Goal: Information Seeking & Learning: Learn about a topic

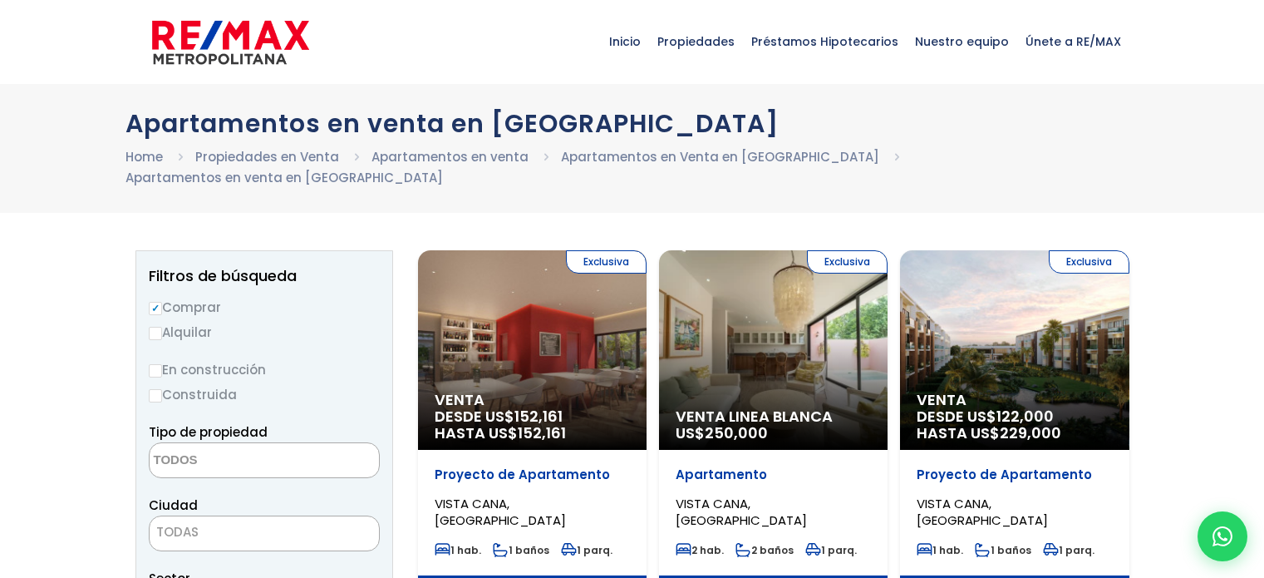
select select
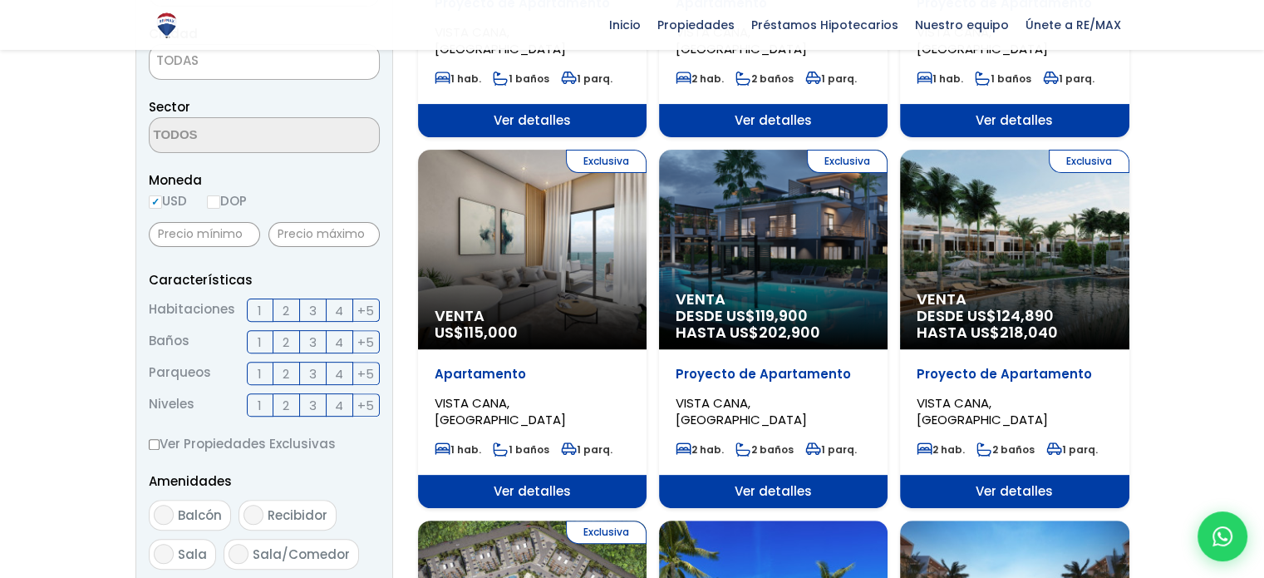
scroll to position [499, 0]
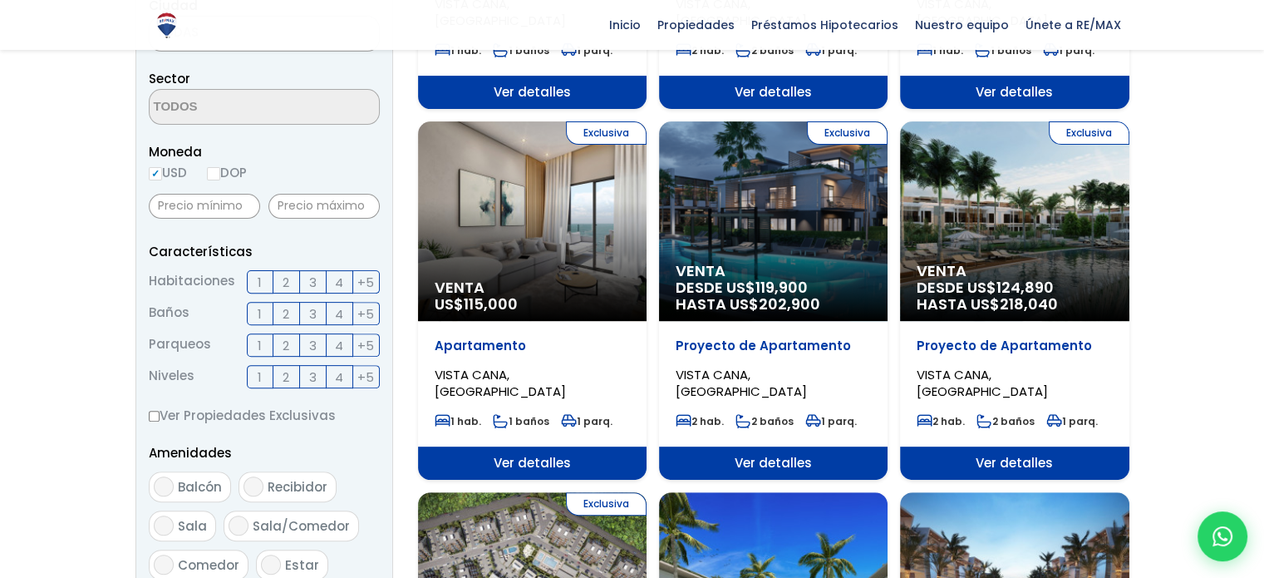
click at [316, 272] on span "3" at bounding box center [312, 282] width 7 height 21
click at [0, 0] on input "3" at bounding box center [0, 0] width 0 height 0
click at [293, 270] on label "2" at bounding box center [286, 281] width 27 height 23
click at [0, 0] on input "2" at bounding box center [0, 0] width 0 height 0
click at [286, 335] on span "2" at bounding box center [286, 345] width 7 height 21
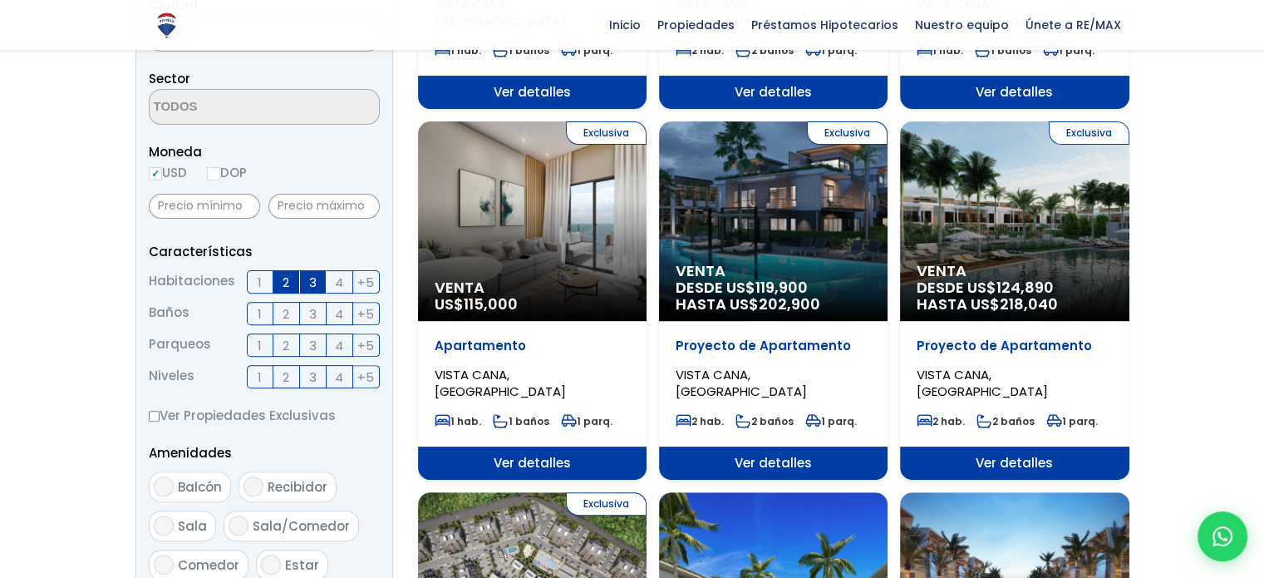
click at [0, 0] on input "2" at bounding box center [0, 0] width 0 height 0
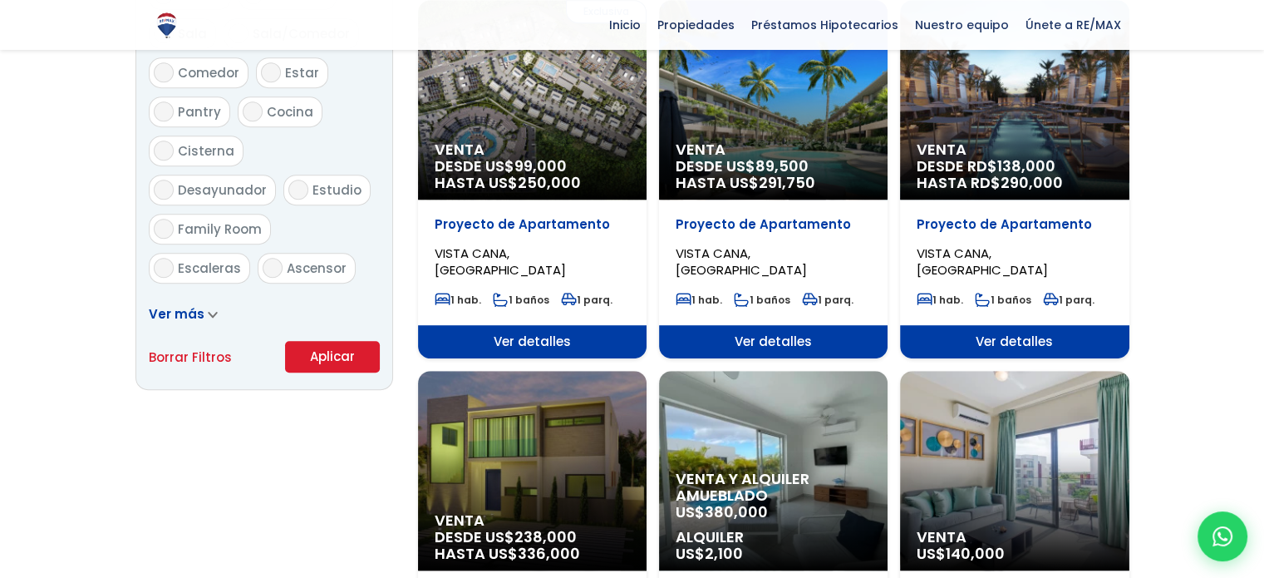
scroll to position [1081, 0]
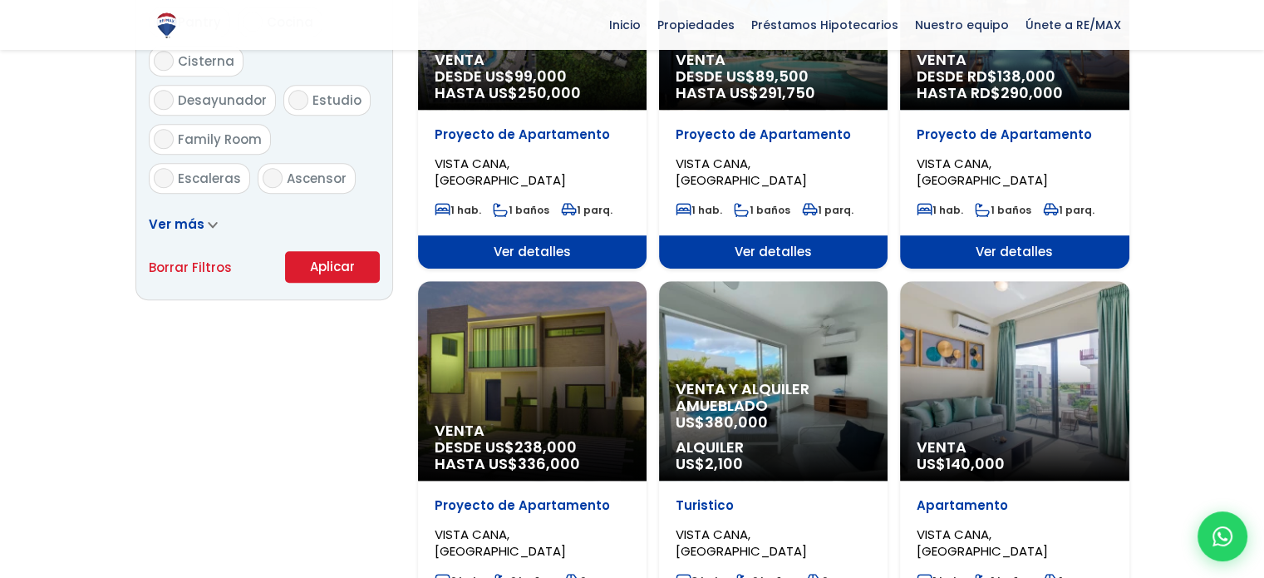
click at [333, 251] on button "Aplicar" at bounding box center [332, 267] width 95 height 32
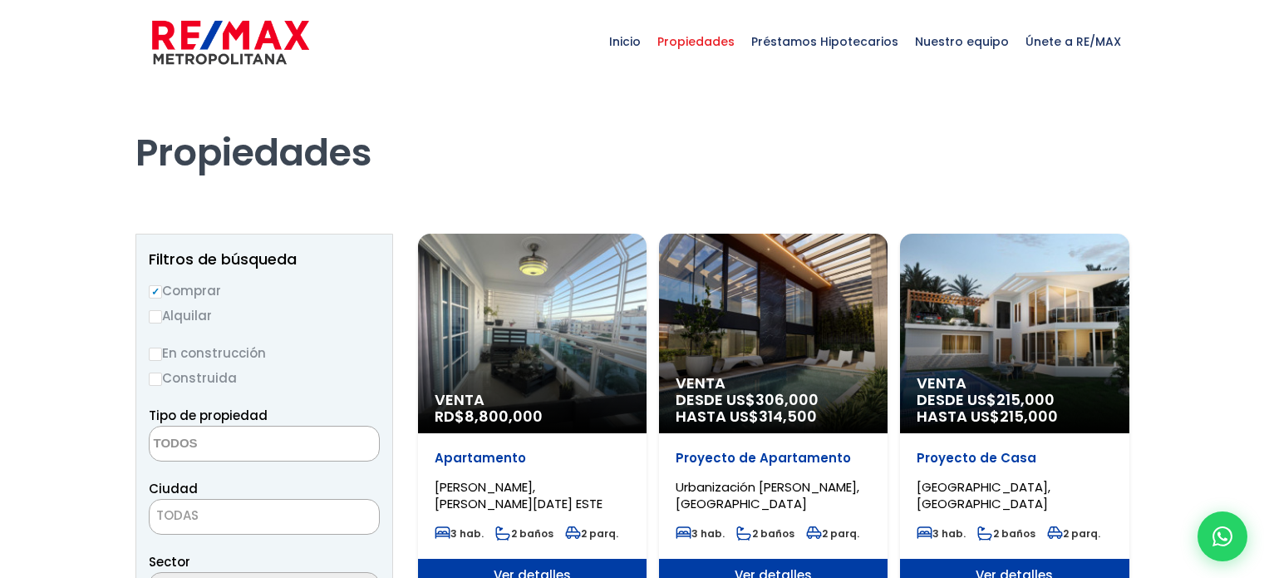
select select
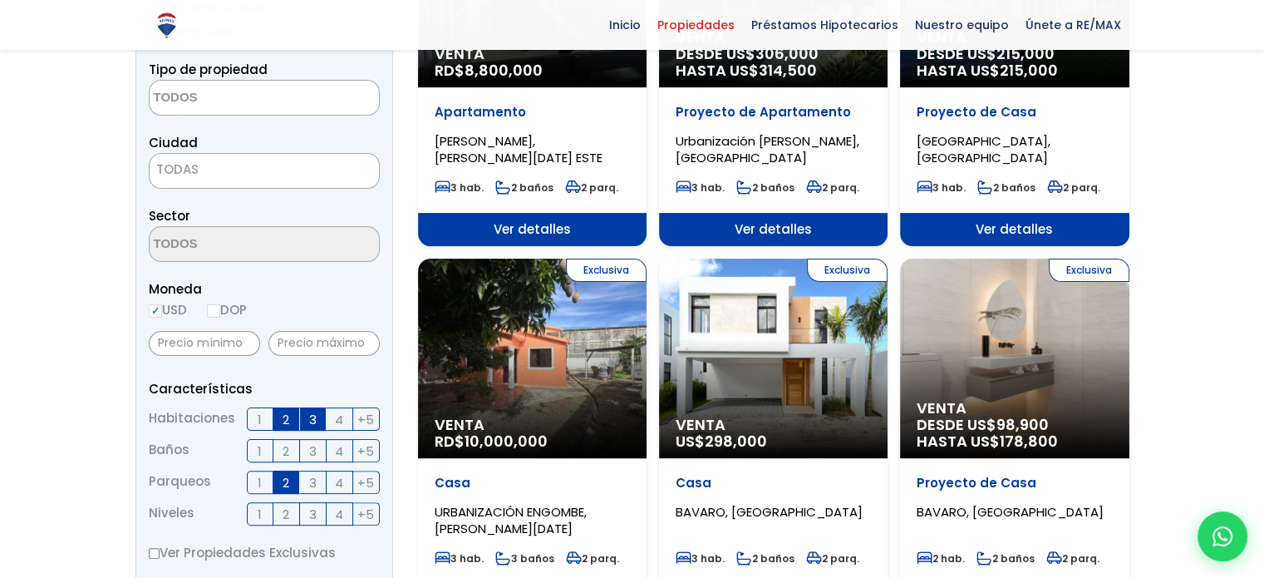
scroll to position [249, 0]
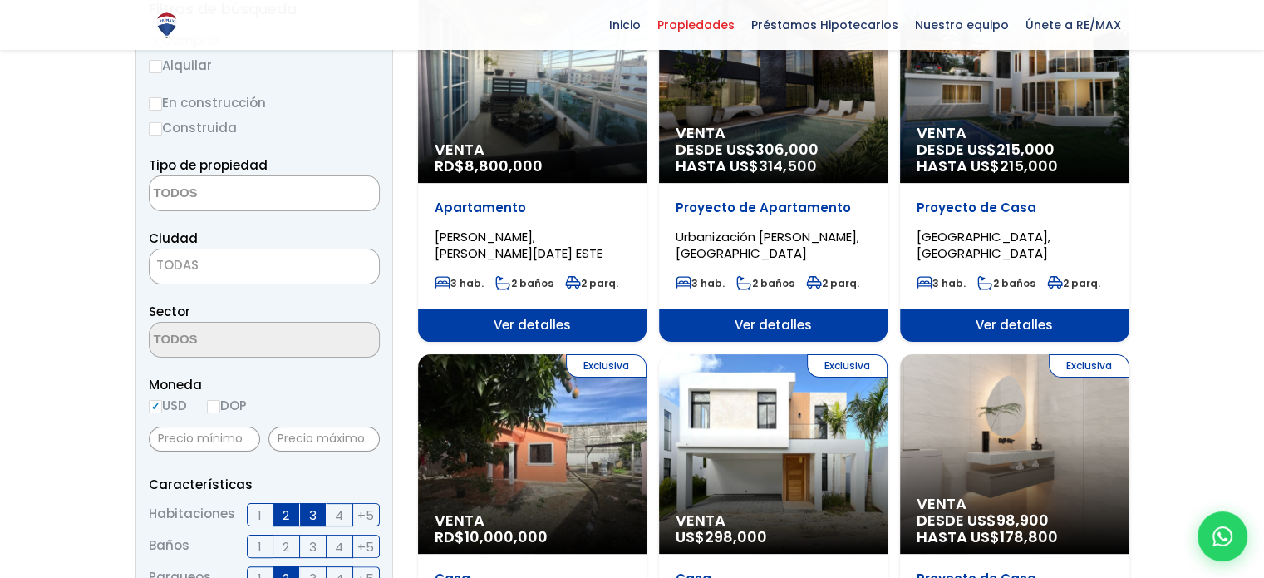
click at [217, 268] on span "TODAS" at bounding box center [264, 265] width 229 height 23
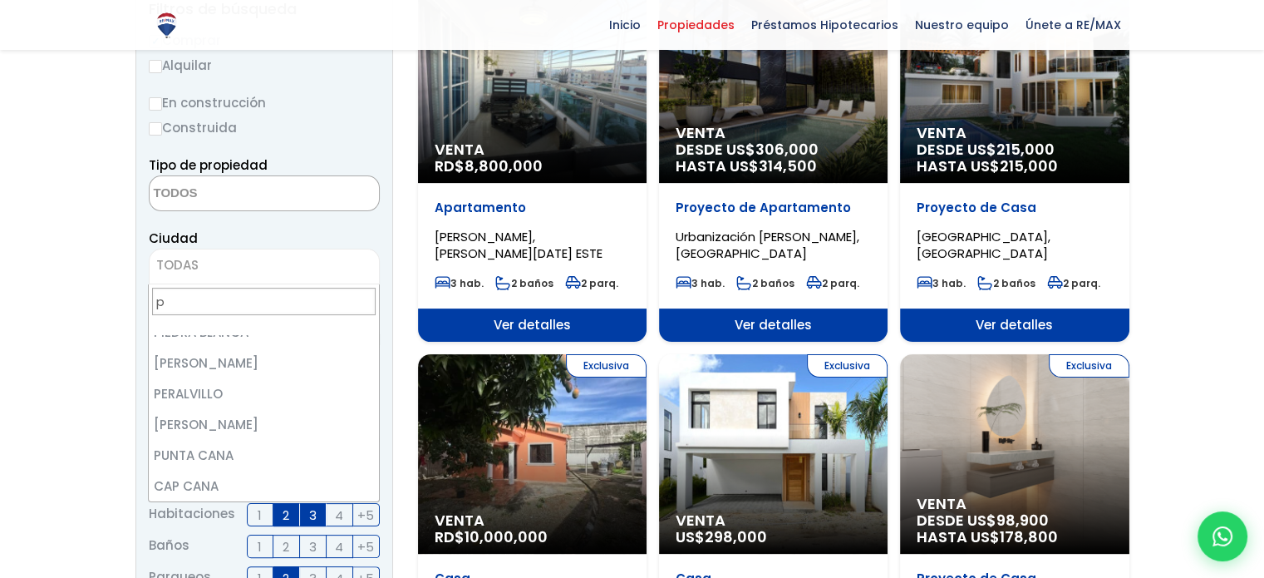
scroll to position [0, 0]
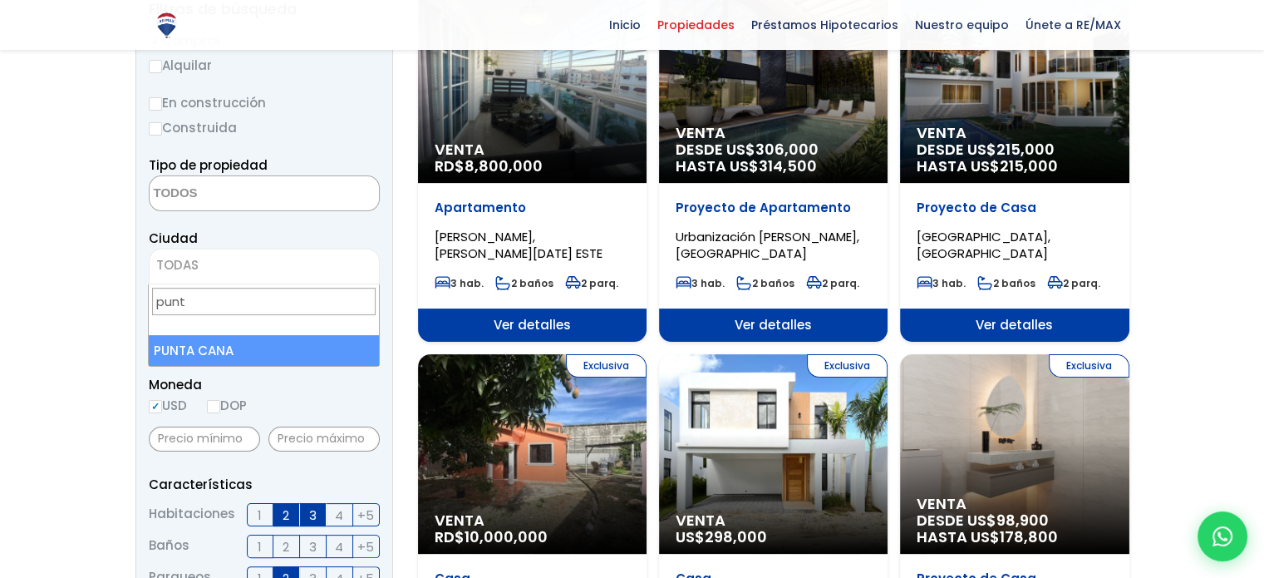
type input "punt"
select select "434"
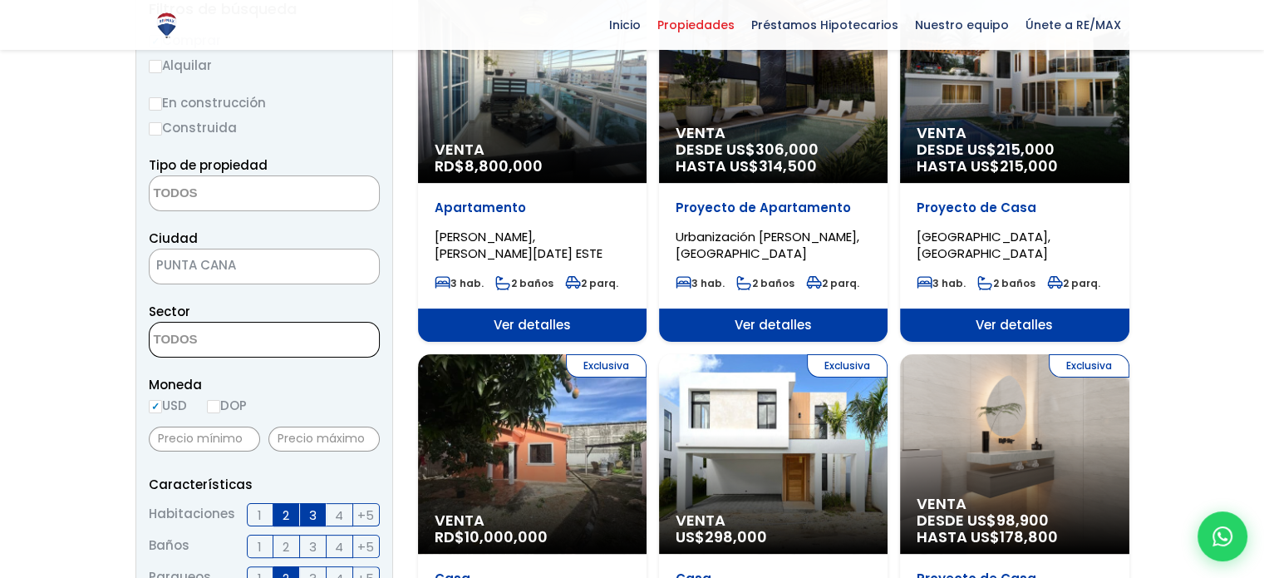
click at [246, 341] on textarea "Search" at bounding box center [230, 341] width 161 height 36
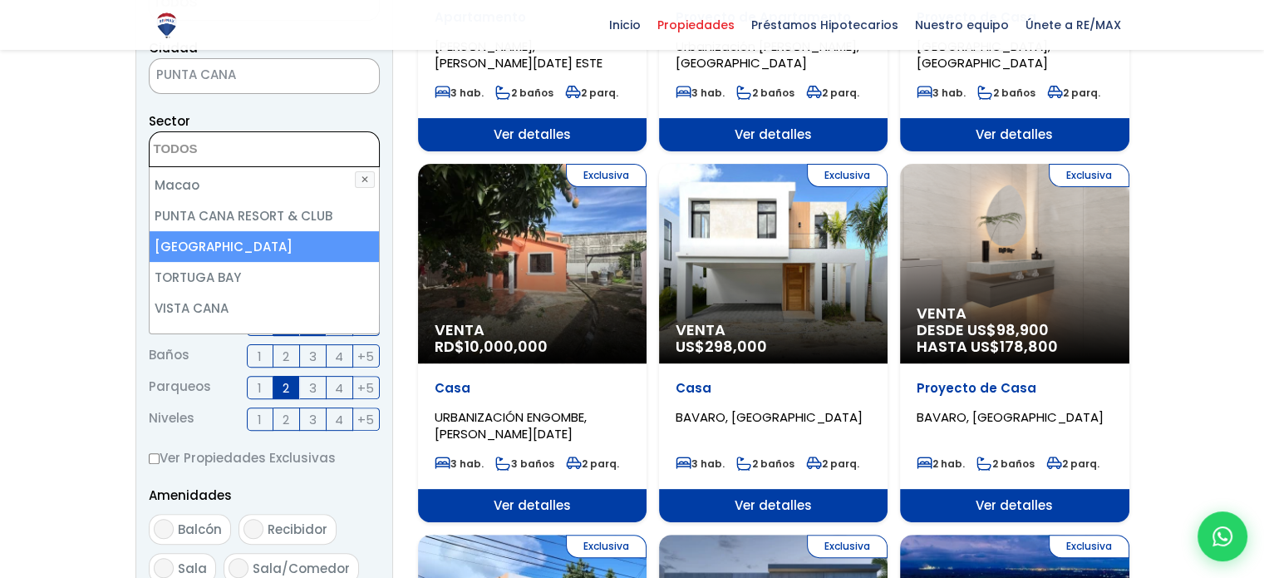
scroll to position [499, 0]
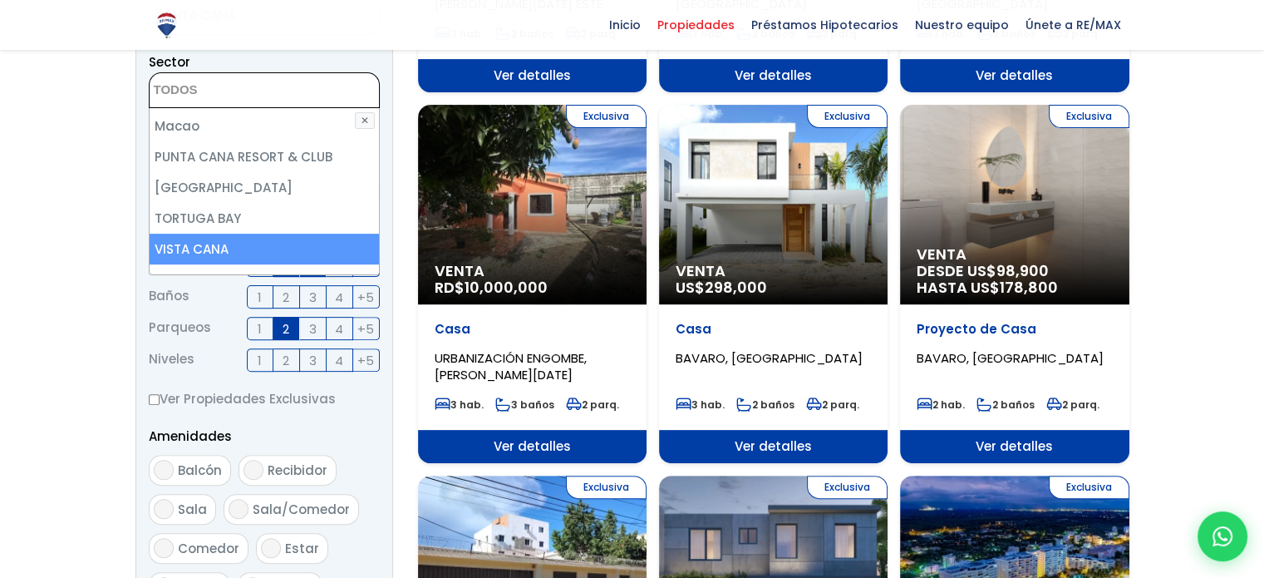
click at [247, 234] on li "VISTA CANA" at bounding box center [264, 249] width 229 height 31
select select "16331"
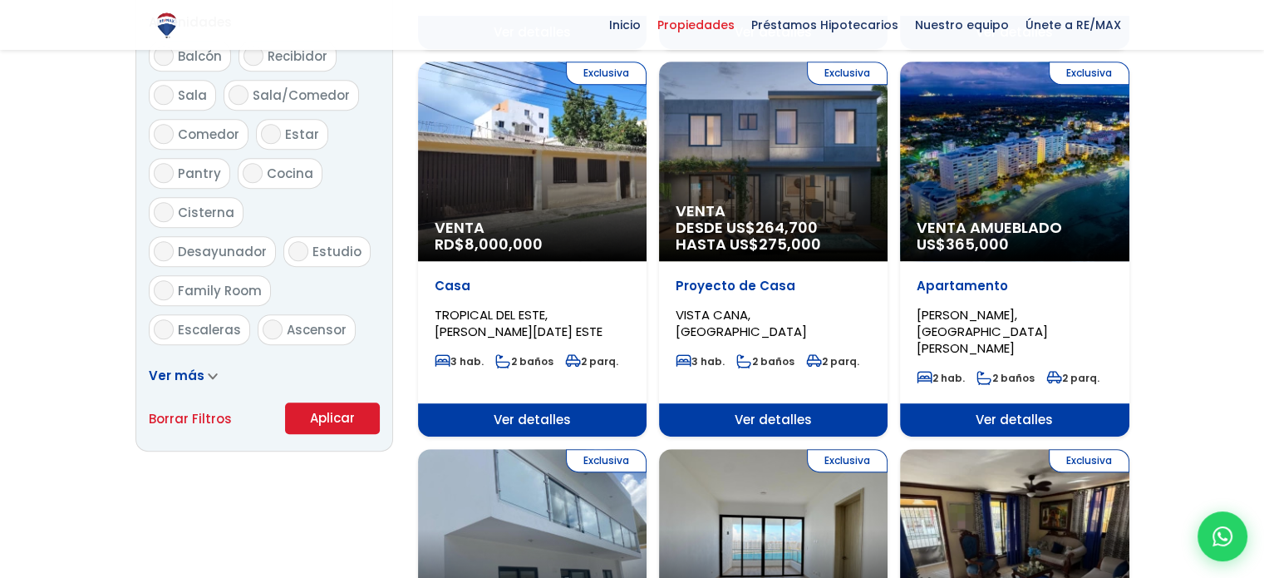
scroll to position [914, 0]
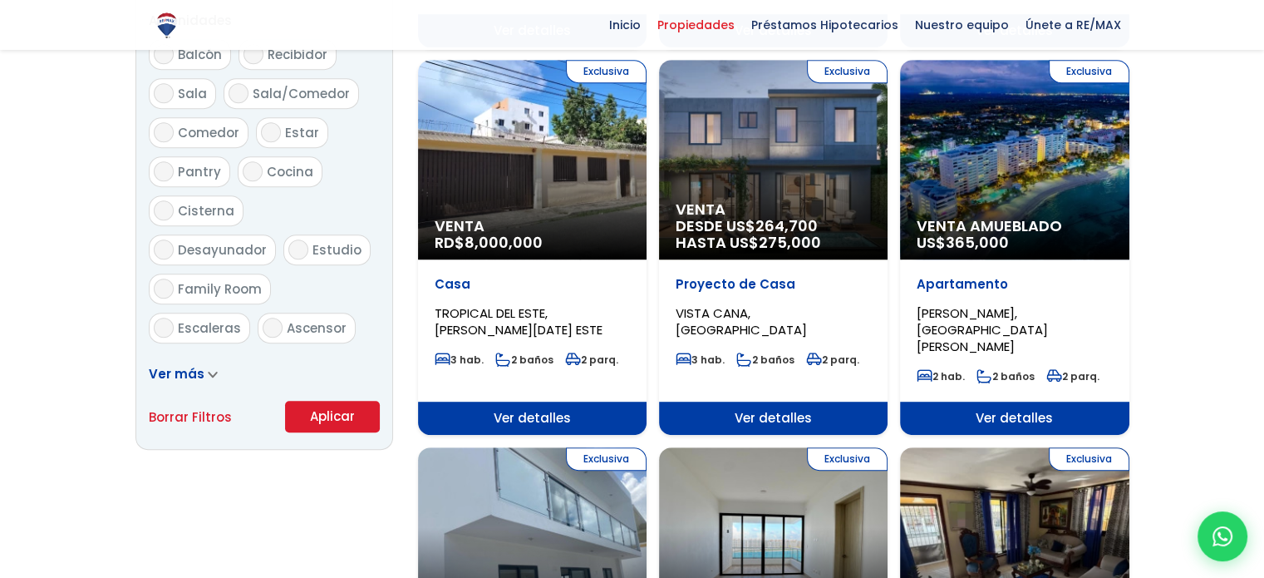
click at [348, 411] on button "Aplicar" at bounding box center [332, 417] width 95 height 32
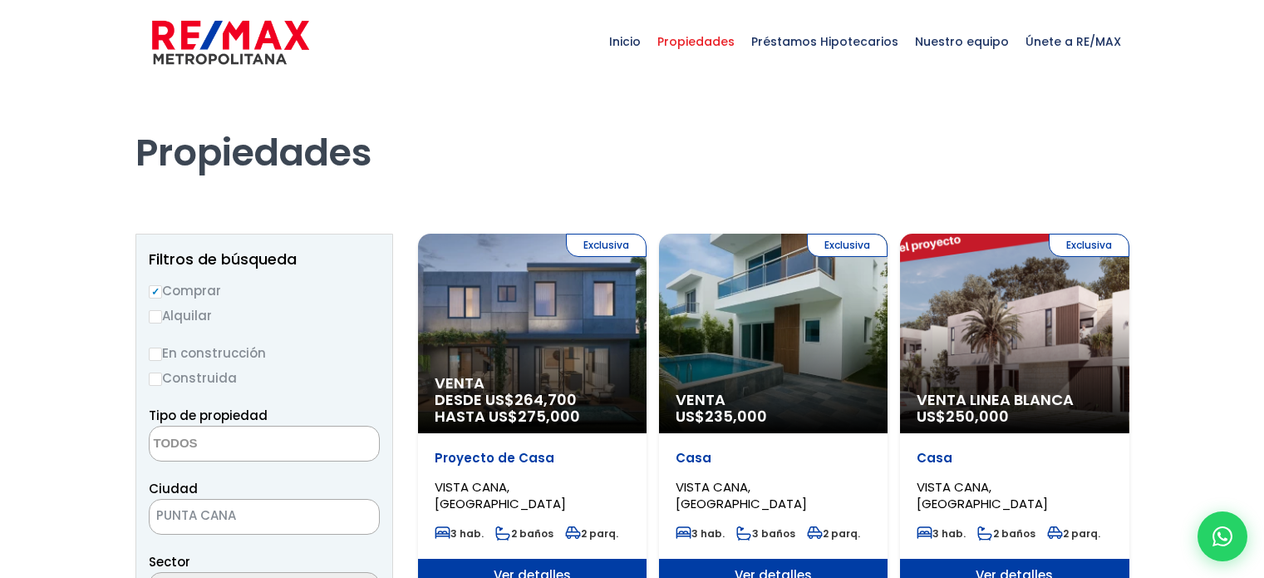
select select
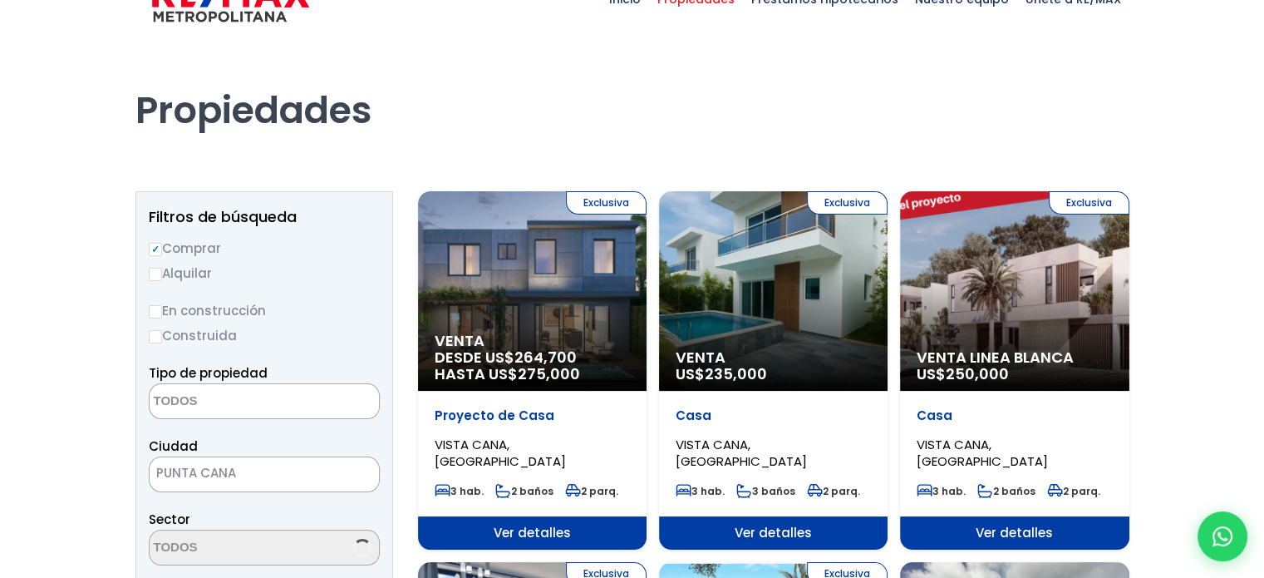
scroll to position [83, 0]
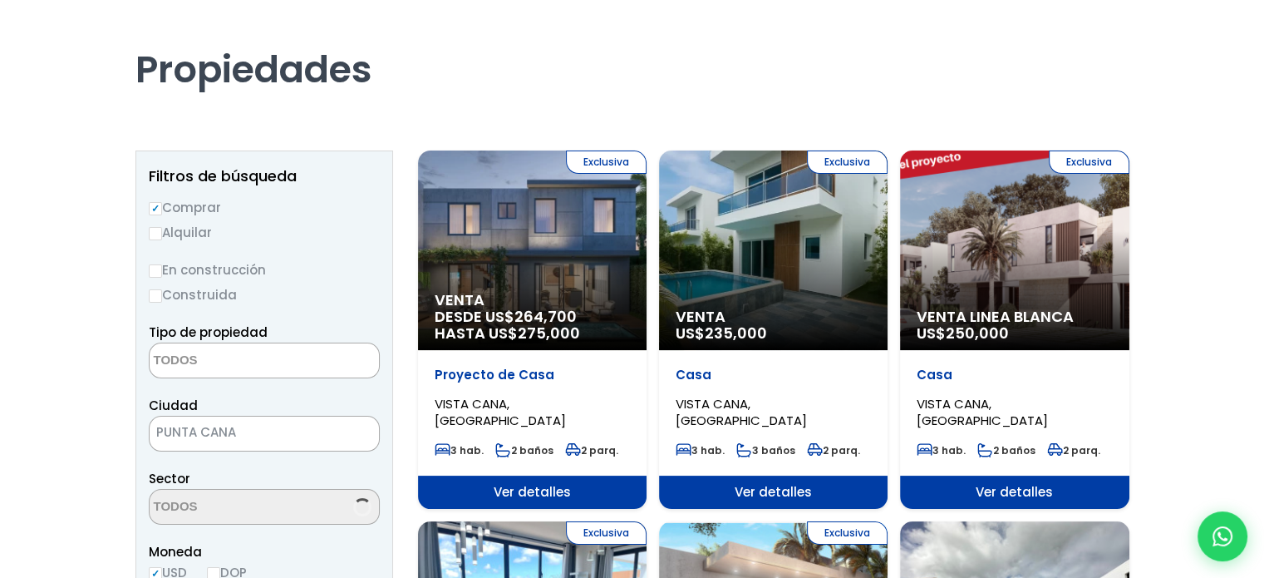
select select "16331"
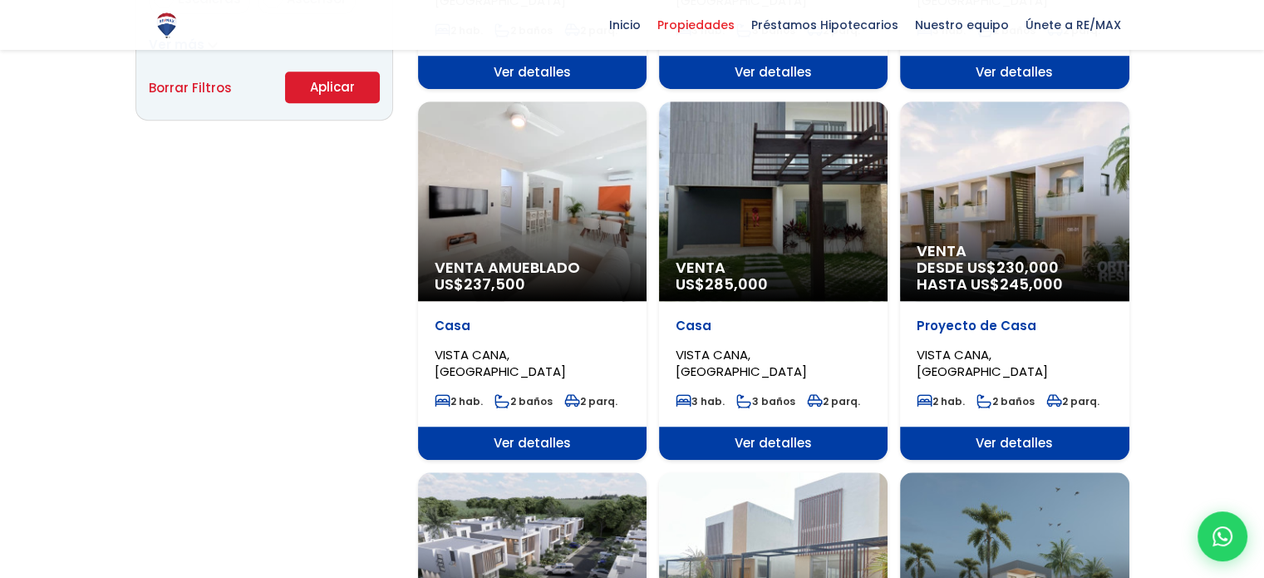
scroll to position [1247, 0]
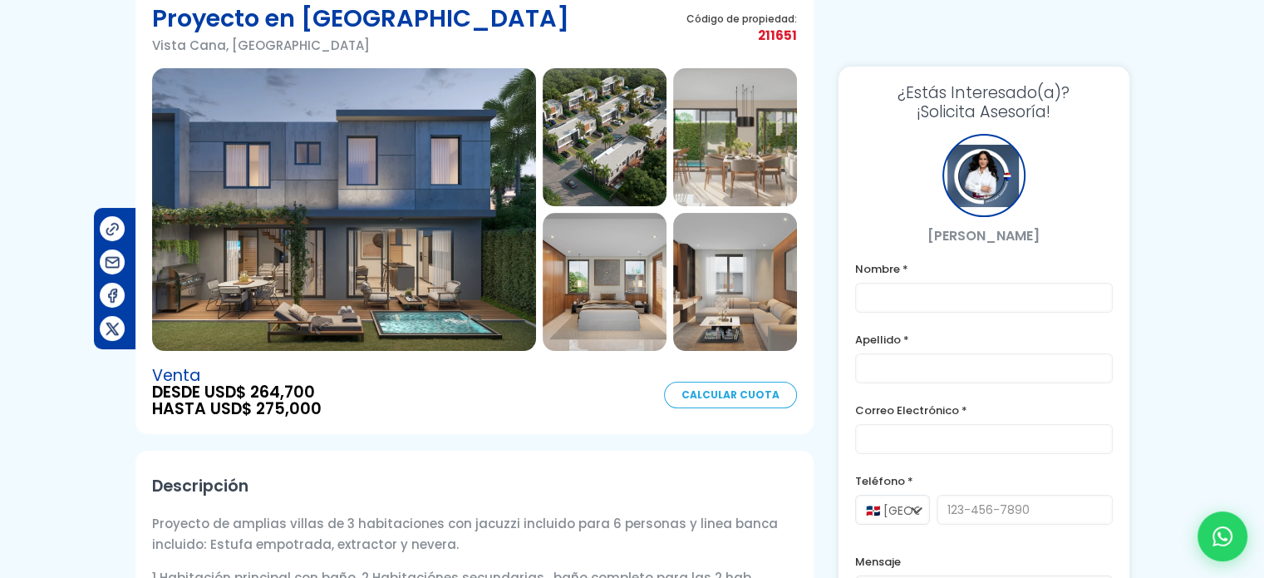
scroll to position [83, 0]
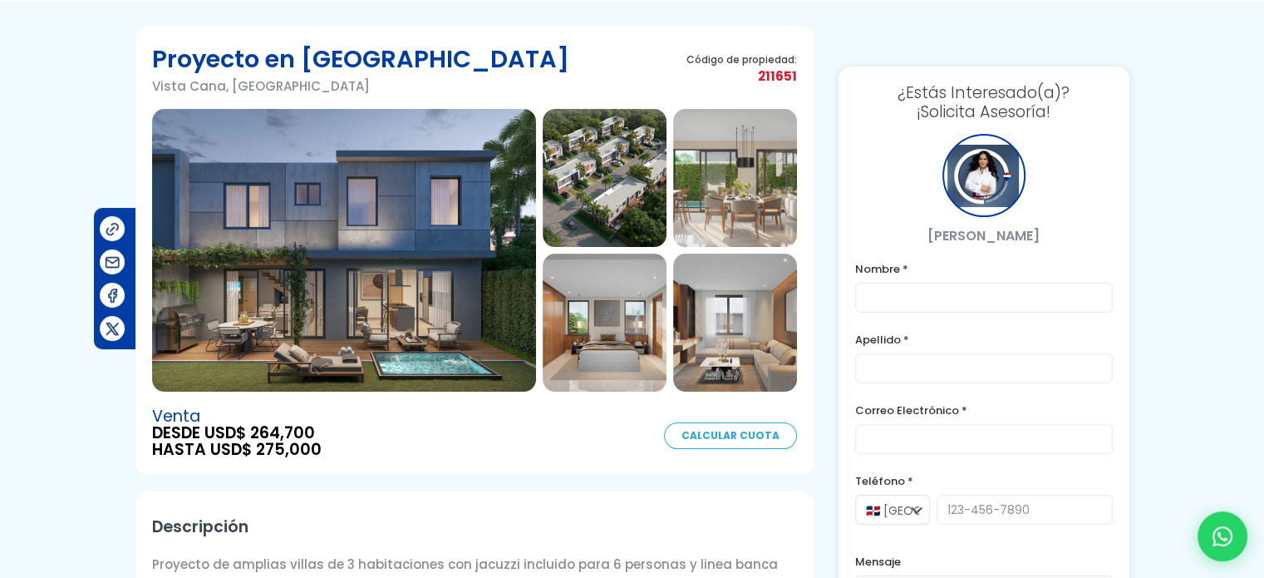
click at [466, 224] on img at bounding box center [344, 250] width 384 height 283
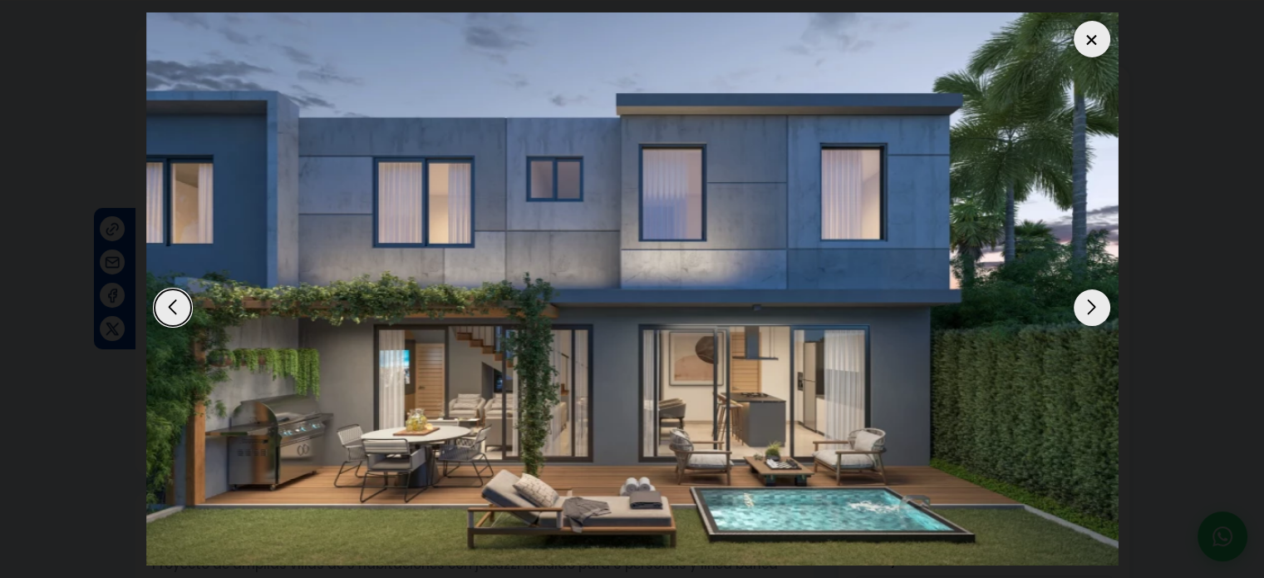
click at [1088, 306] on div "Next slide" at bounding box center [1092, 307] width 37 height 37
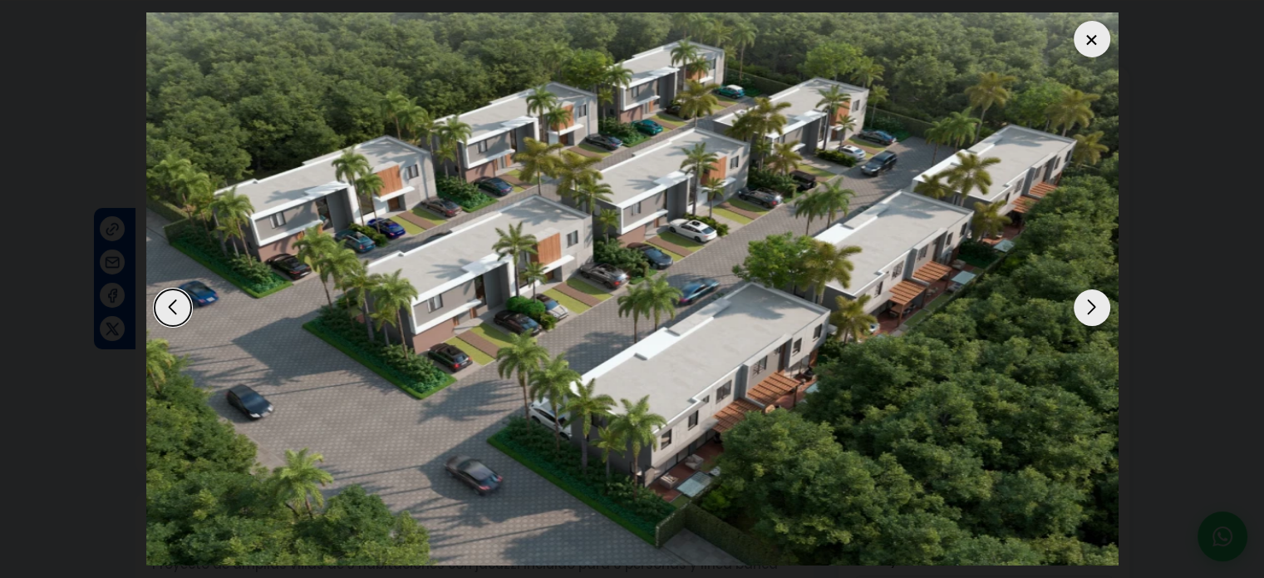
click at [174, 303] on div "Previous slide" at bounding box center [173, 307] width 37 height 37
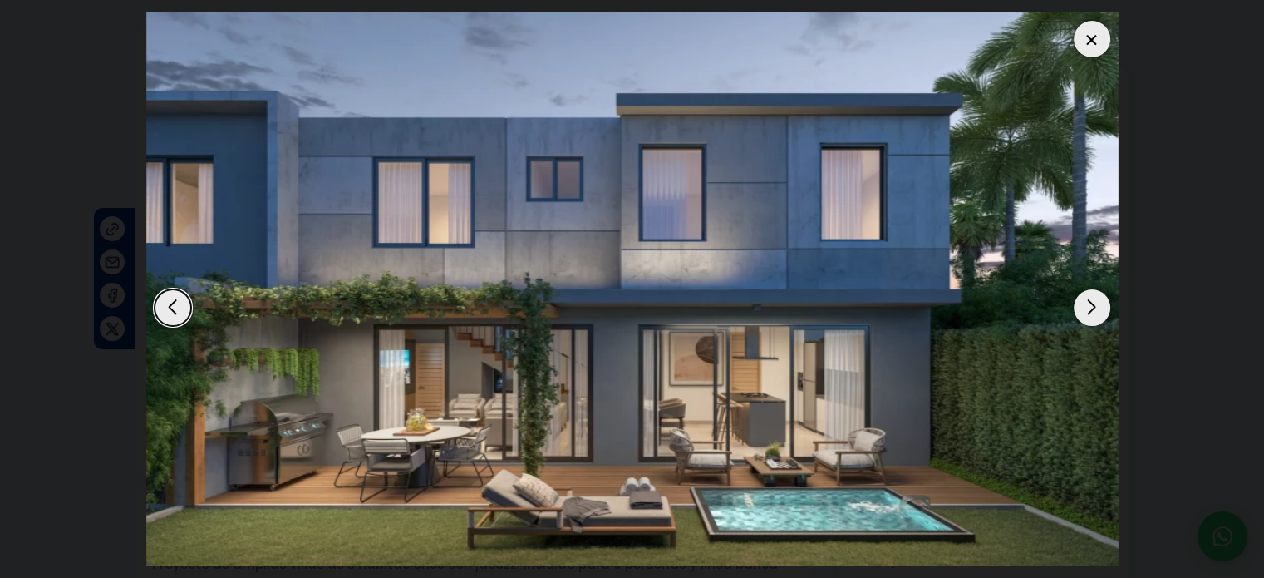
click at [1085, 299] on div "Next slide" at bounding box center [1092, 307] width 37 height 37
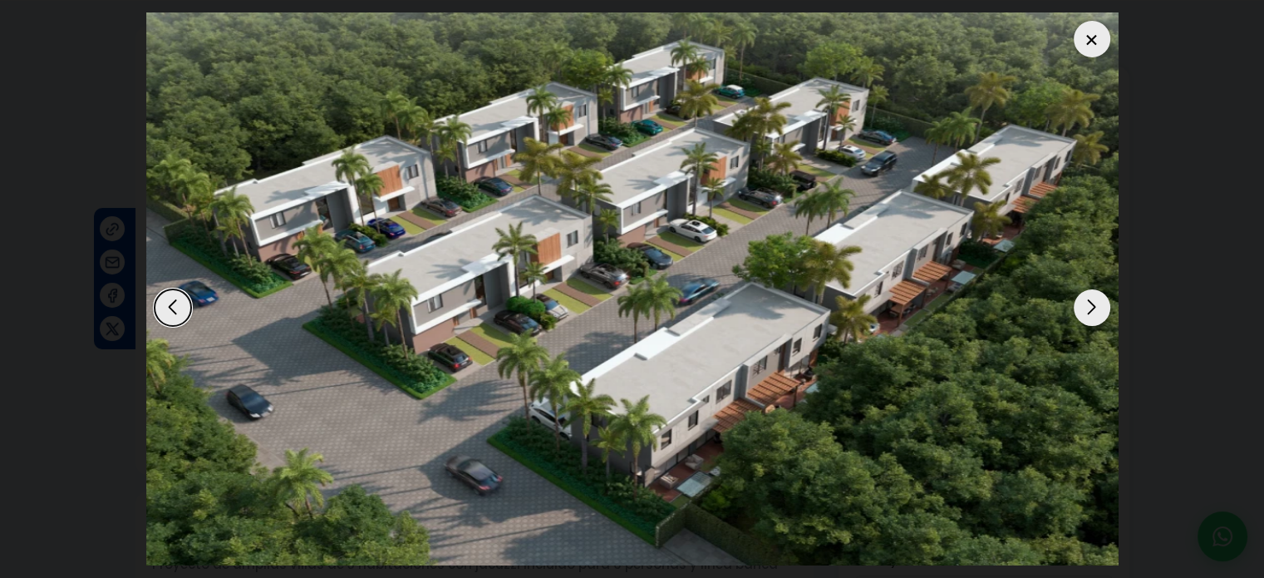
click at [1085, 299] on div "Next slide" at bounding box center [1092, 307] width 37 height 37
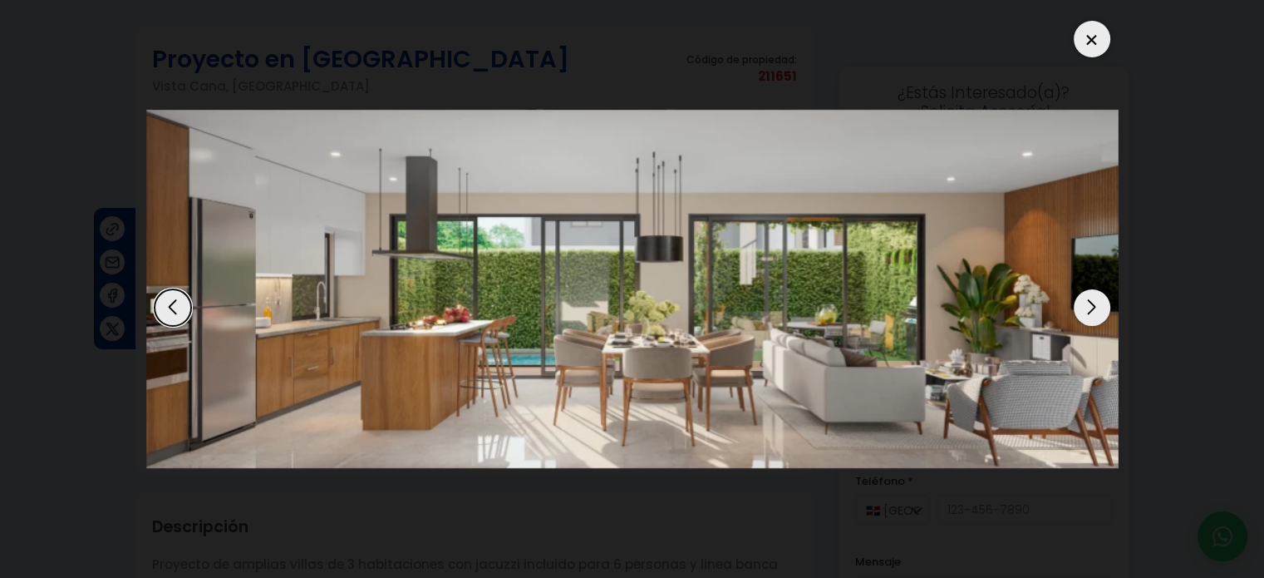
click at [1085, 299] on div "Next slide" at bounding box center [1092, 307] width 37 height 37
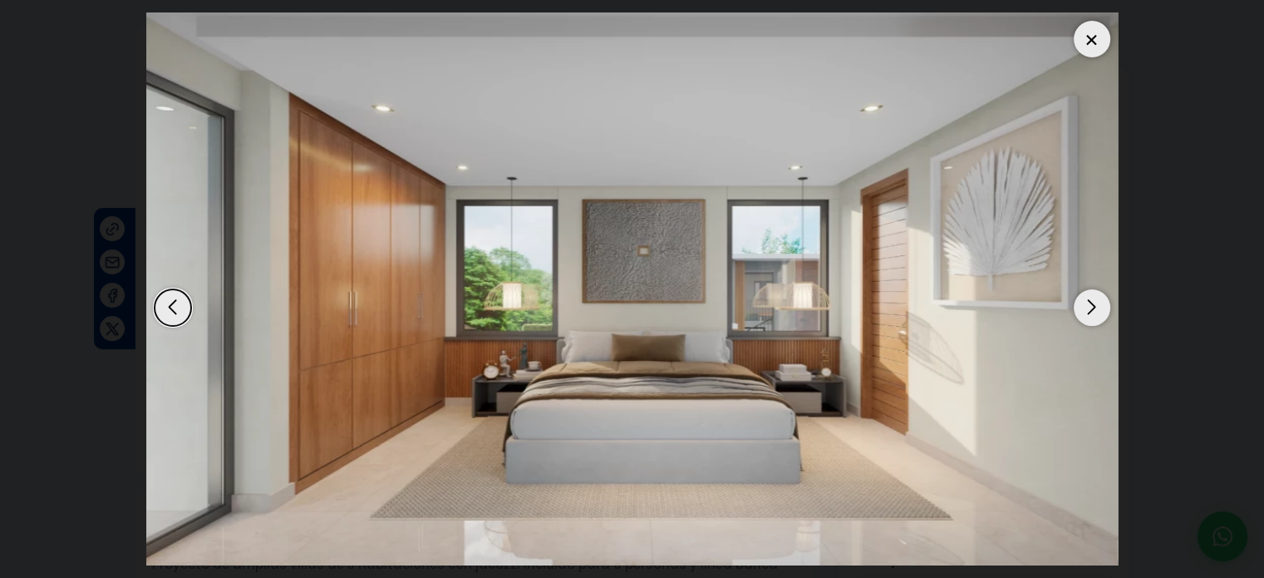
click at [1085, 299] on div "Next slide" at bounding box center [1092, 307] width 37 height 37
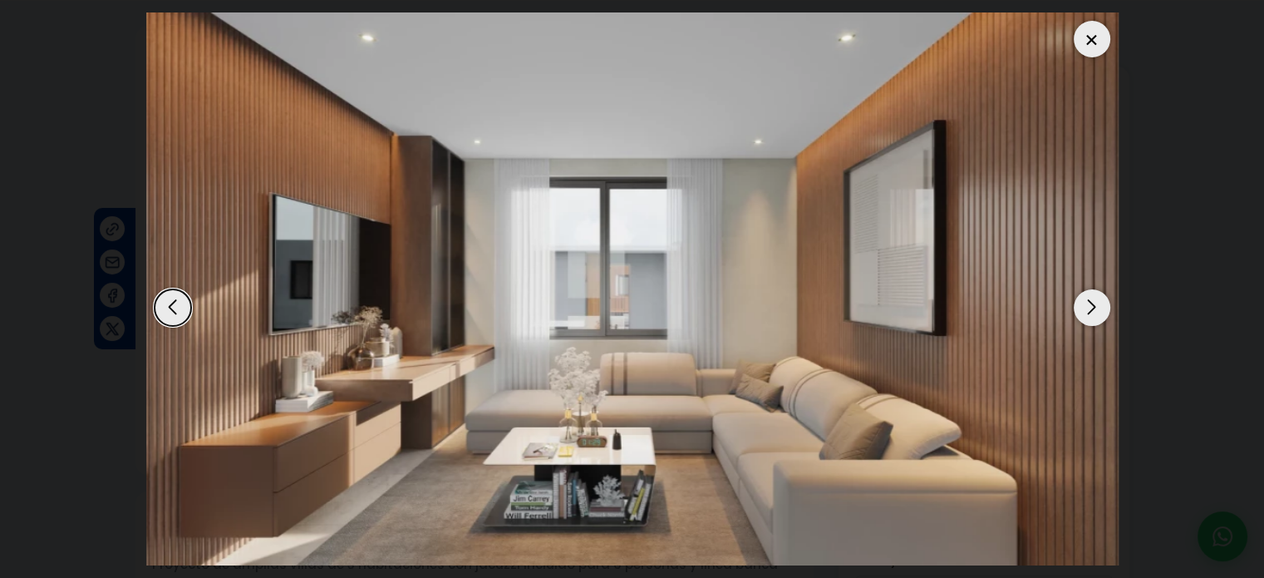
click at [1085, 299] on div "Next slide" at bounding box center [1092, 307] width 37 height 37
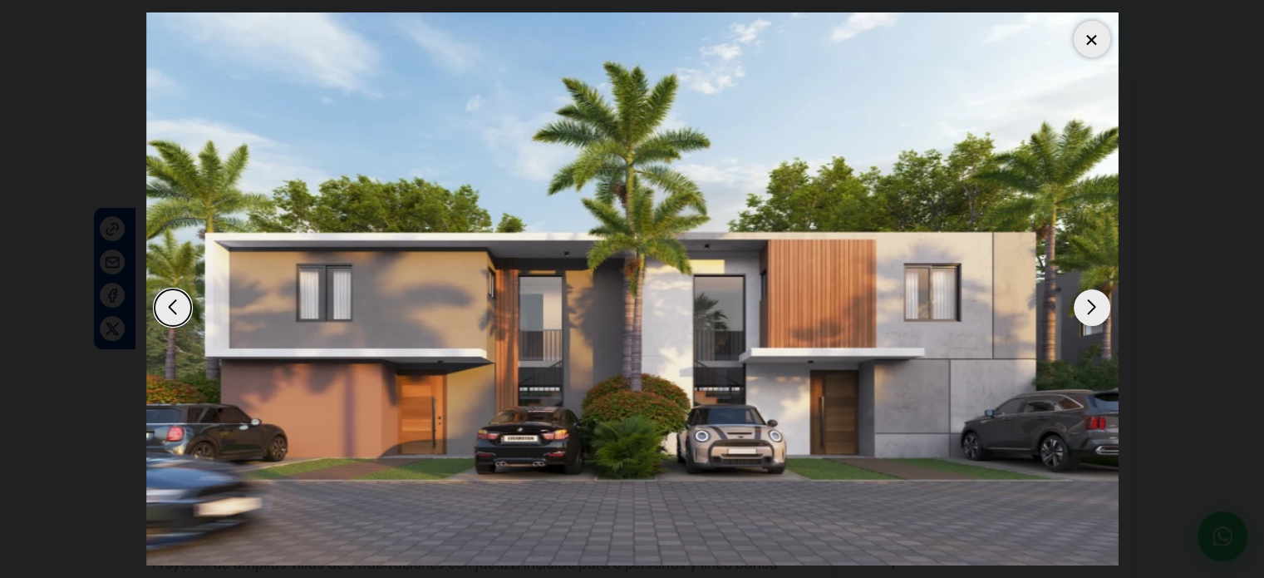
click at [1085, 299] on div "Next slide" at bounding box center [1092, 307] width 37 height 37
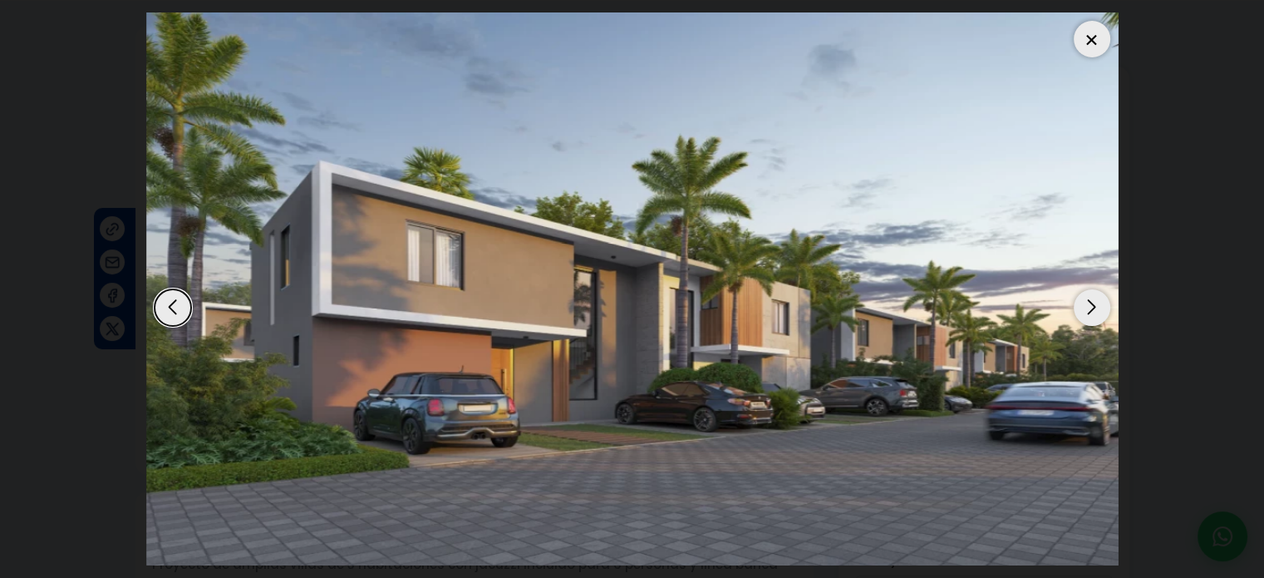
click at [1091, 37] on div at bounding box center [1092, 39] width 37 height 37
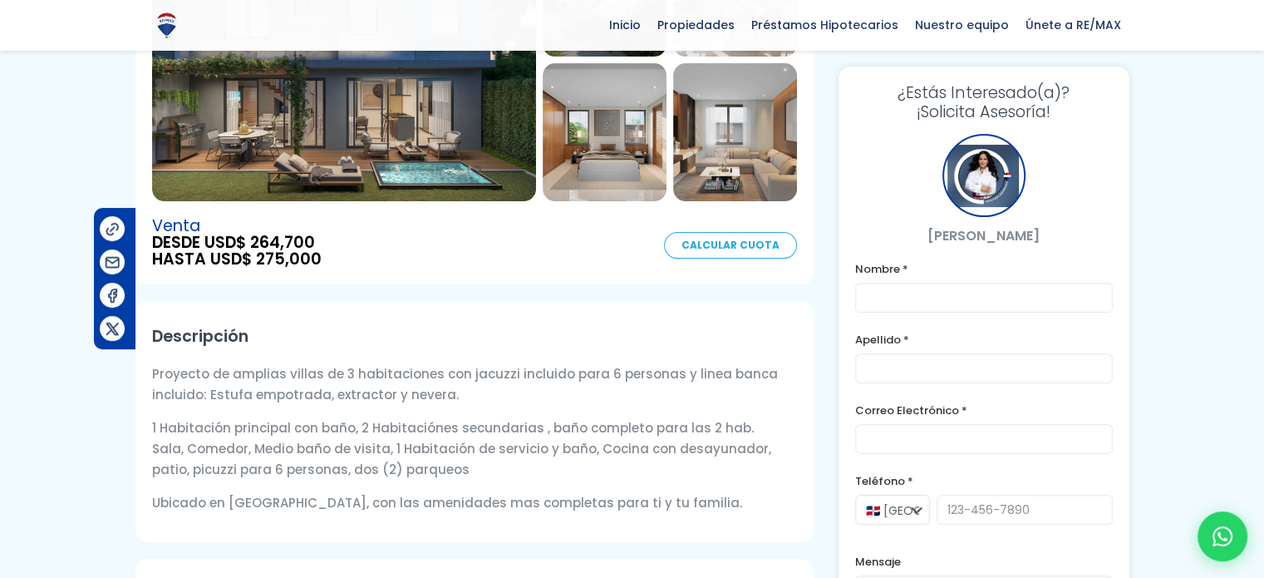
scroll to position [0, 0]
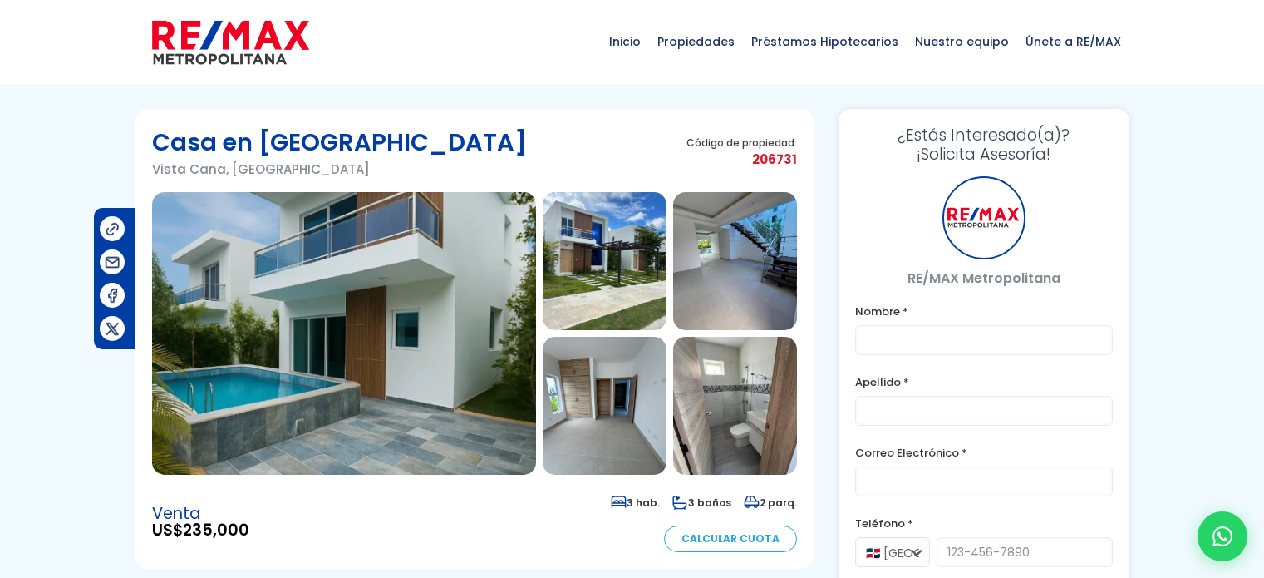
drag, startPoint x: 0, startPoint y: 0, endPoint x: 413, endPoint y: 243, distance: 479.2
click at [413, 243] on img at bounding box center [344, 333] width 384 height 283
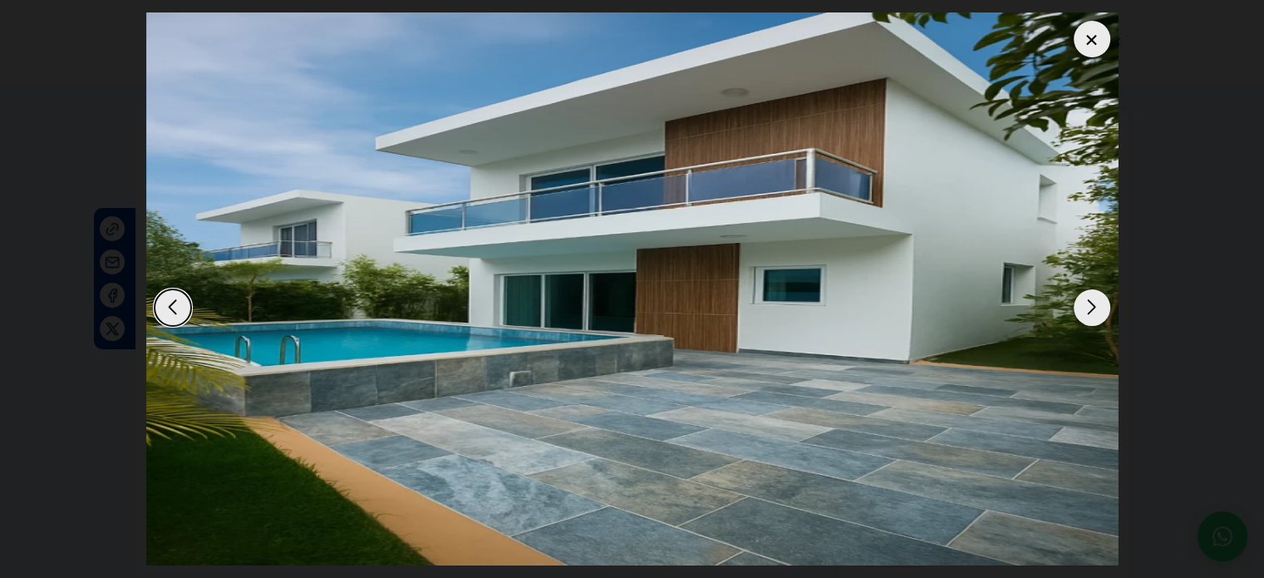
click at [1091, 307] on div "Next slide" at bounding box center [1092, 307] width 37 height 37
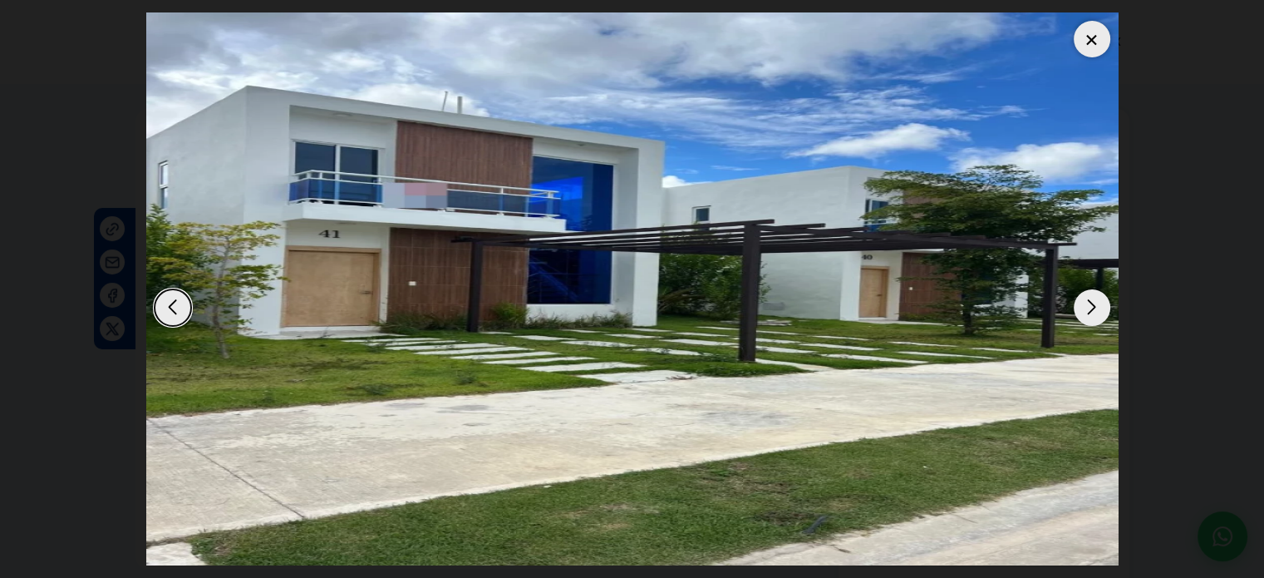
click at [1094, 43] on div at bounding box center [1092, 39] width 37 height 37
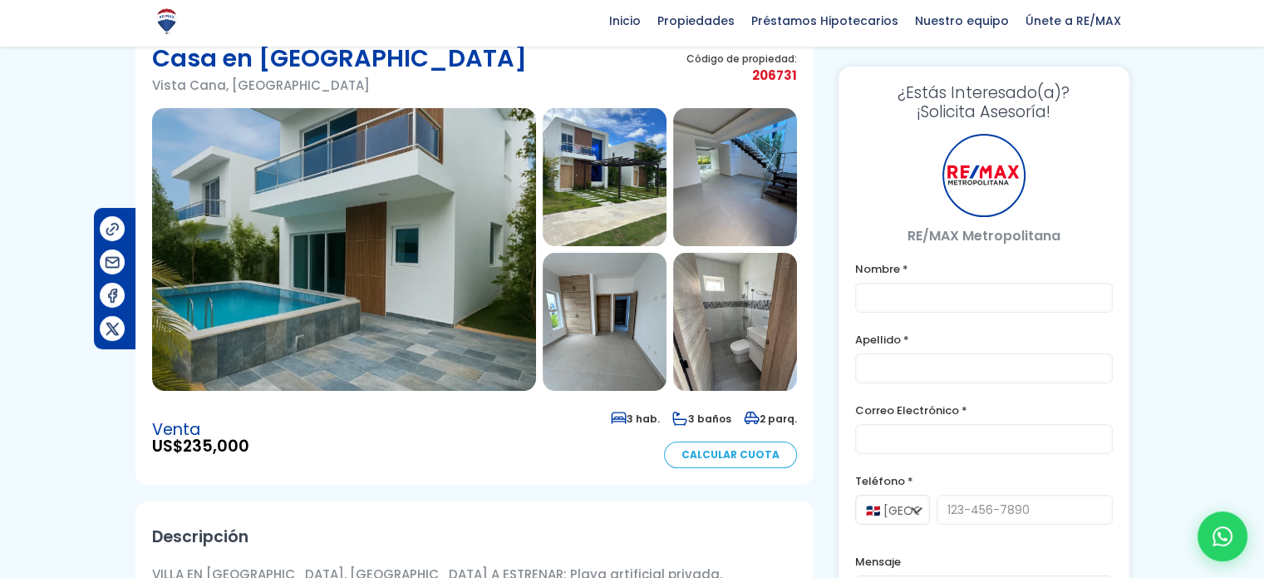
click at [402, 165] on img at bounding box center [344, 249] width 384 height 283
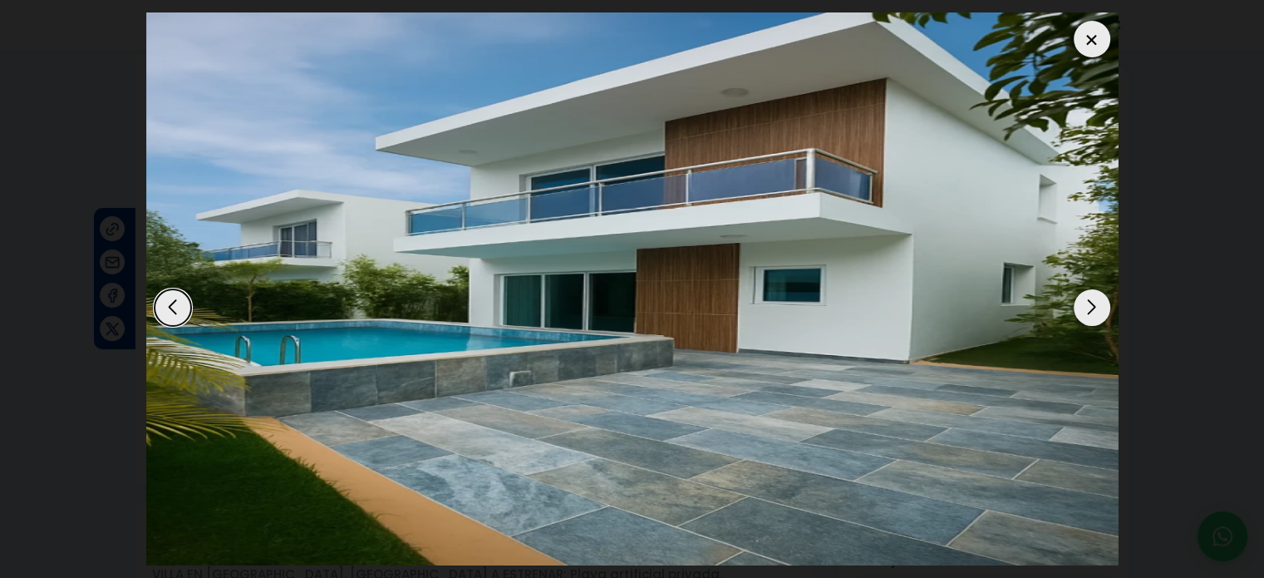
click at [1104, 297] on div "Next slide" at bounding box center [1092, 307] width 37 height 37
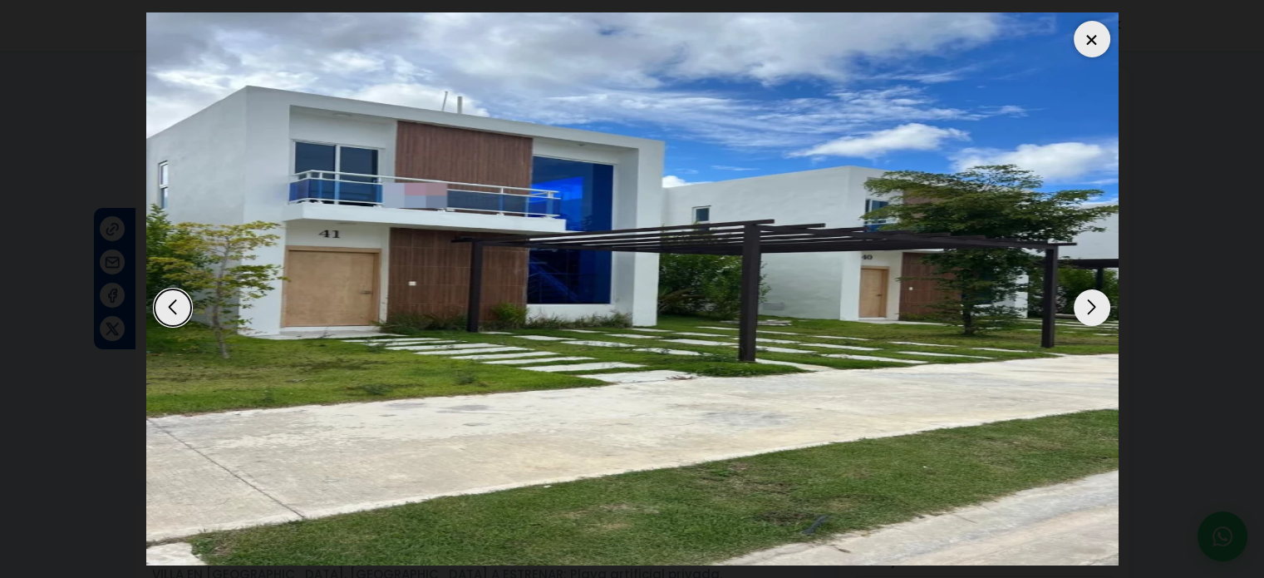
click at [1104, 297] on div "Next slide" at bounding box center [1092, 307] width 37 height 37
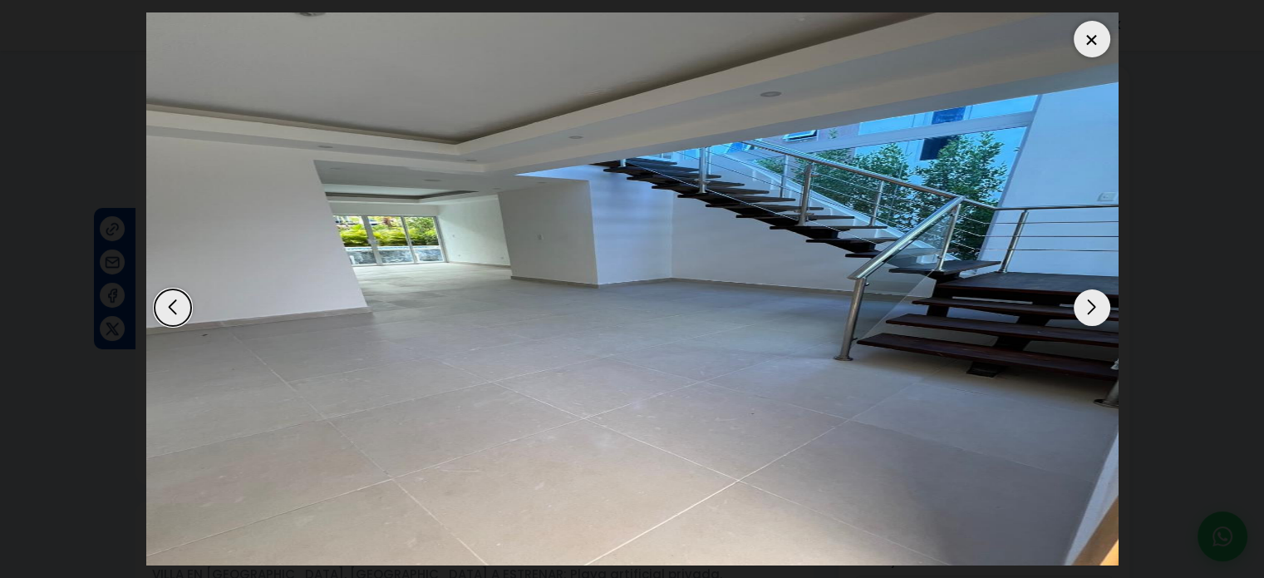
click at [1131, 224] on dialog at bounding box center [633, 289] width 998 height 578
click at [1096, 30] on div at bounding box center [1092, 39] width 37 height 37
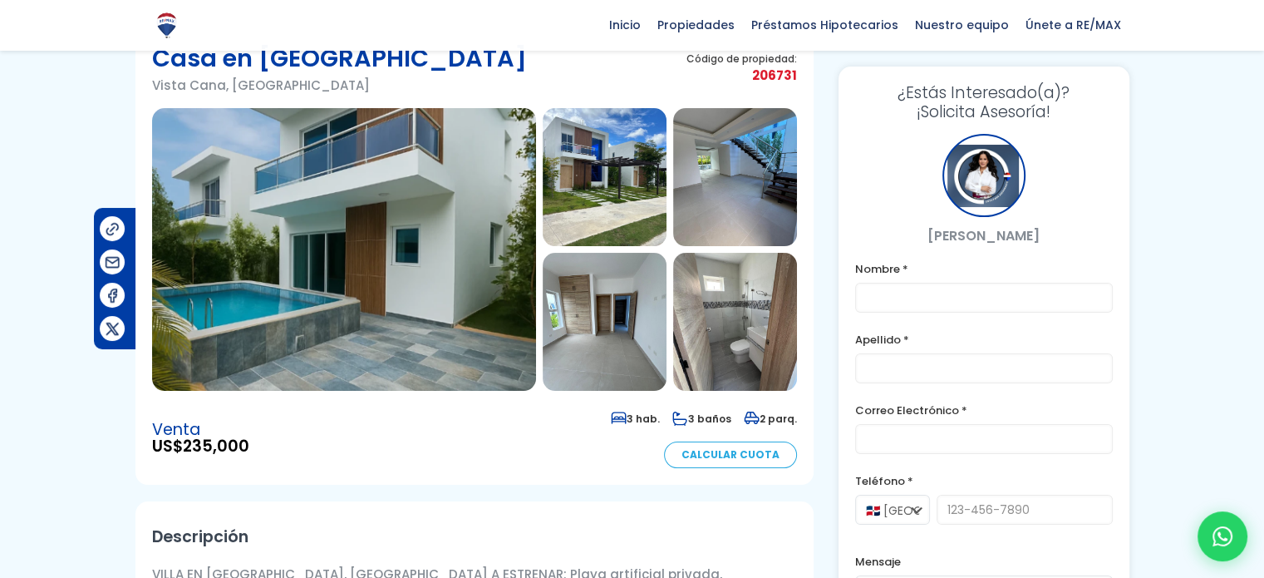
click at [589, 214] on img at bounding box center [605, 177] width 124 height 138
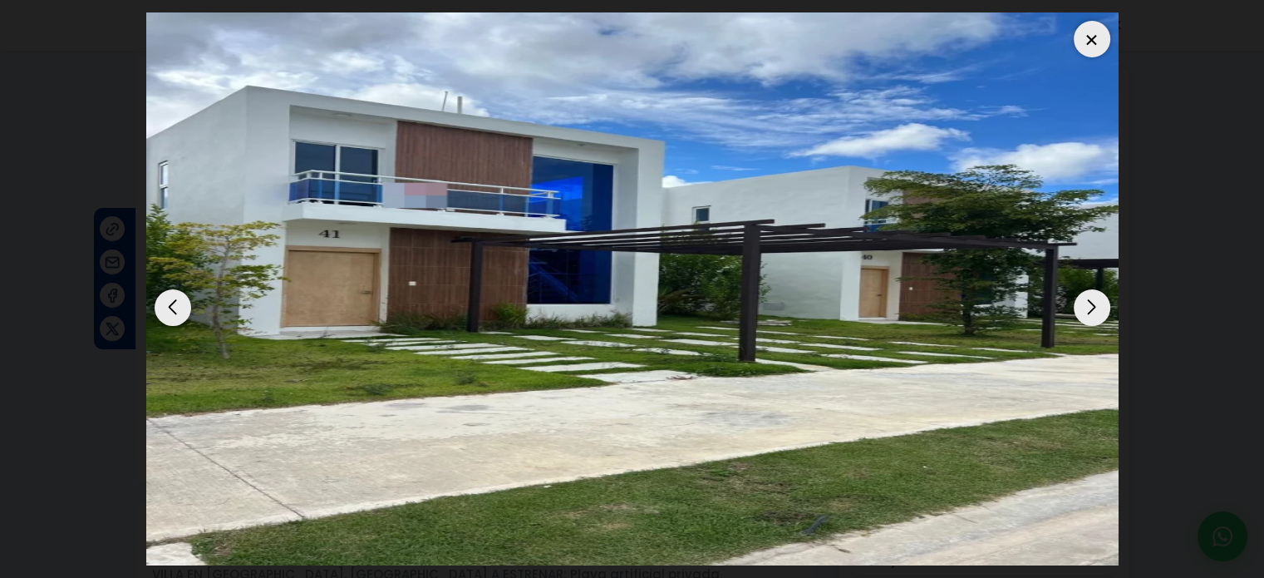
click at [1131, 222] on dialog at bounding box center [633, 289] width 998 height 578
click at [1131, 229] on dialog at bounding box center [633, 289] width 998 height 578
click at [1083, 42] on div at bounding box center [1092, 39] width 37 height 37
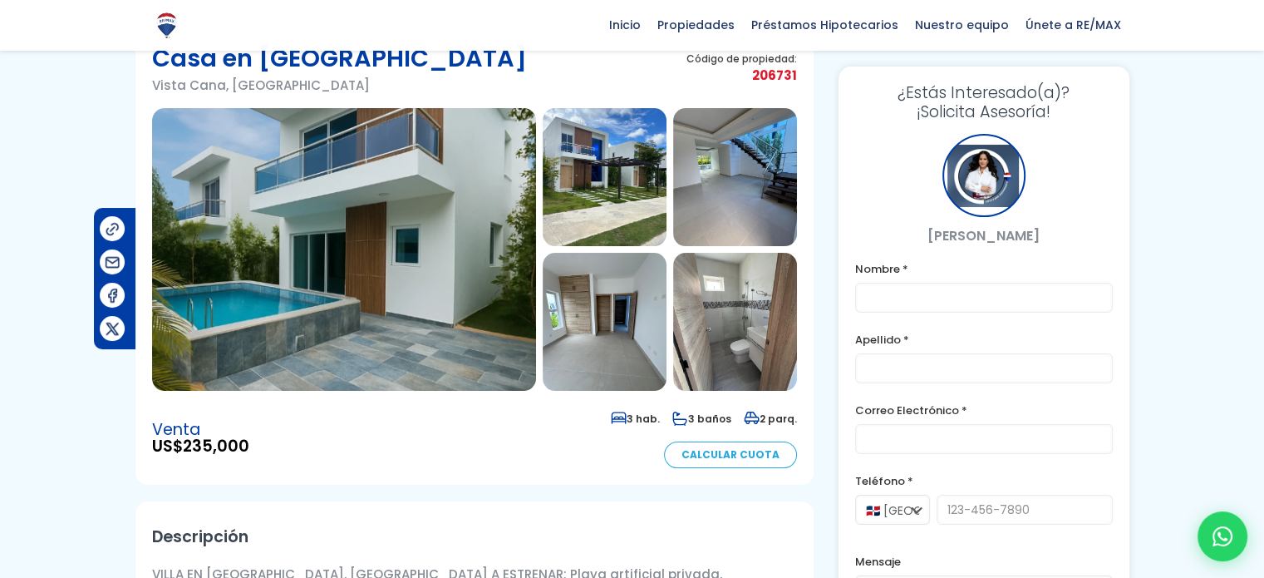
click at [719, 348] on img at bounding box center [735, 322] width 124 height 138
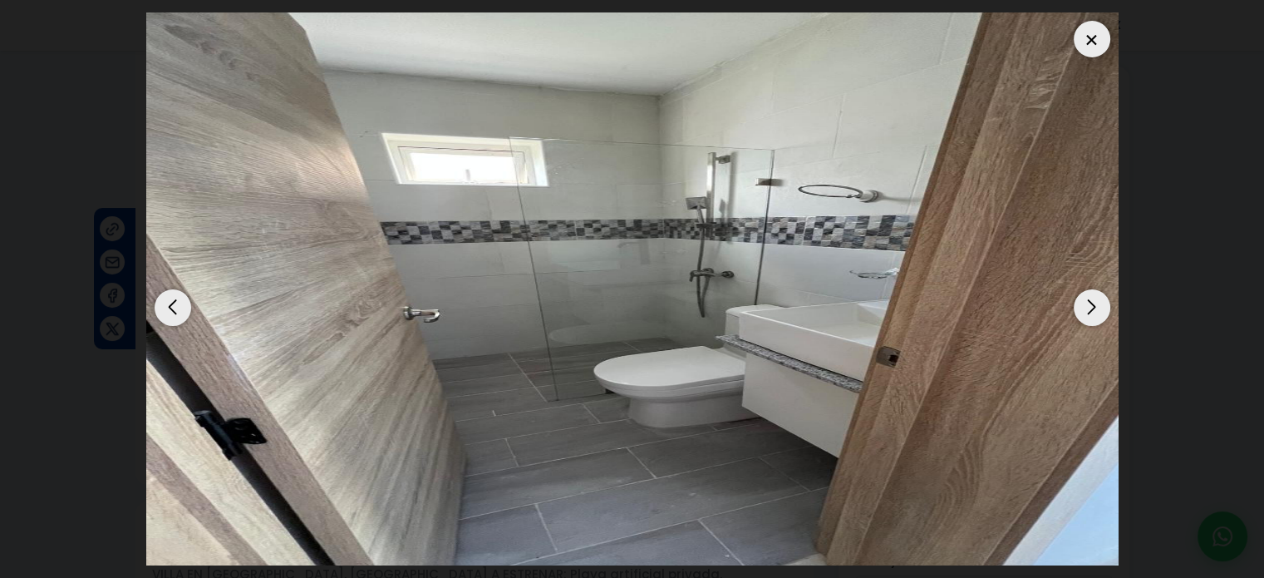
click at [1091, 315] on div "Next slide" at bounding box center [1092, 307] width 37 height 37
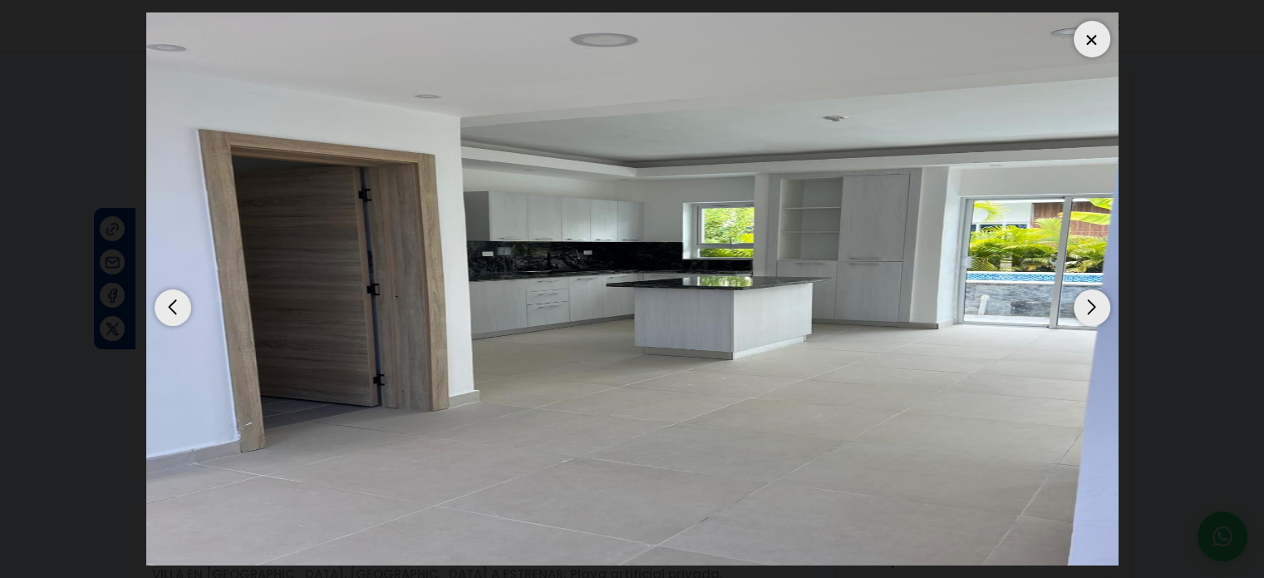
click at [1091, 315] on div "Next slide" at bounding box center [1092, 307] width 37 height 37
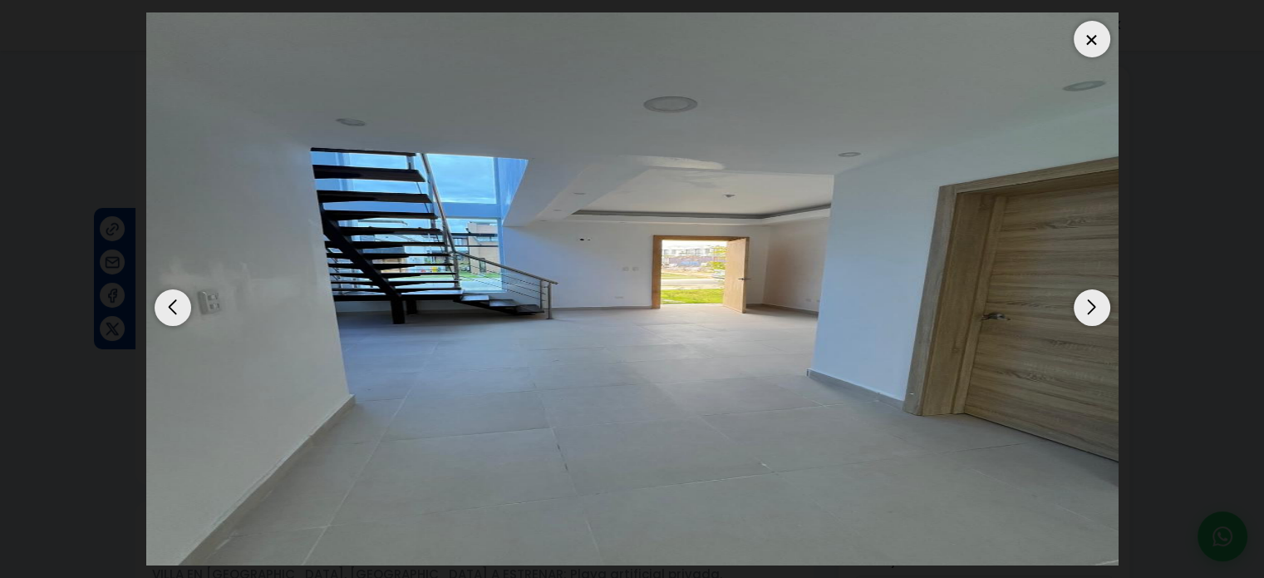
click at [1091, 315] on div "Next slide" at bounding box center [1092, 307] width 37 height 37
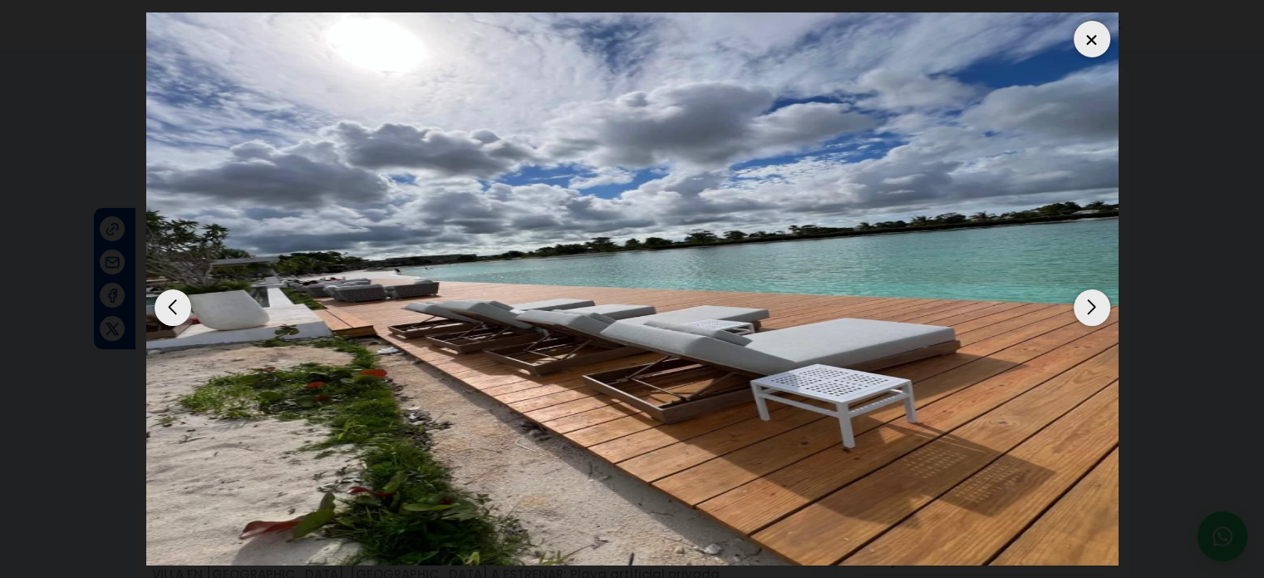
click at [1091, 315] on div "Next slide" at bounding box center [1092, 307] width 37 height 37
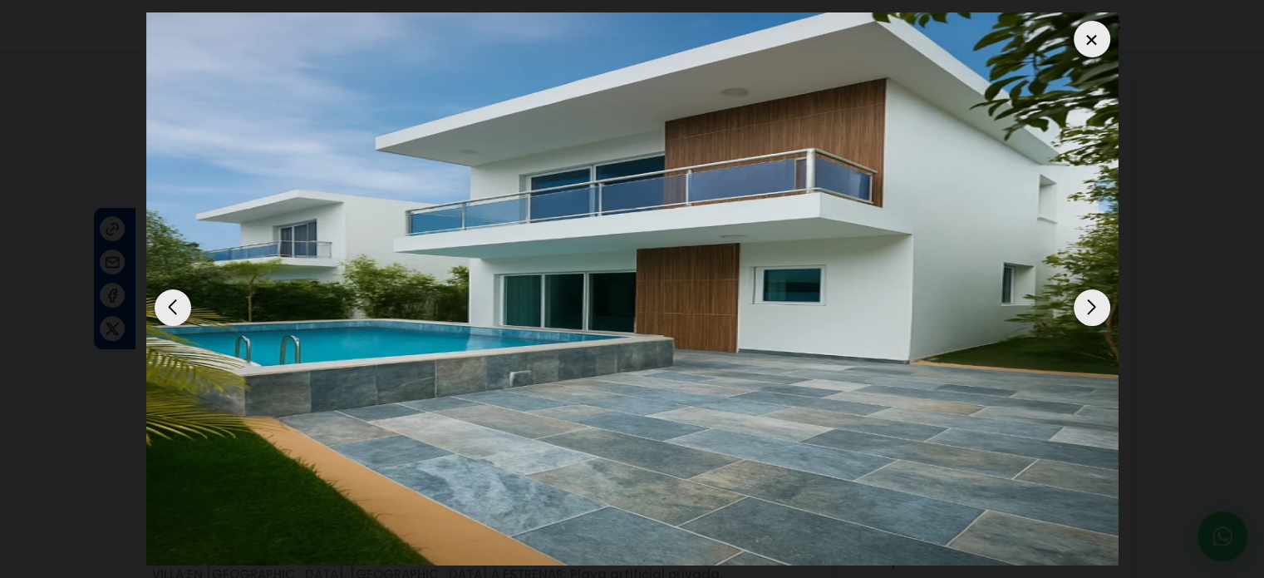
click at [1091, 315] on div "Next slide" at bounding box center [1092, 307] width 37 height 37
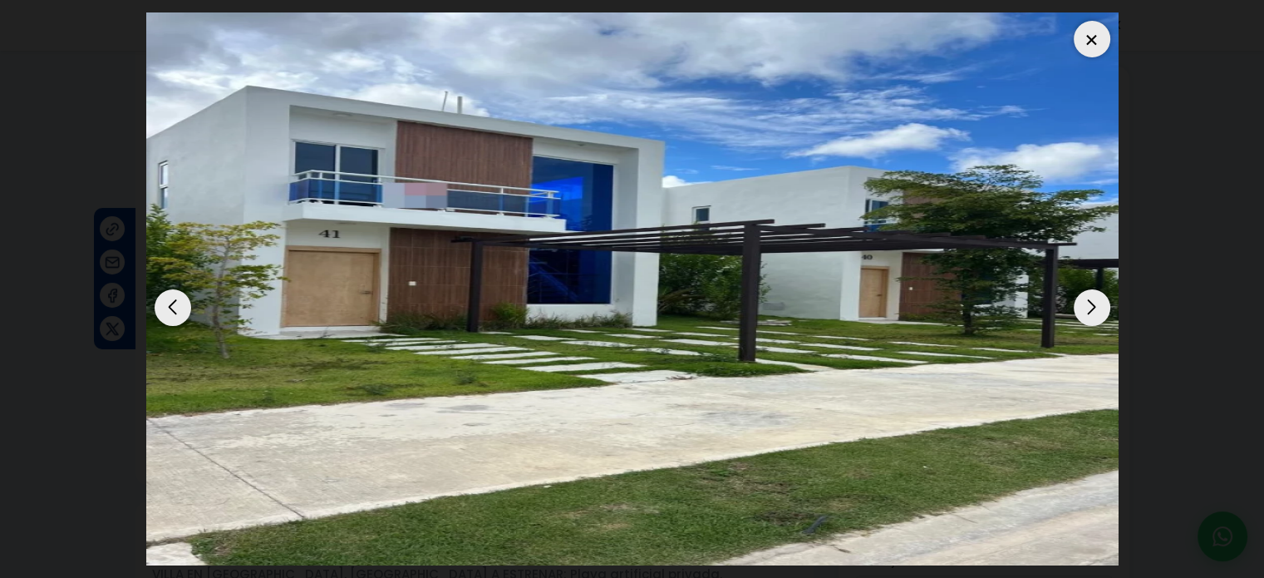
click at [1091, 315] on div "Next slide" at bounding box center [1092, 307] width 37 height 37
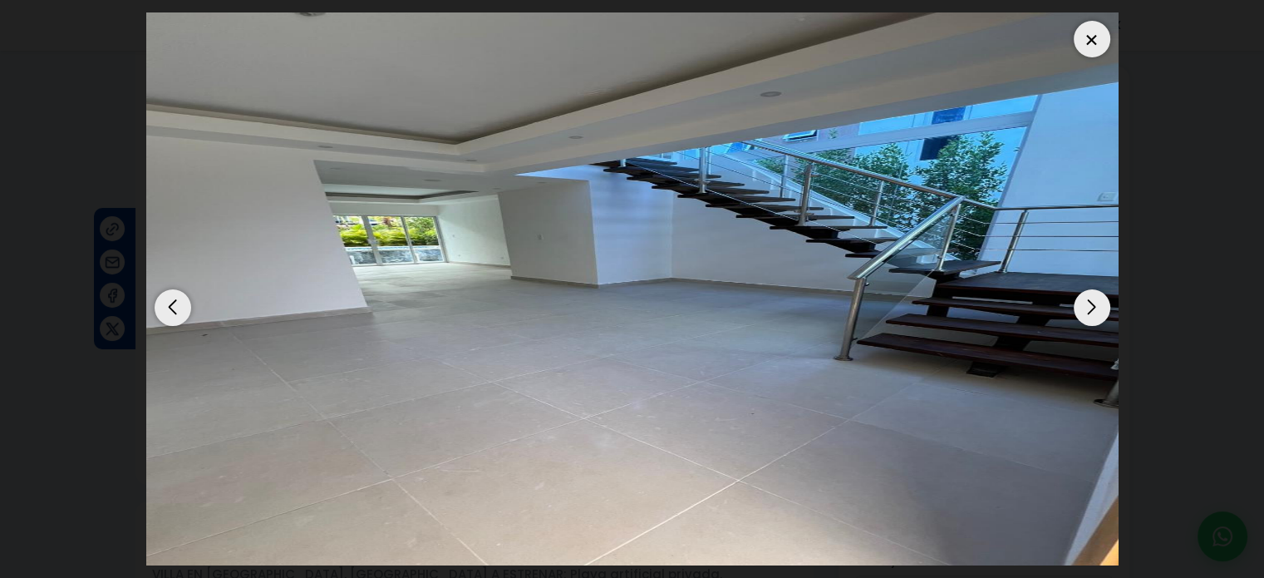
click at [1091, 39] on div at bounding box center [1092, 39] width 37 height 37
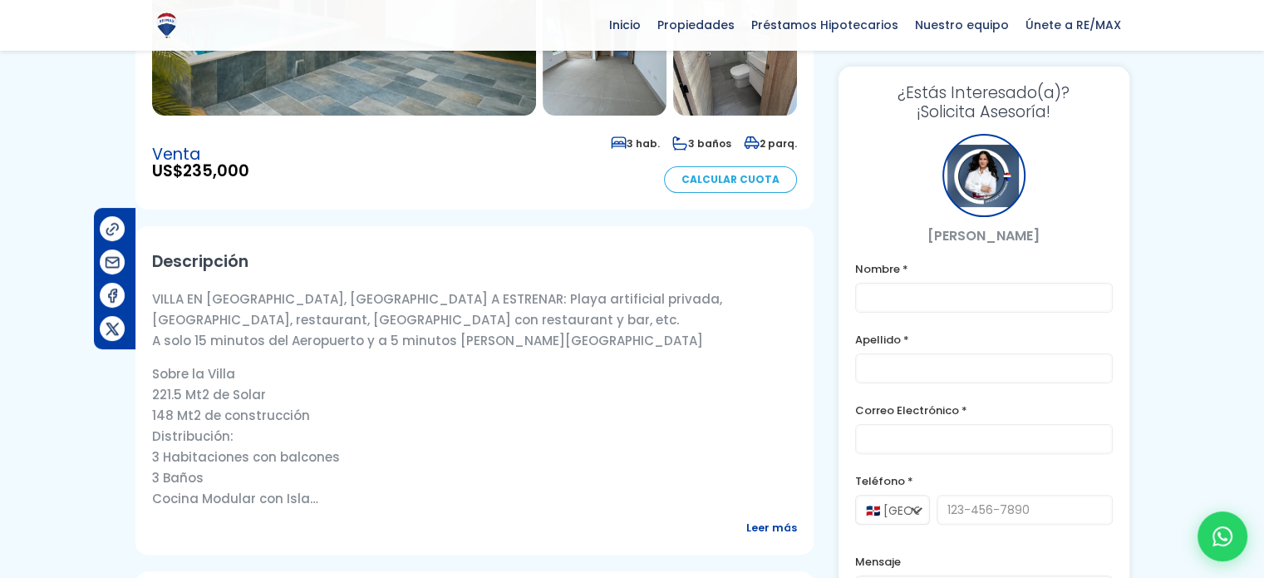
scroll to position [416, 0]
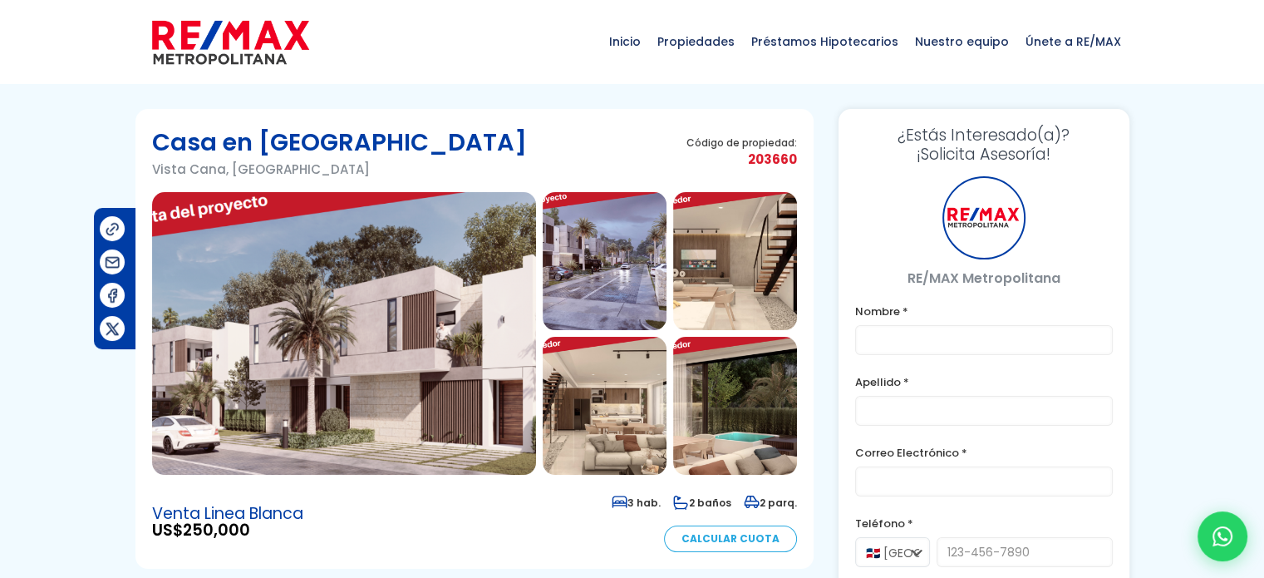
click at [439, 340] on img at bounding box center [344, 333] width 384 height 283
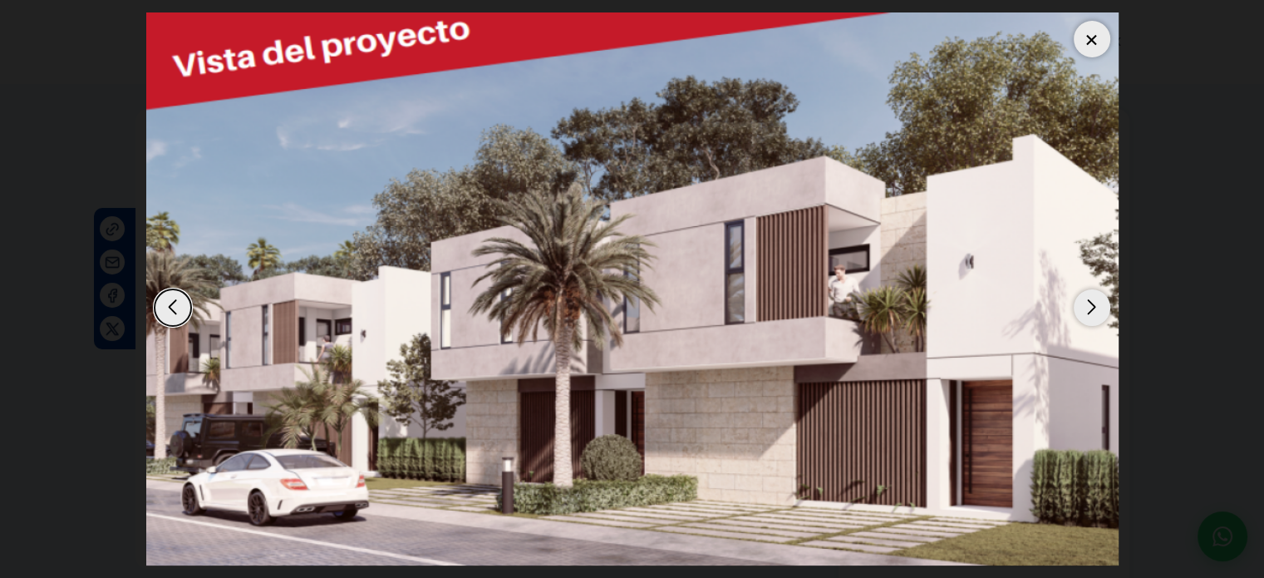
click at [1098, 304] on div "Next slide" at bounding box center [1092, 307] width 37 height 37
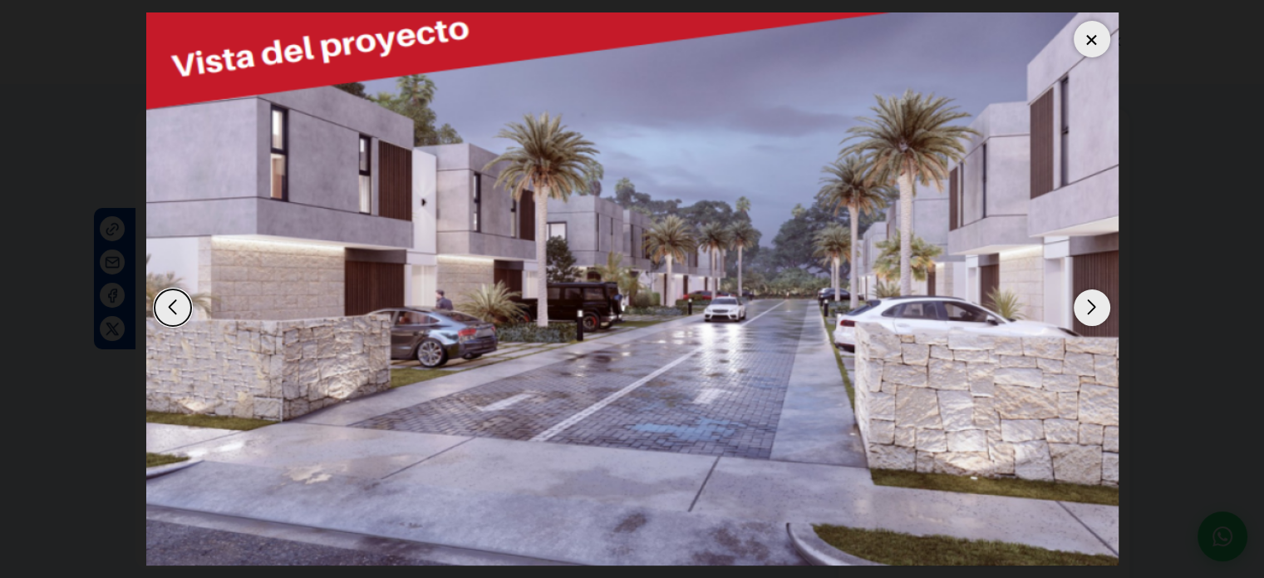
click at [1098, 304] on div "Next slide" at bounding box center [1092, 307] width 37 height 37
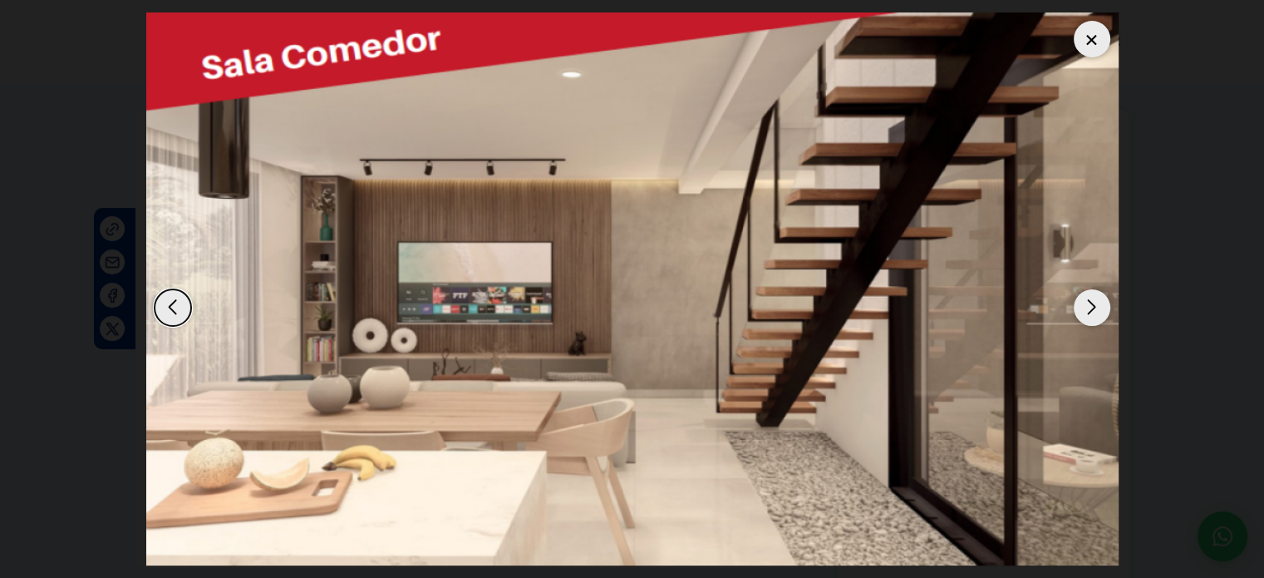
click at [1098, 304] on div "Next slide" at bounding box center [1092, 307] width 37 height 37
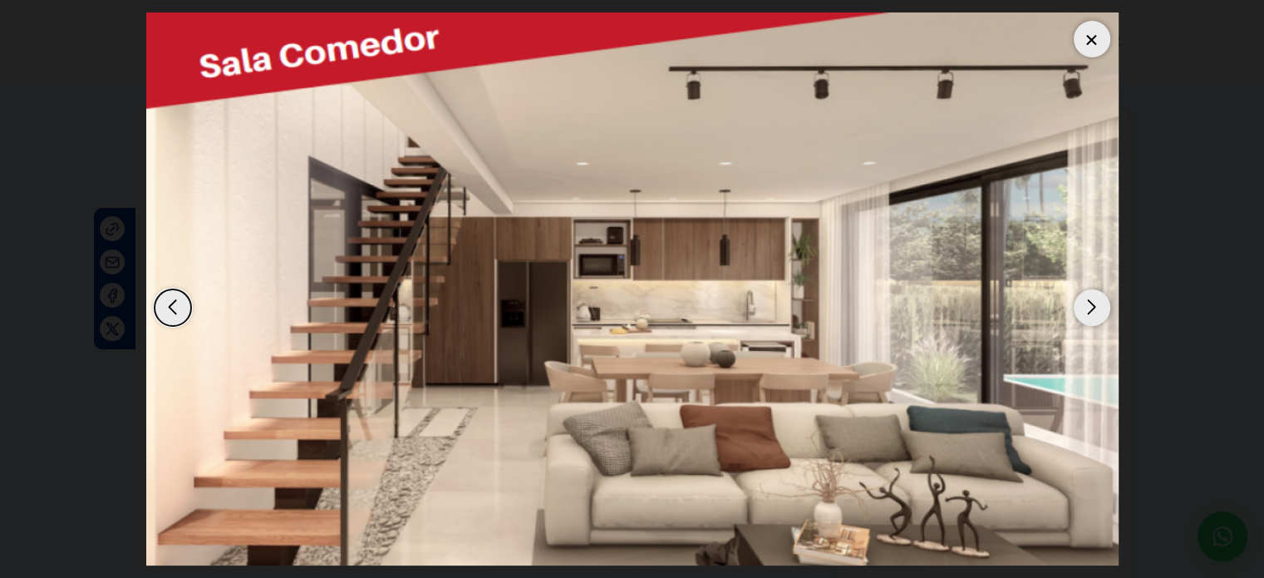
click at [1098, 304] on div "Next slide" at bounding box center [1092, 307] width 37 height 37
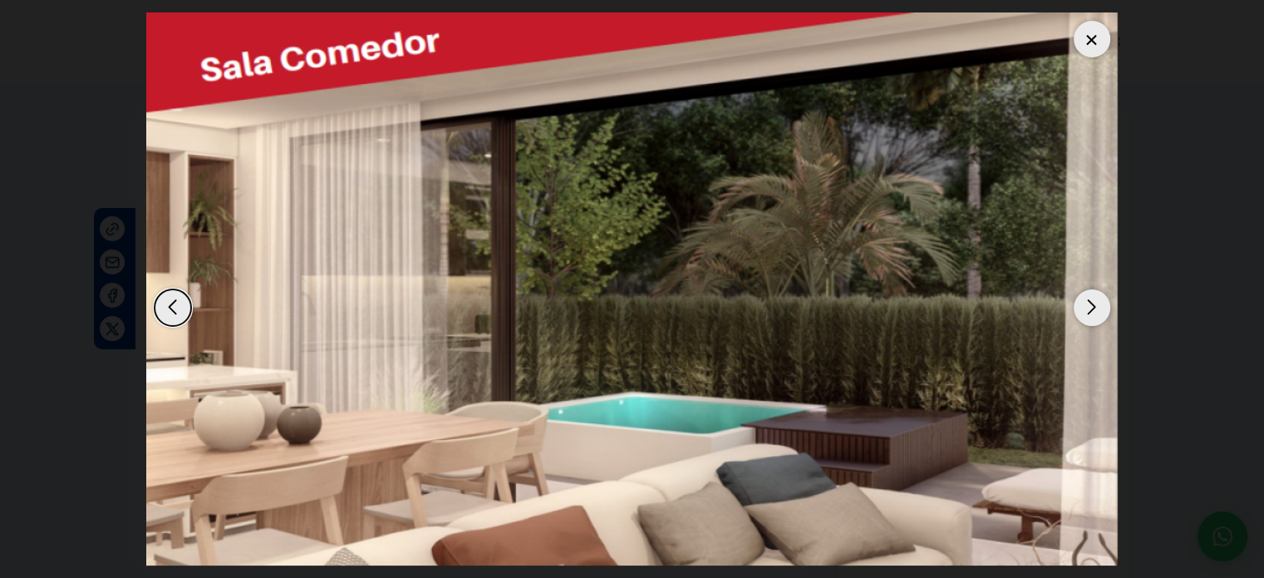
click at [1098, 304] on div "Next slide" at bounding box center [1092, 307] width 37 height 37
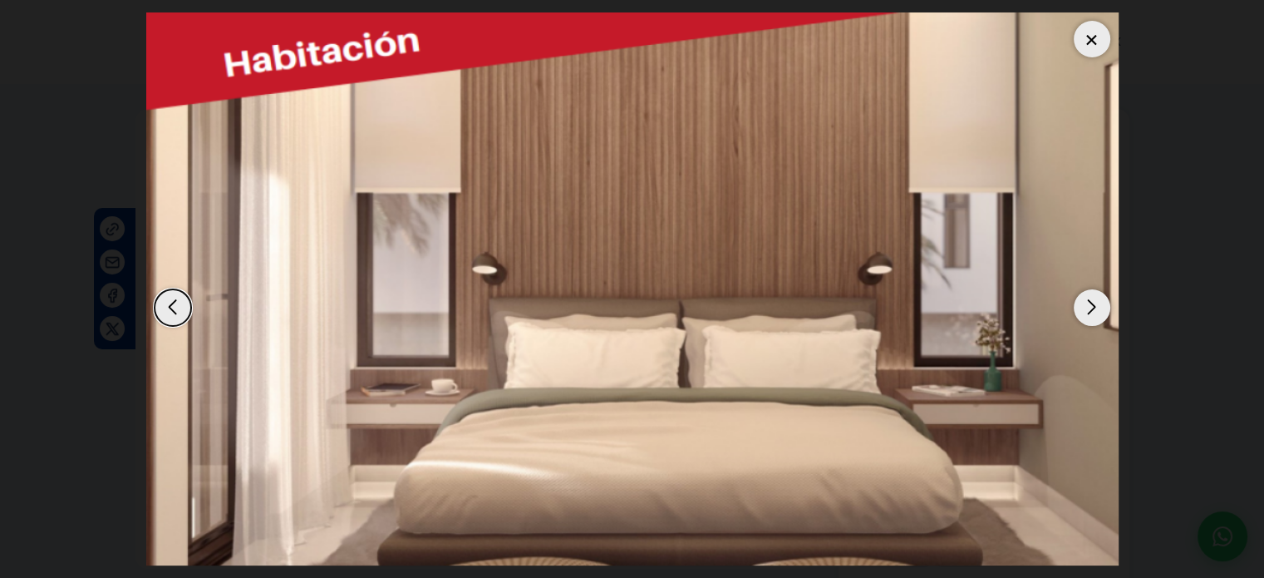
click at [1098, 304] on div "Next slide" at bounding box center [1092, 307] width 37 height 37
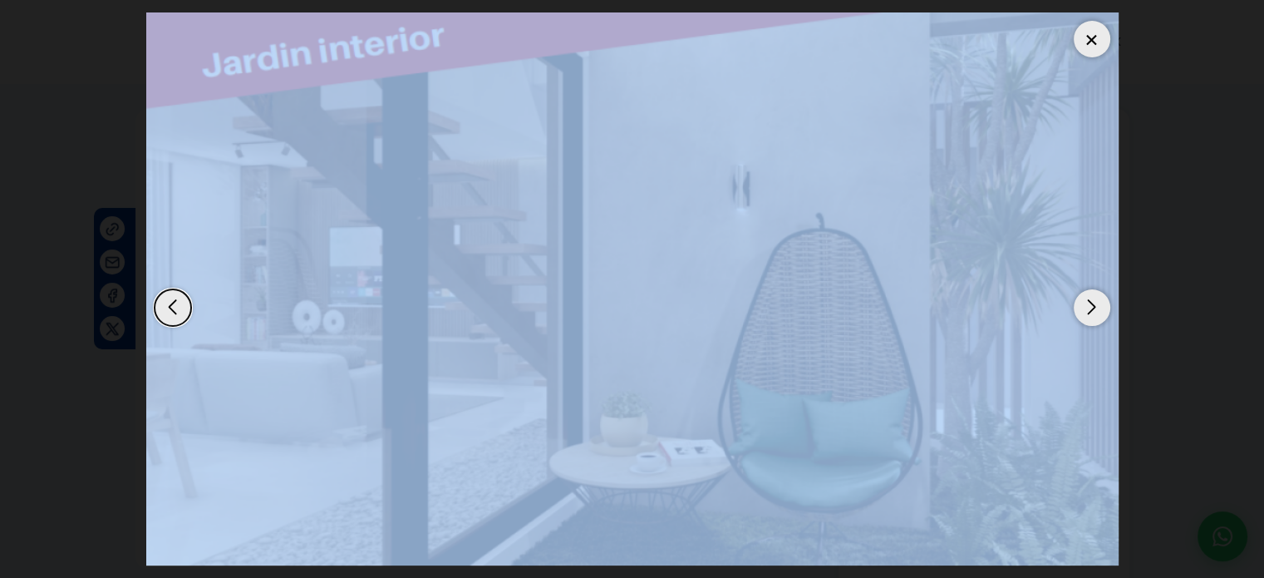
click at [1098, 304] on div "Next slide" at bounding box center [1092, 307] width 37 height 37
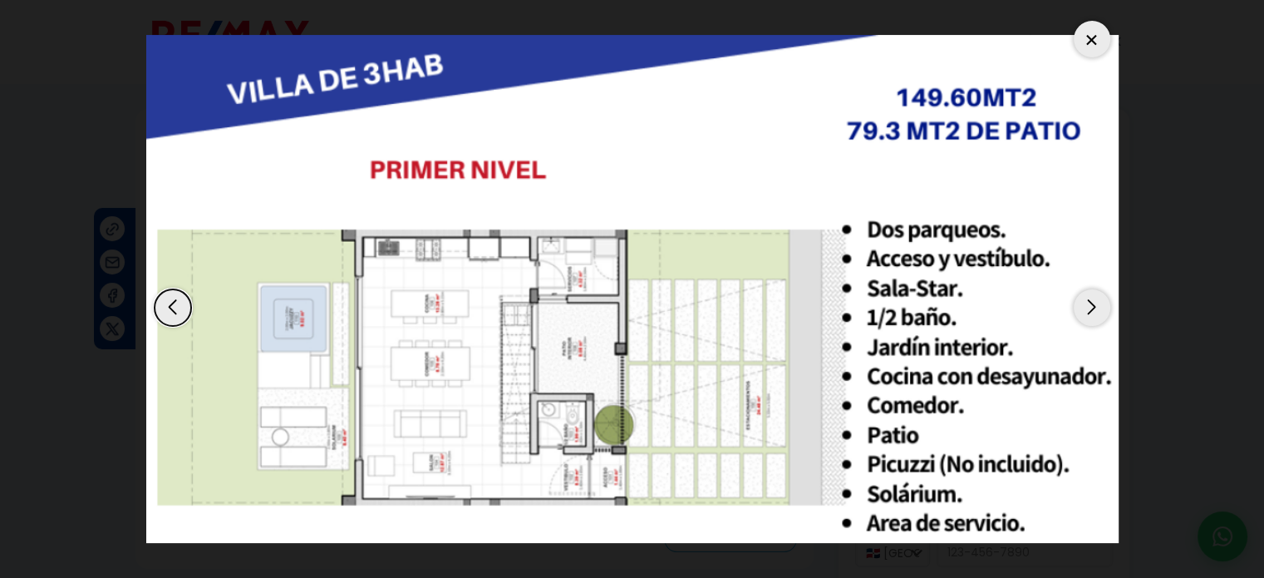
click at [1131, 213] on dialog at bounding box center [633, 289] width 998 height 578
click at [1094, 32] on div at bounding box center [1092, 39] width 37 height 37
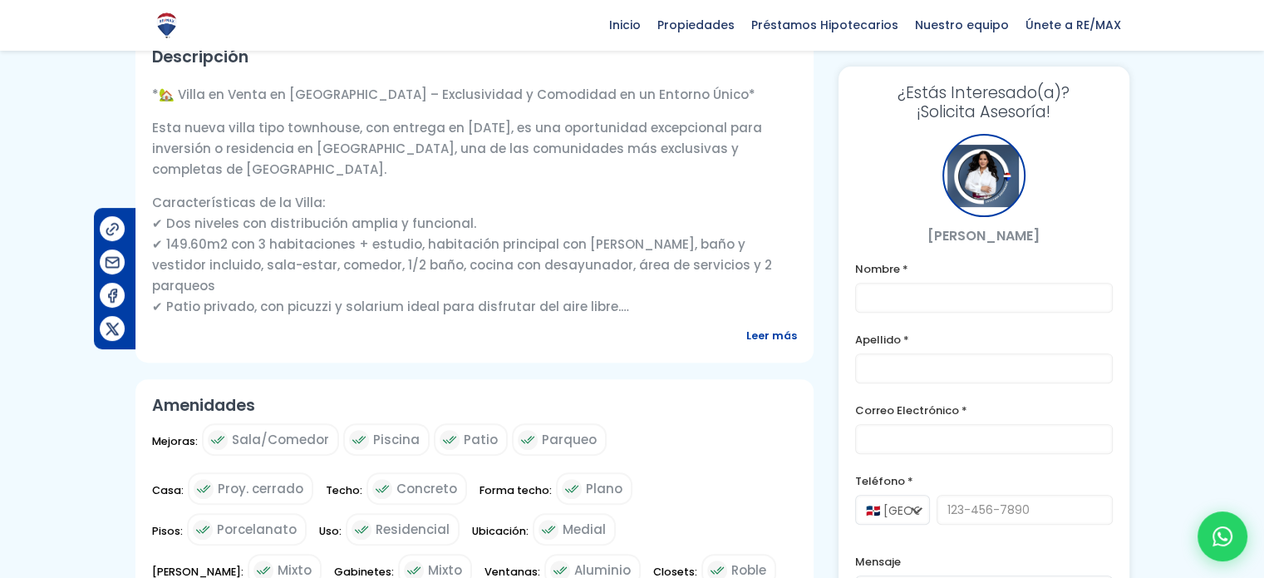
scroll to position [582, 0]
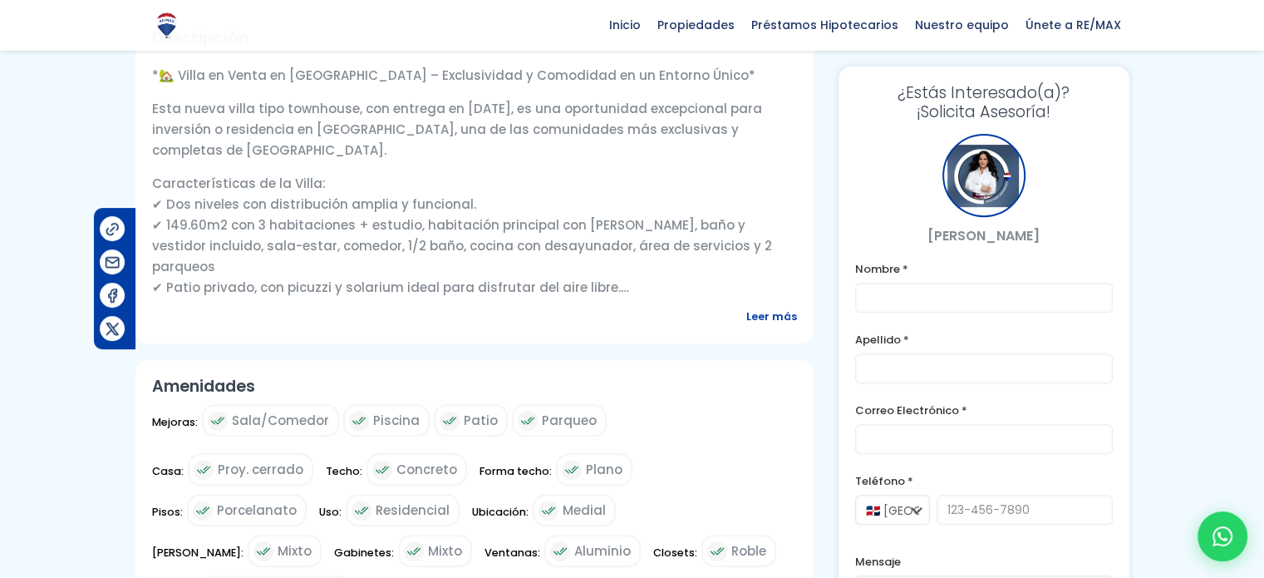
click at [779, 313] on span "Leer más" at bounding box center [771, 316] width 51 height 21
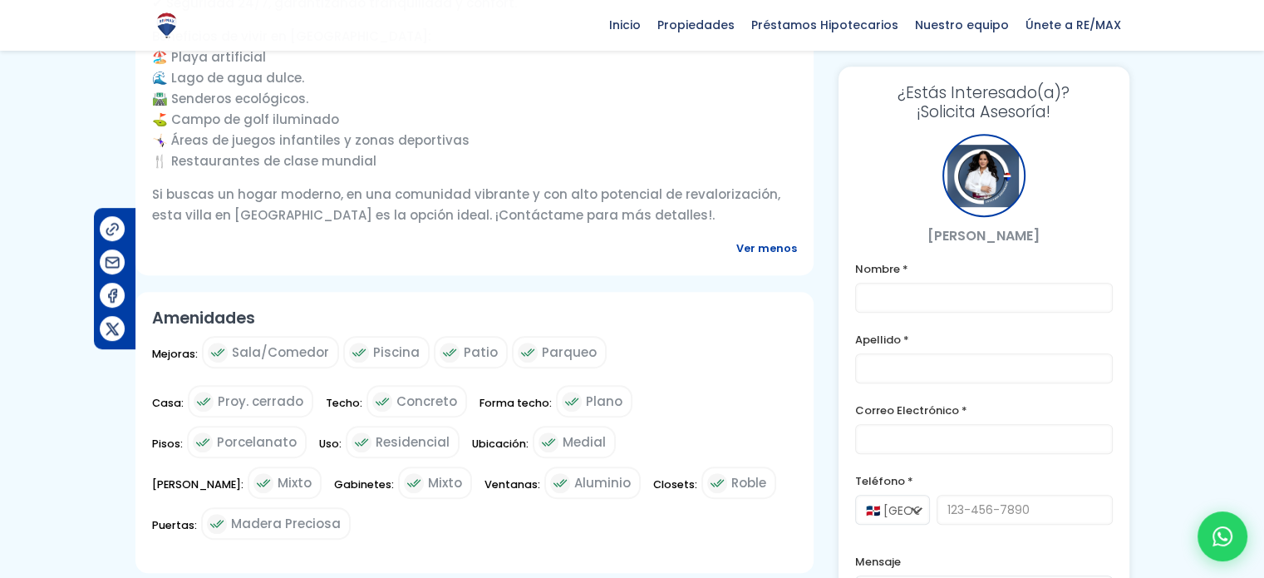
scroll to position [914, 0]
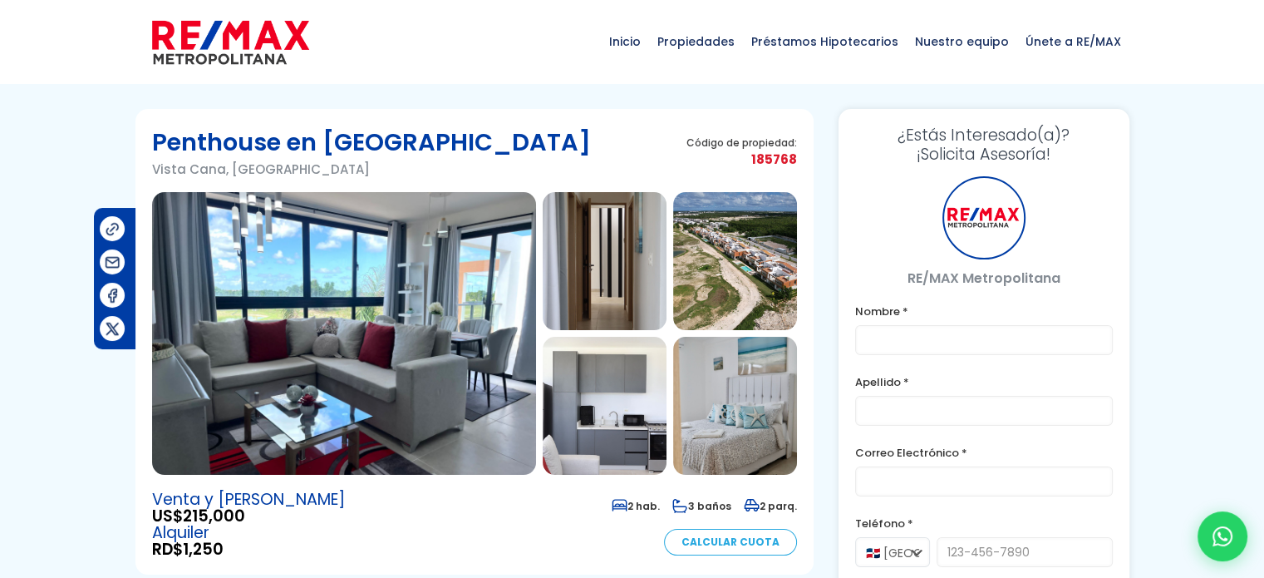
click at [379, 325] on img at bounding box center [344, 333] width 384 height 283
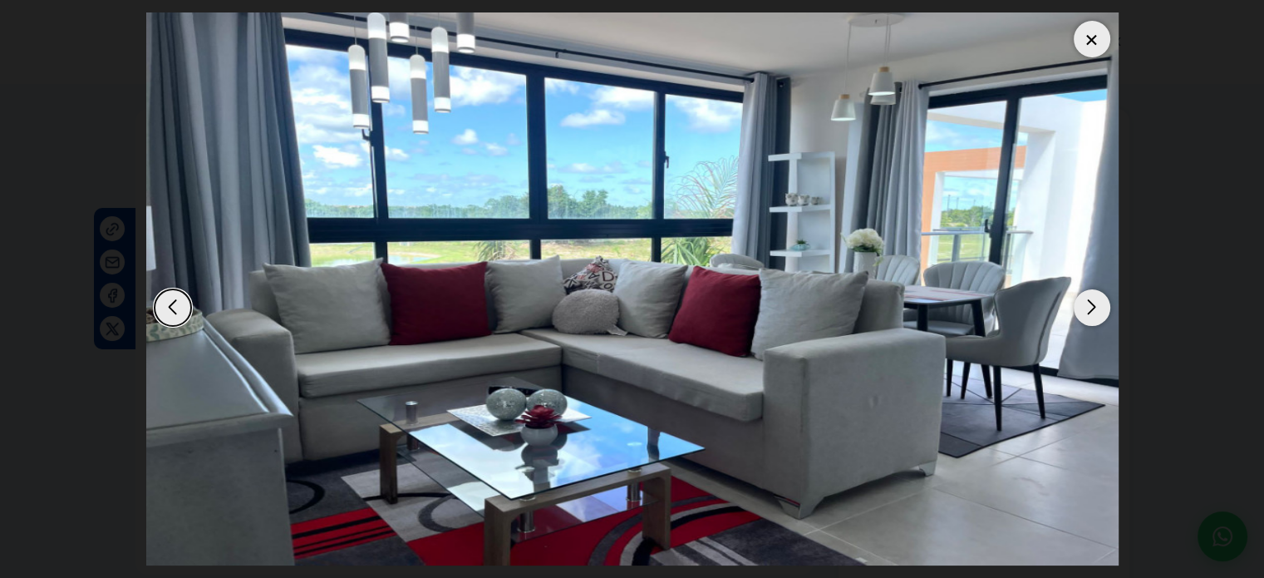
click at [1094, 305] on div "Next slide" at bounding box center [1092, 307] width 37 height 37
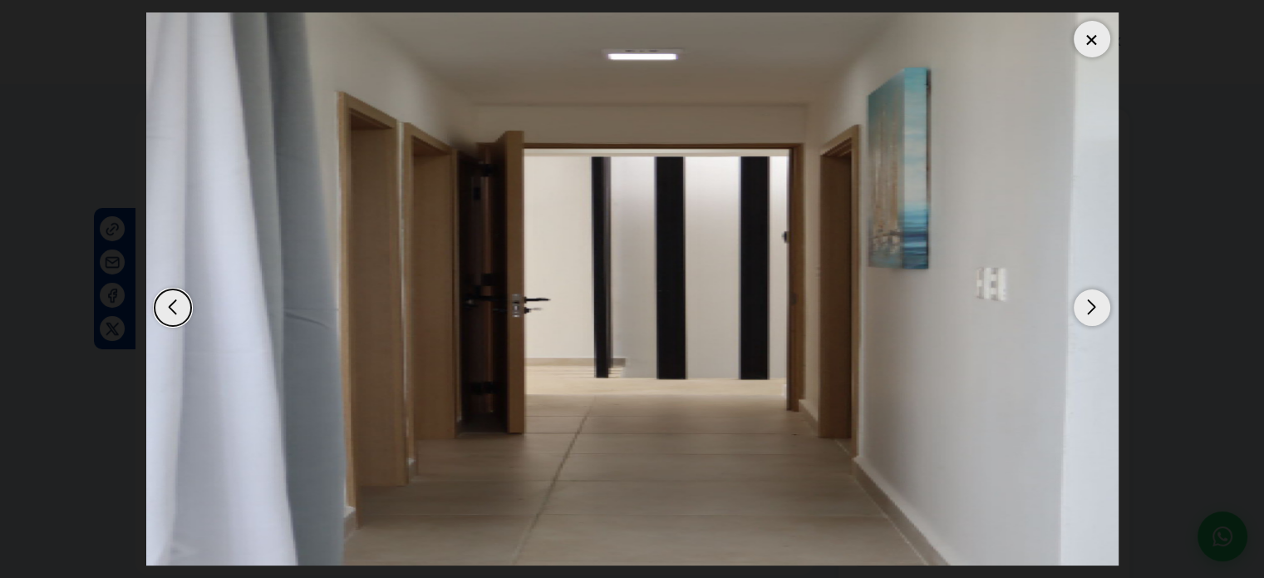
click at [1094, 305] on div "Next slide" at bounding box center [1092, 307] width 37 height 37
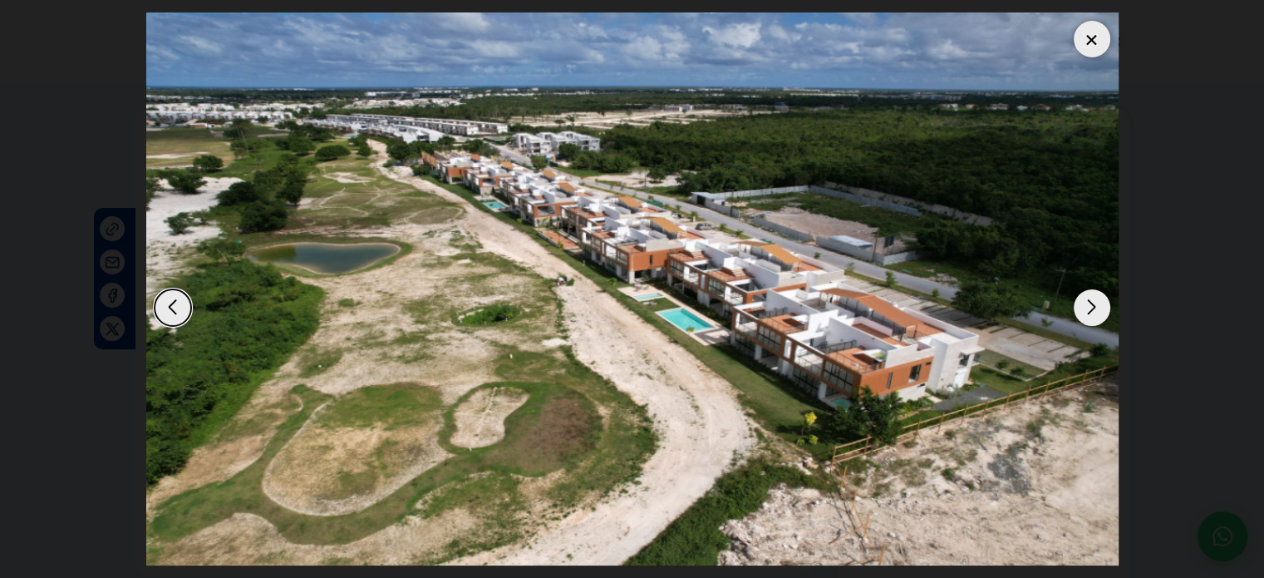
click at [1094, 305] on div "Next slide" at bounding box center [1092, 307] width 37 height 37
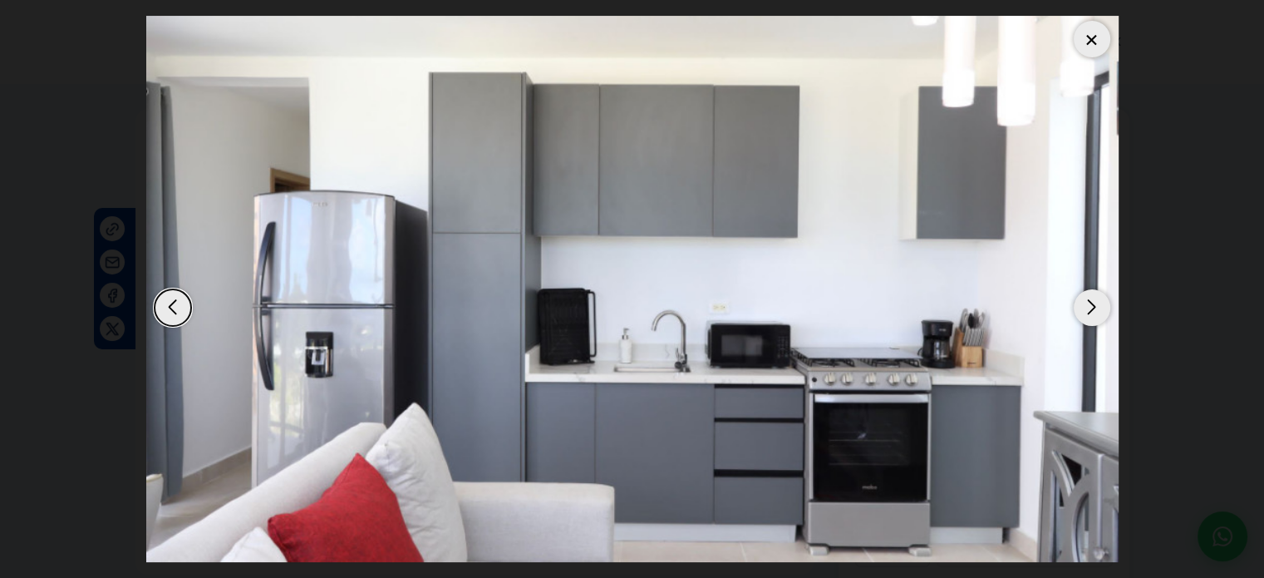
click at [1094, 305] on div "Next slide" at bounding box center [1092, 307] width 37 height 37
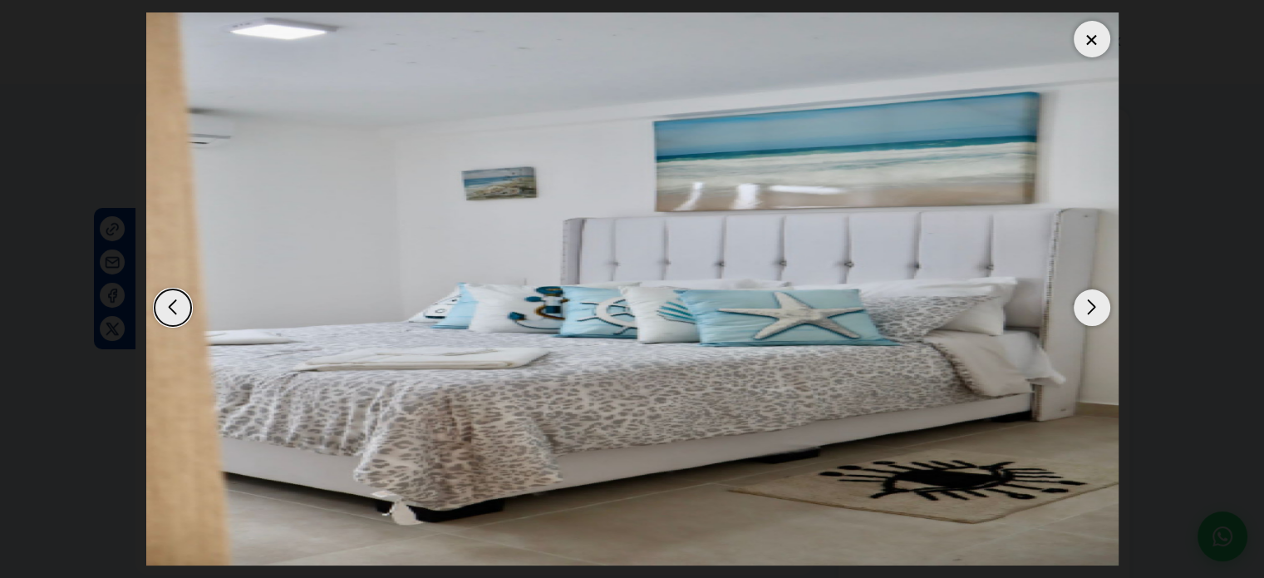
click at [1094, 305] on div "Next slide" at bounding box center [1092, 307] width 37 height 37
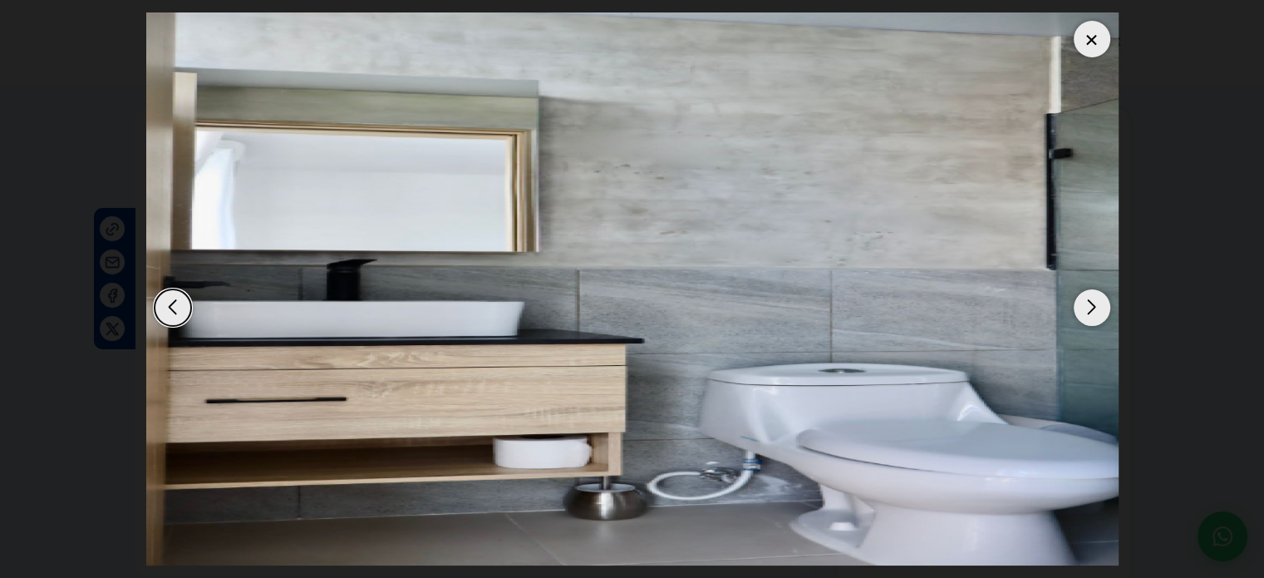
click at [1094, 305] on div "Next slide" at bounding box center [1092, 307] width 37 height 37
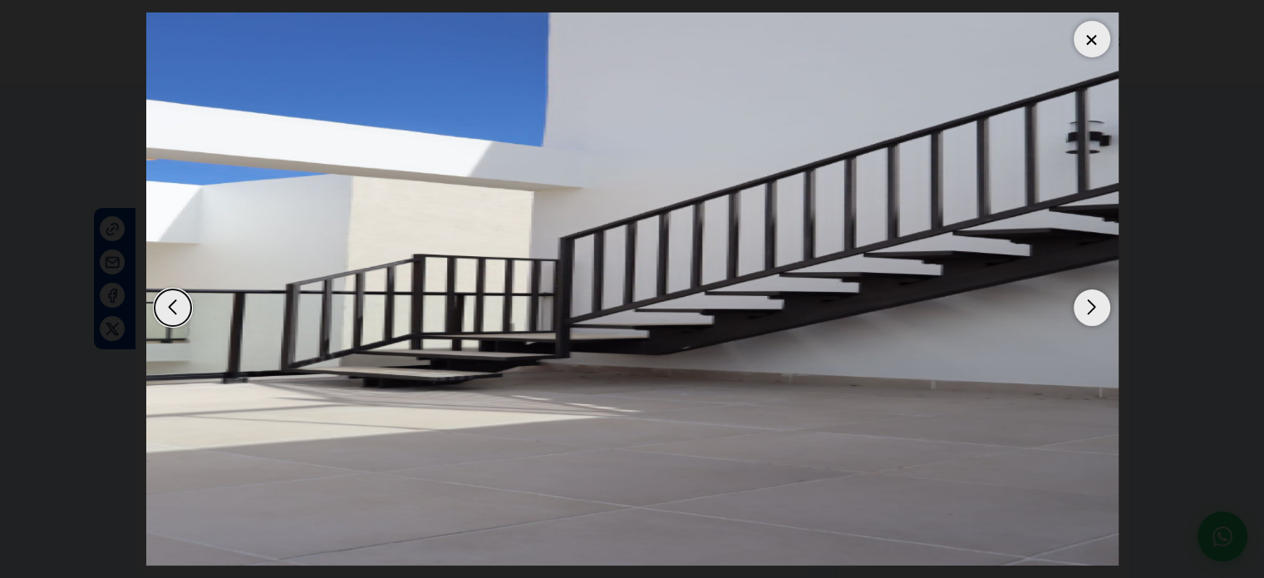
click at [1084, 52] on div at bounding box center [1092, 39] width 37 height 37
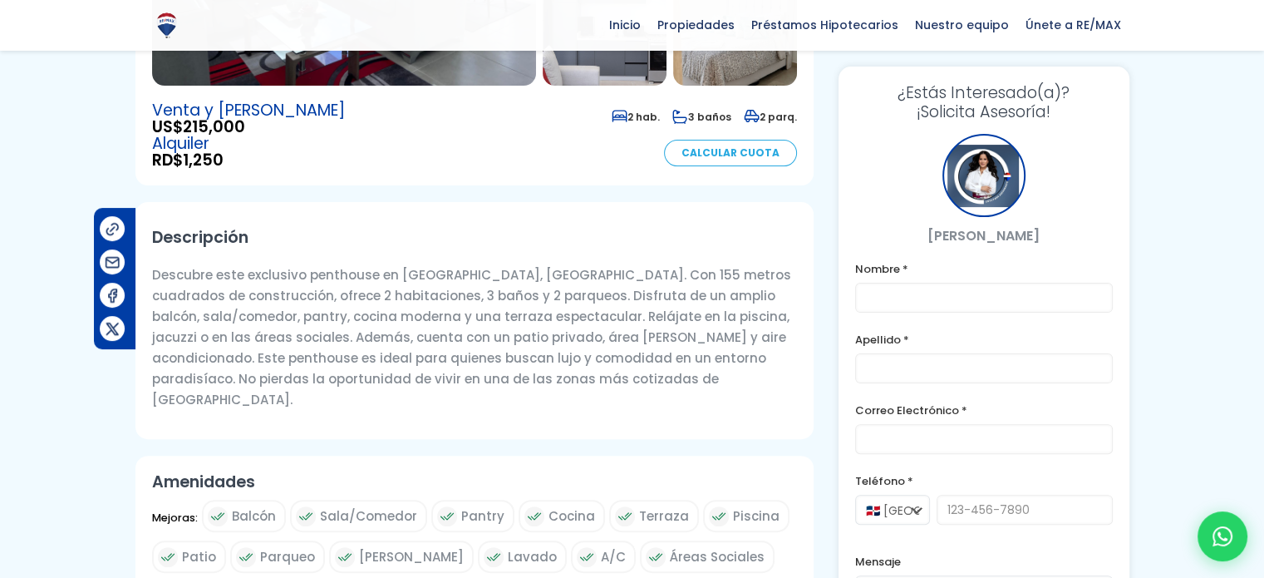
scroll to position [416, 0]
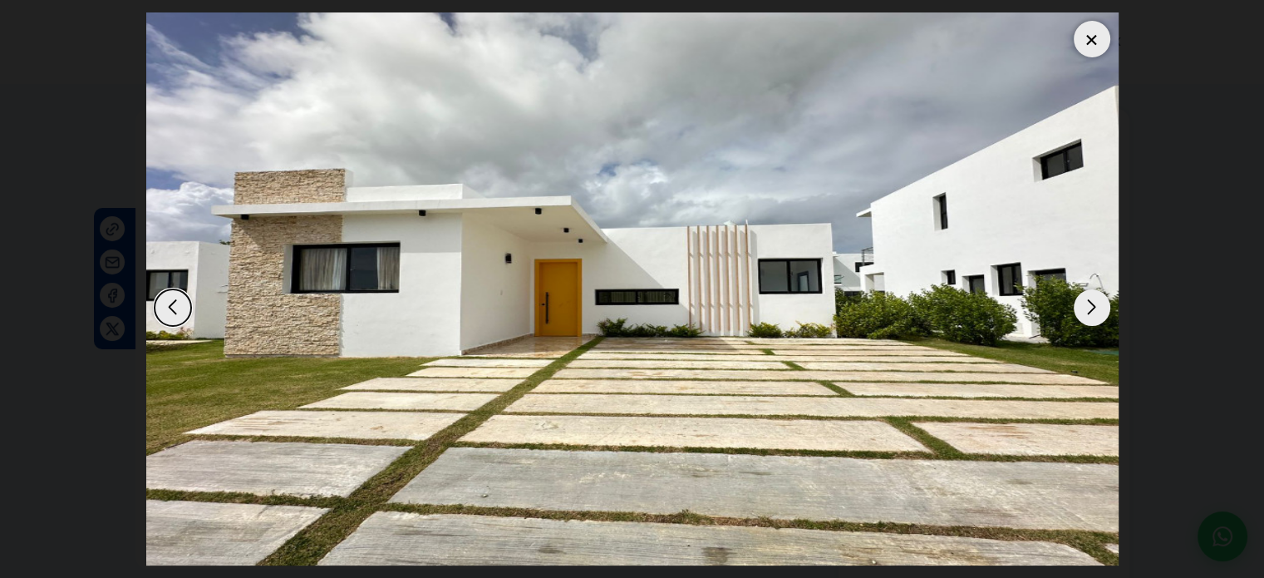
click at [1085, 304] on div "Next slide" at bounding box center [1092, 307] width 37 height 37
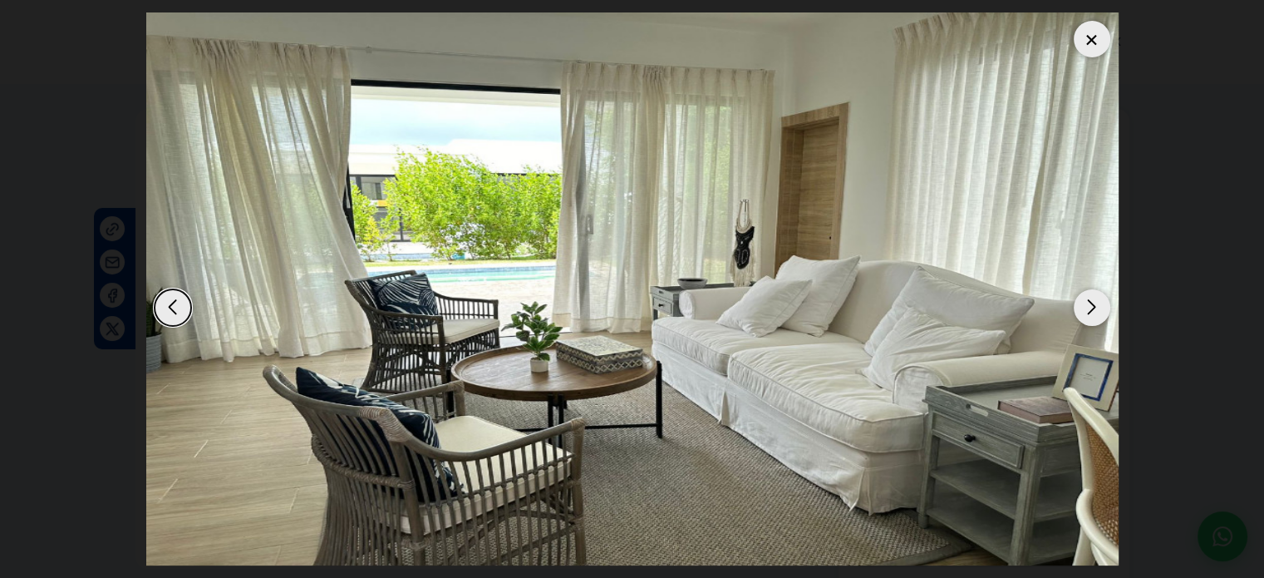
click at [1085, 304] on div "Next slide" at bounding box center [1092, 307] width 37 height 37
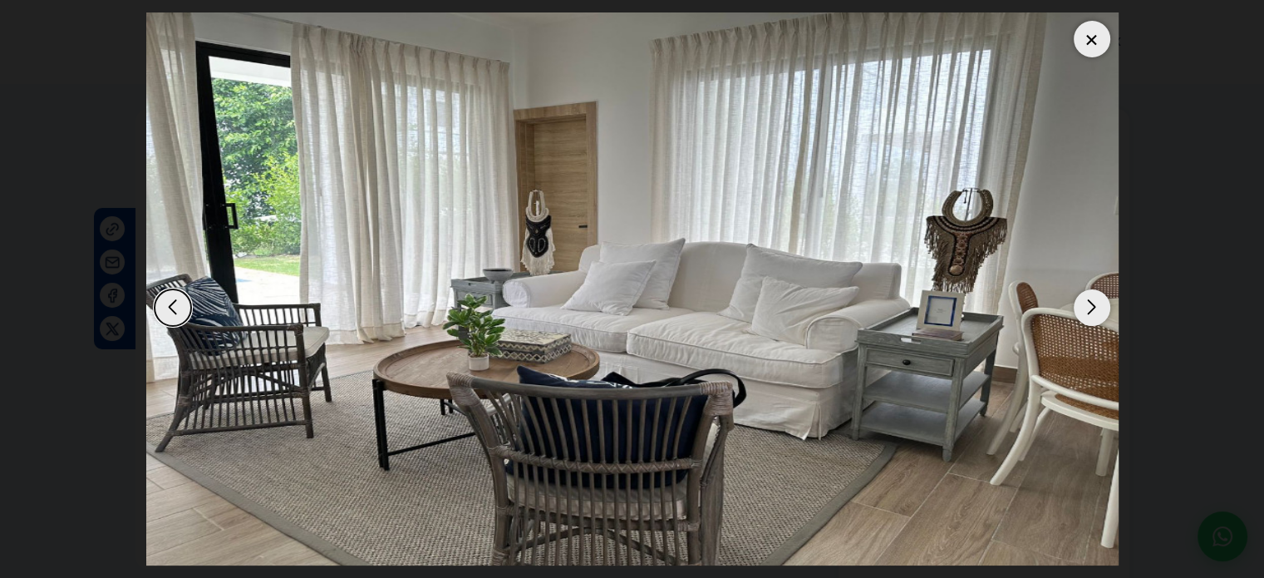
click at [1085, 304] on div "Next slide" at bounding box center [1092, 307] width 37 height 37
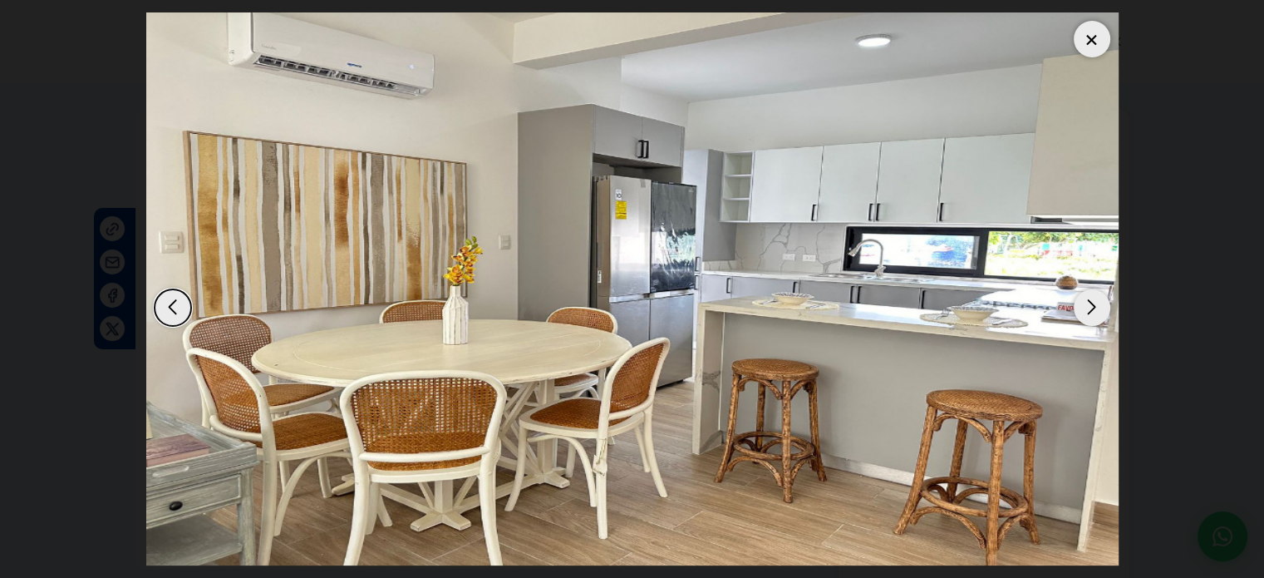
click at [1085, 304] on div "Next slide" at bounding box center [1092, 307] width 37 height 37
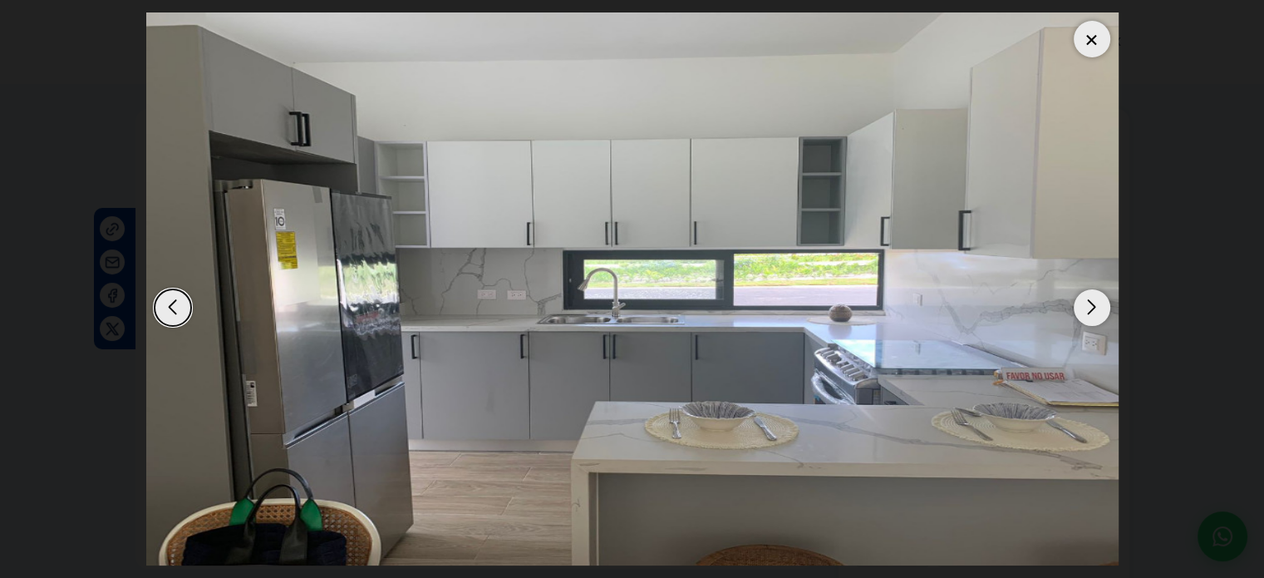
click at [1085, 304] on div "Next slide" at bounding box center [1092, 307] width 37 height 37
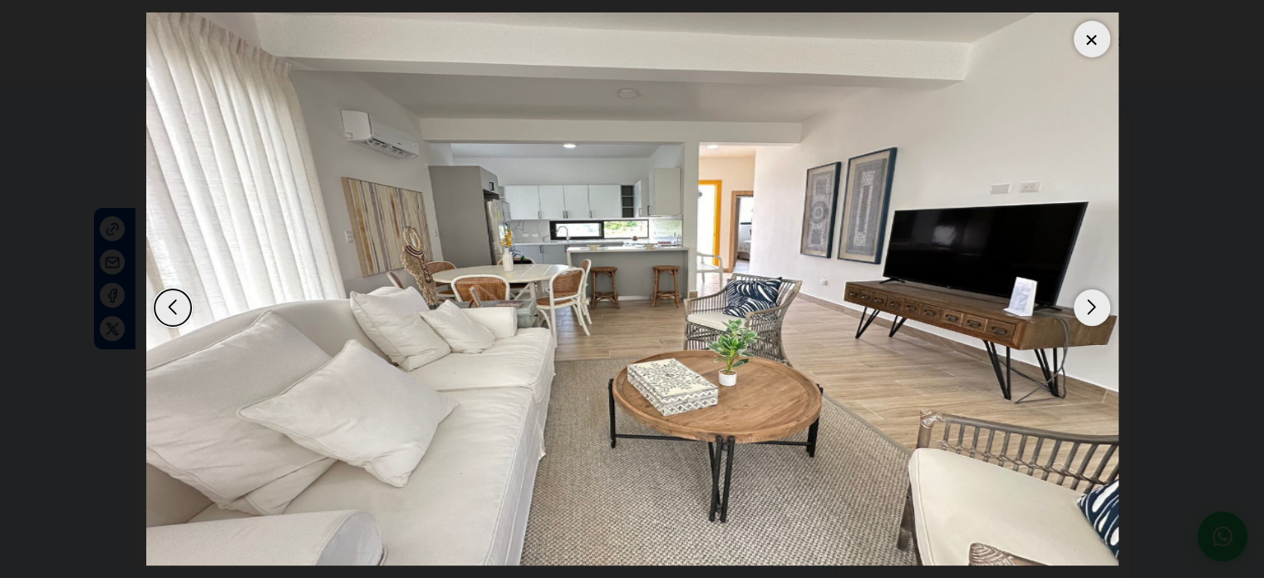
click at [164, 299] on div "Previous slide" at bounding box center [173, 307] width 37 height 37
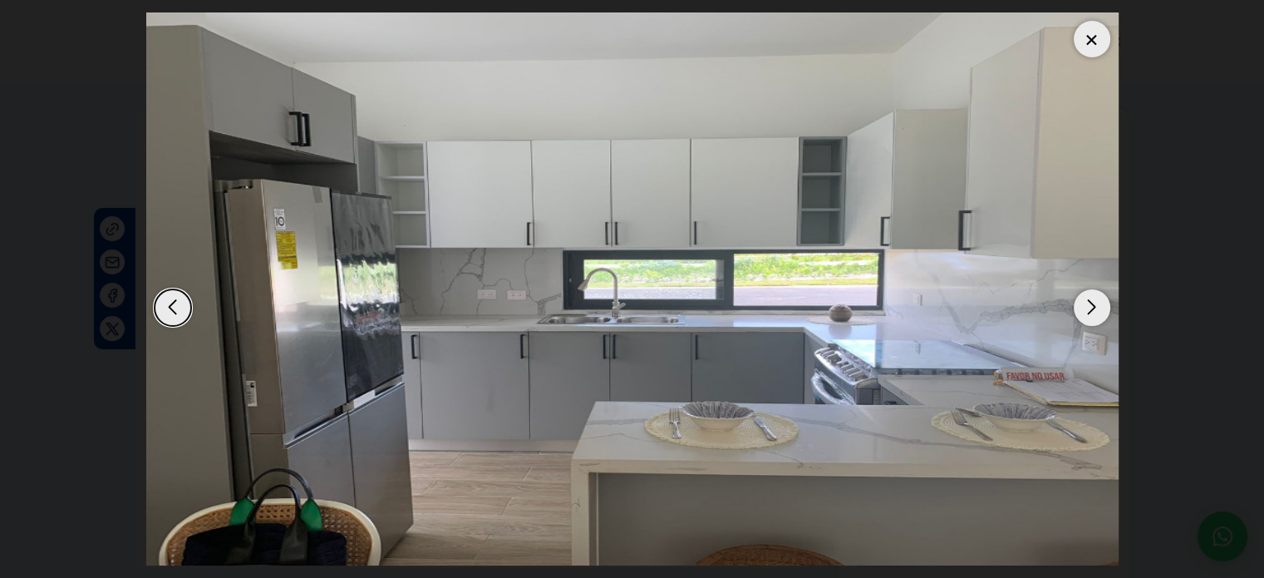
click at [1086, 301] on div "Next slide" at bounding box center [1092, 307] width 37 height 37
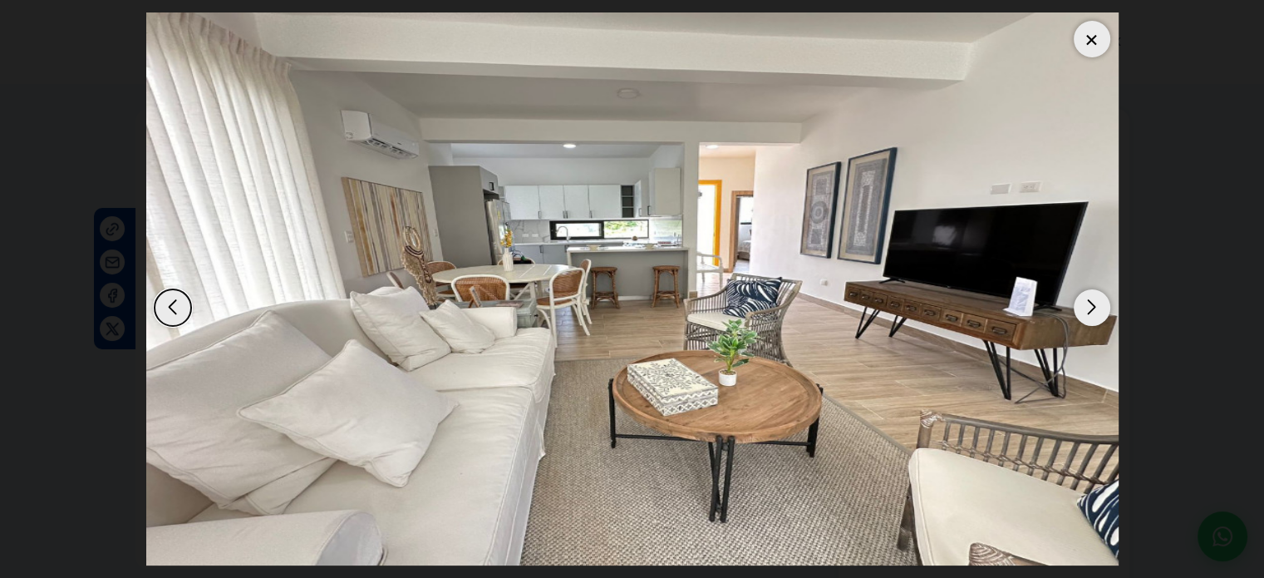
click at [1086, 301] on div "Next slide" at bounding box center [1092, 307] width 37 height 37
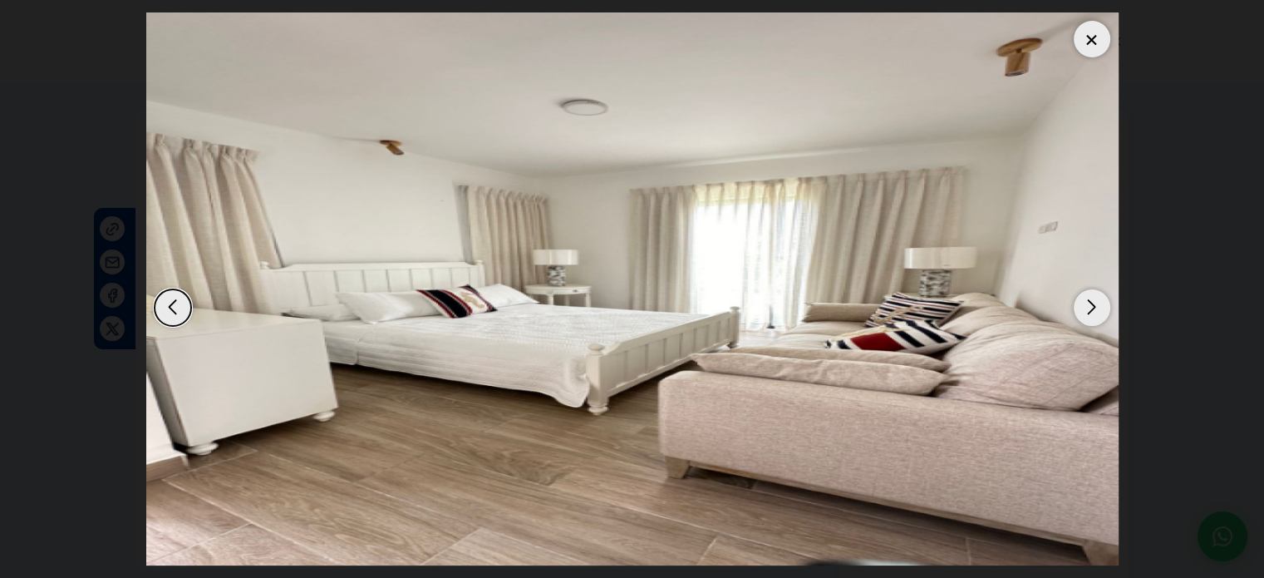
click at [1086, 301] on div "Next slide" at bounding box center [1092, 307] width 37 height 37
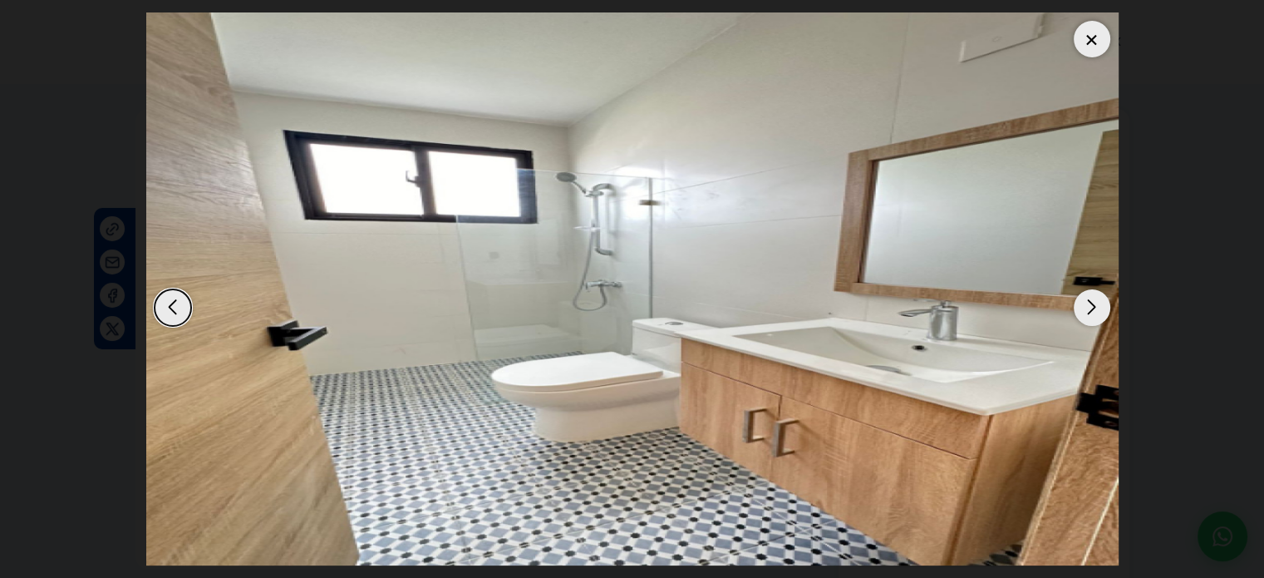
click at [1131, 205] on dialog at bounding box center [633, 289] width 998 height 578
click at [1093, 43] on div at bounding box center [1092, 39] width 37 height 37
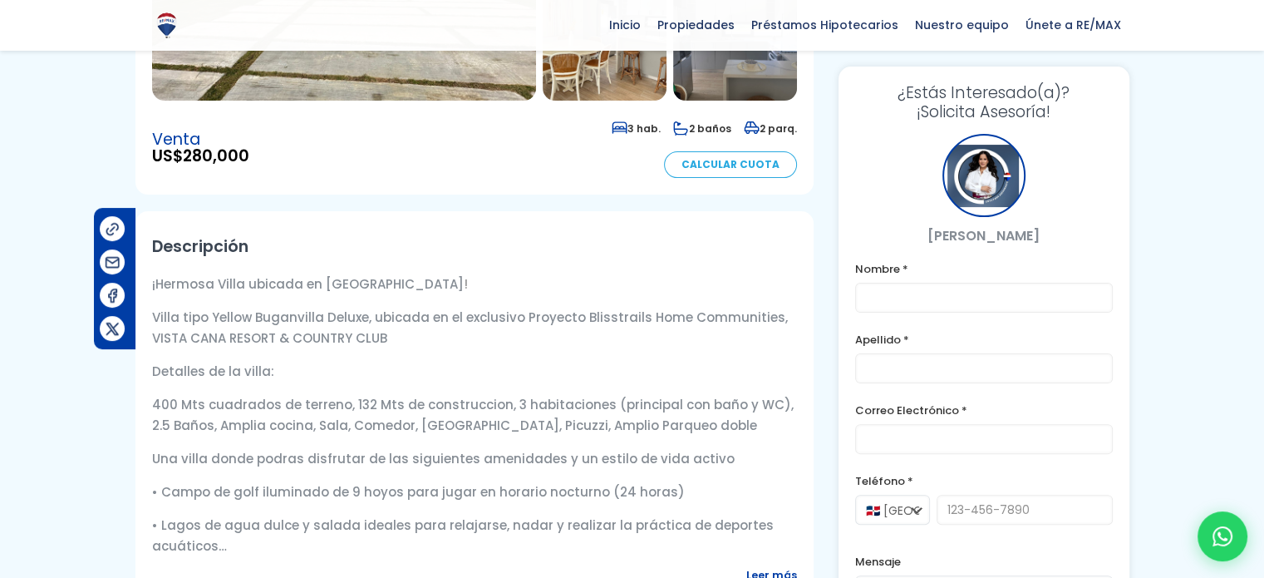
scroll to position [499, 0]
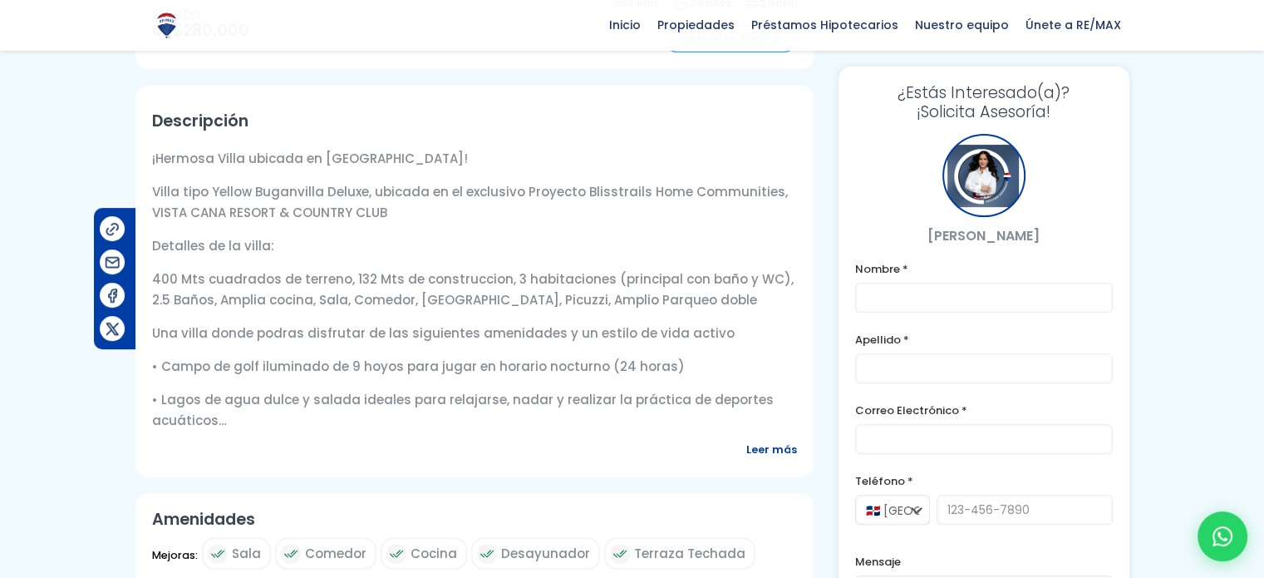
click at [790, 449] on span "Leer más" at bounding box center [771, 449] width 51 height 21
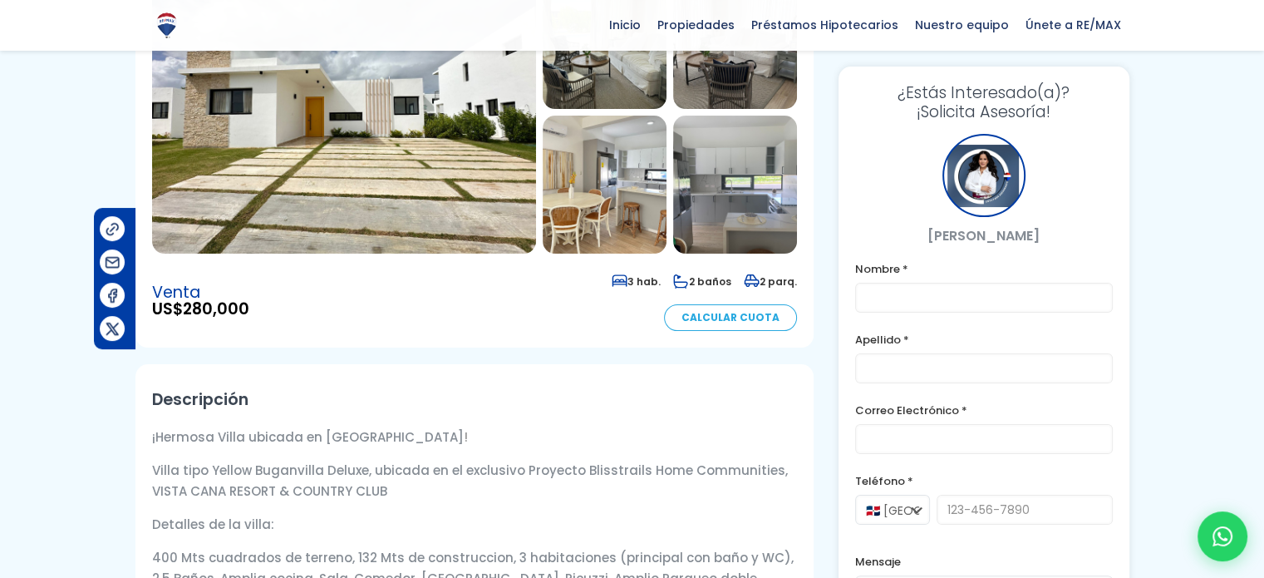
scroll to position [166, 0]
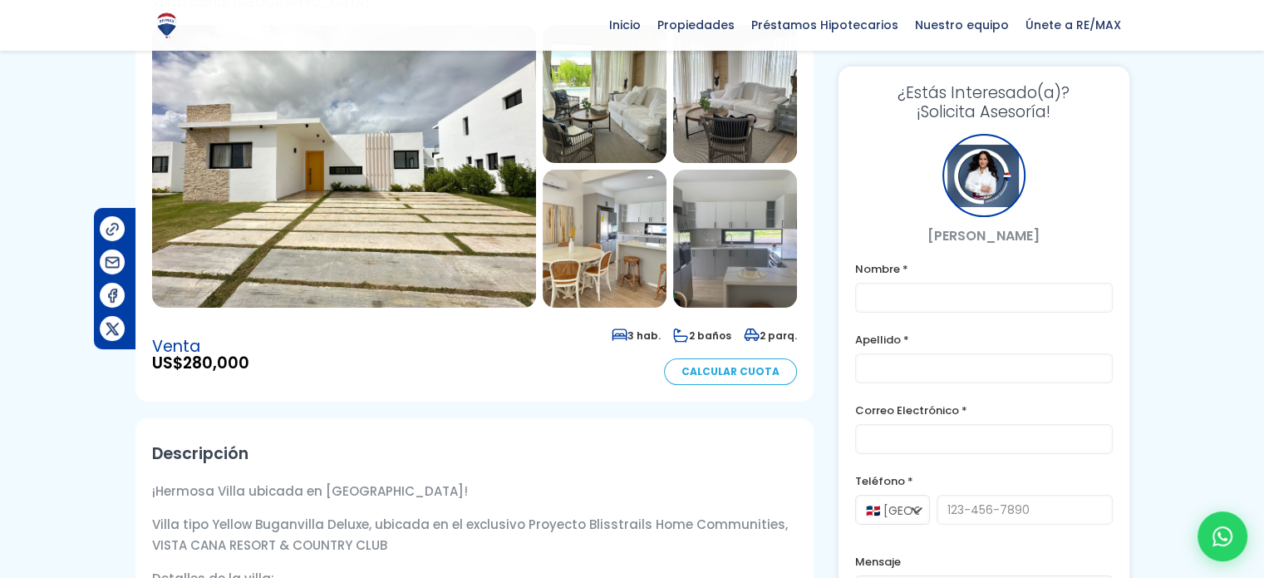
click at [703, 293] on img at bounding box center [735, 239] width 124 height 138
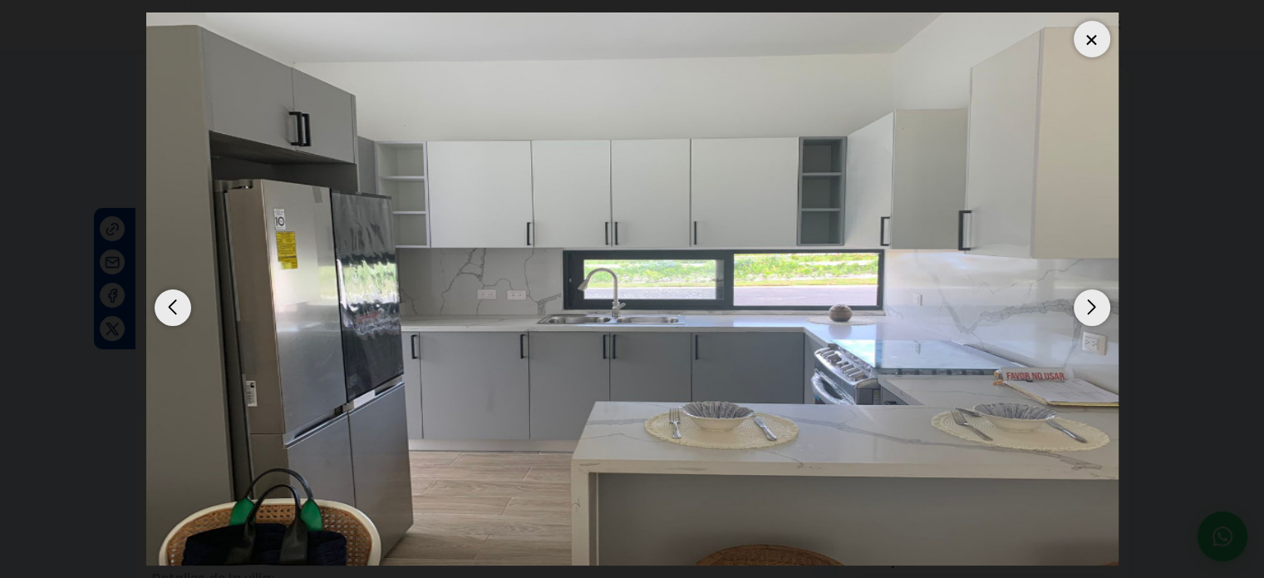
click at [1096, 309] on div "Next slide" at bounding box center [1092, 307] width 37 height 37
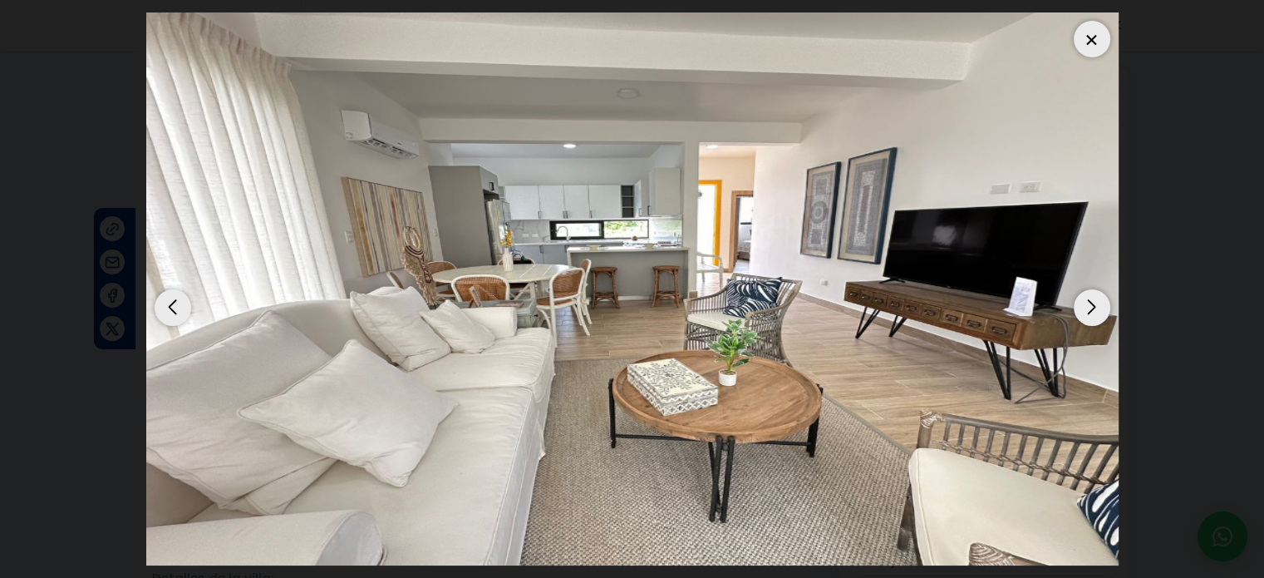
click at [1096, 309] on div "Next slide" at bounding box center [1092, 307] width 37 height 37
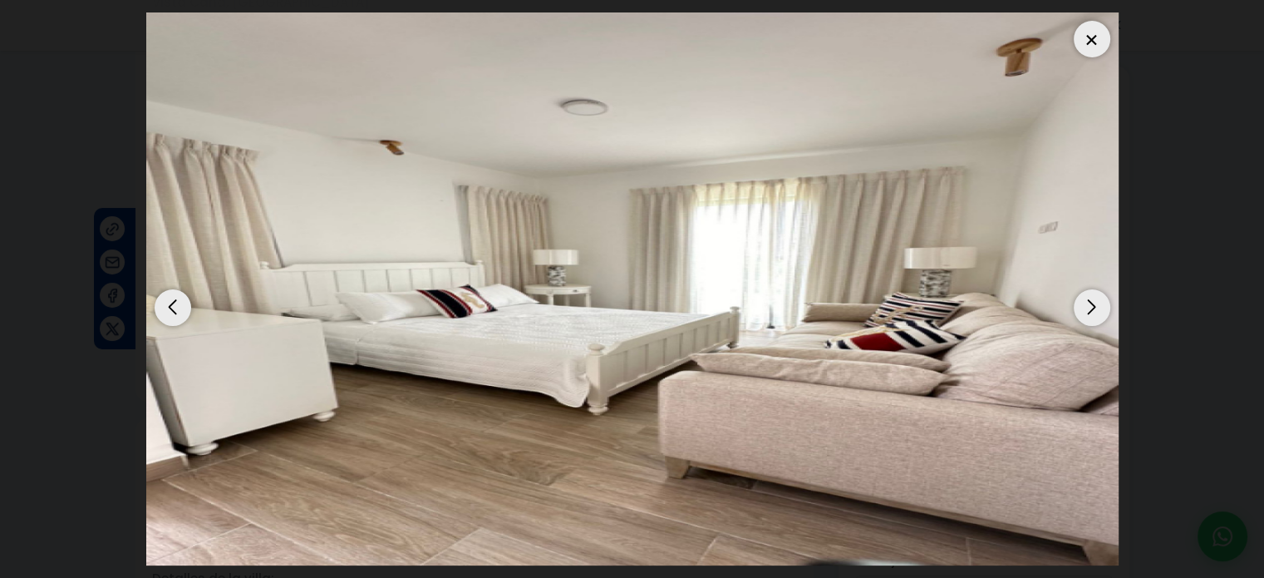
click at [1096, 309] on div "Next slide" at bounding box center [1092, 307] width 37 height 37
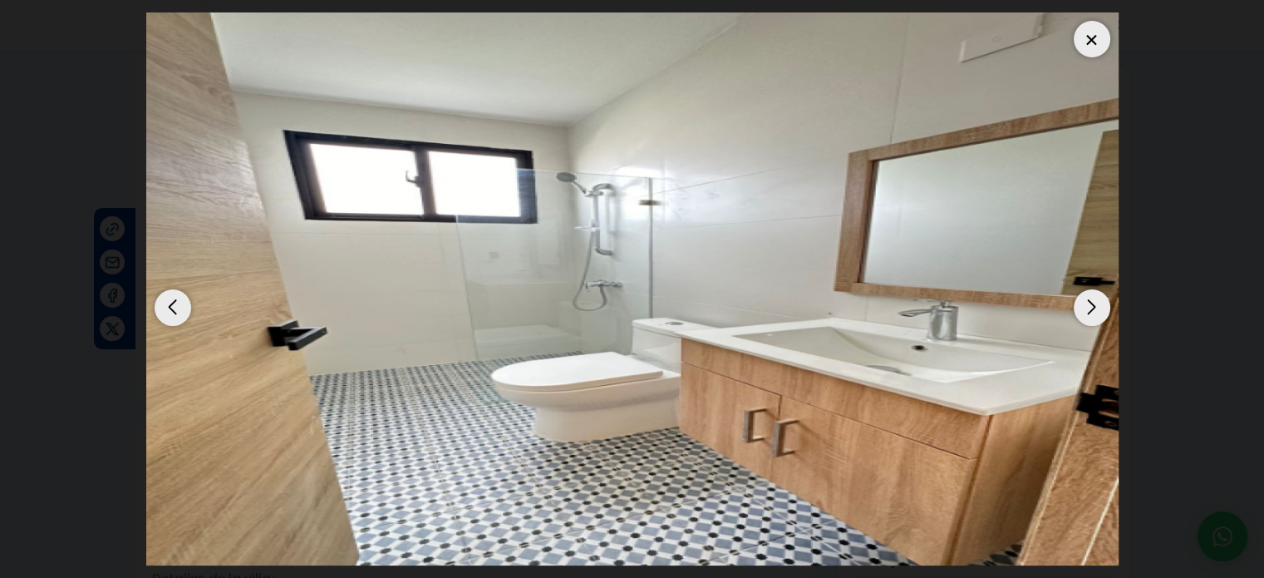
click at [1096, 309] on div "Next slide" at bounding box center [1092, 307] width 37 height 37
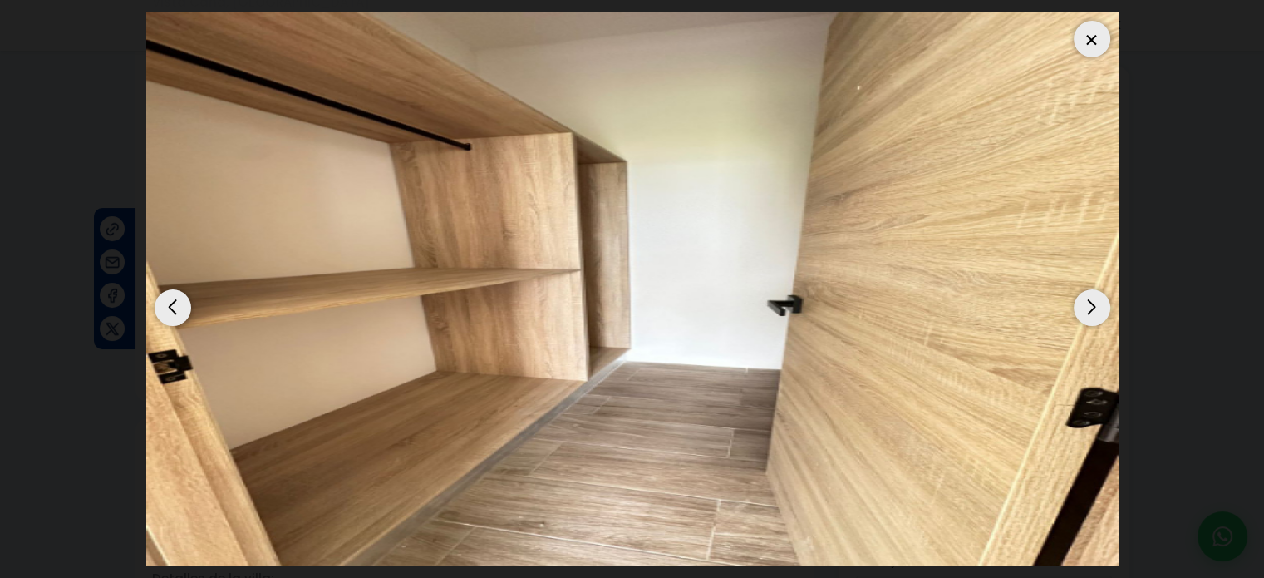
click at [1096, 309] on div "Next slide" at bounding box center [1092, 307] width 37 height 37
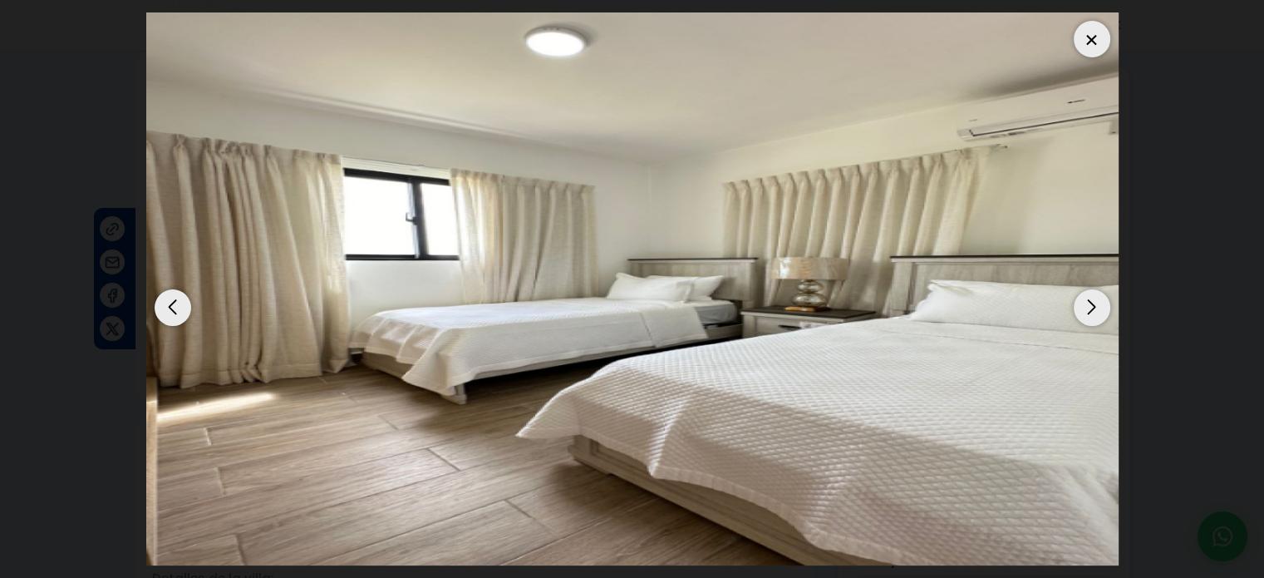
click at [1096, 309] on div "Next slide" at bounding box center [1092, 307] width 37 height 37
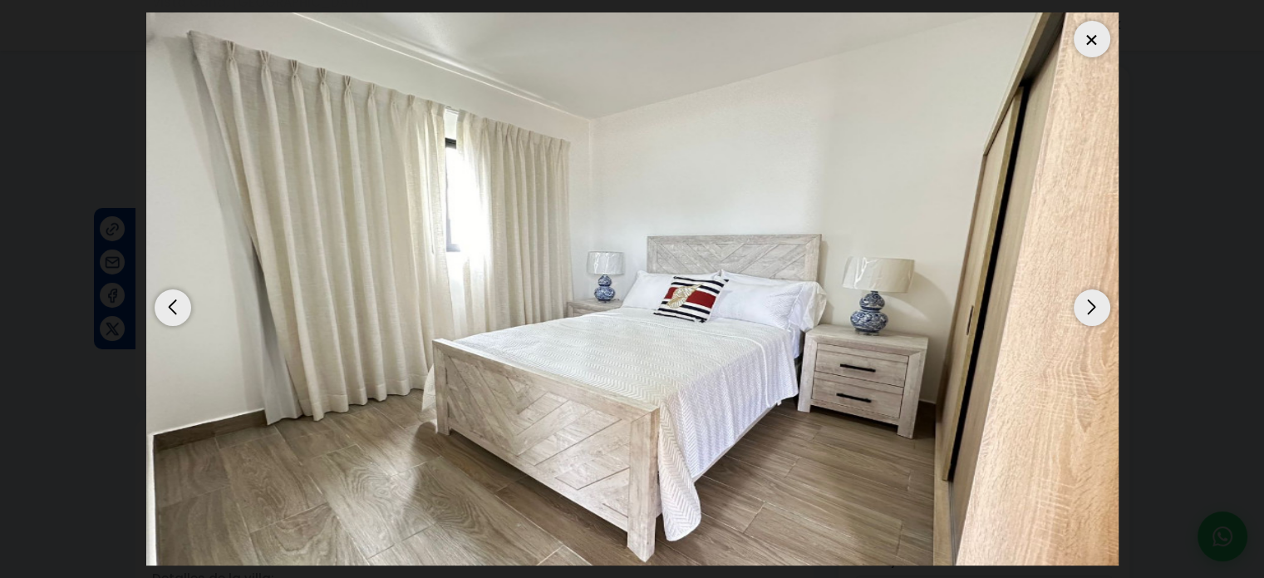
click at [171, 306] on div "Previous slide" at bounding box center [173, 307] width 37 height 37
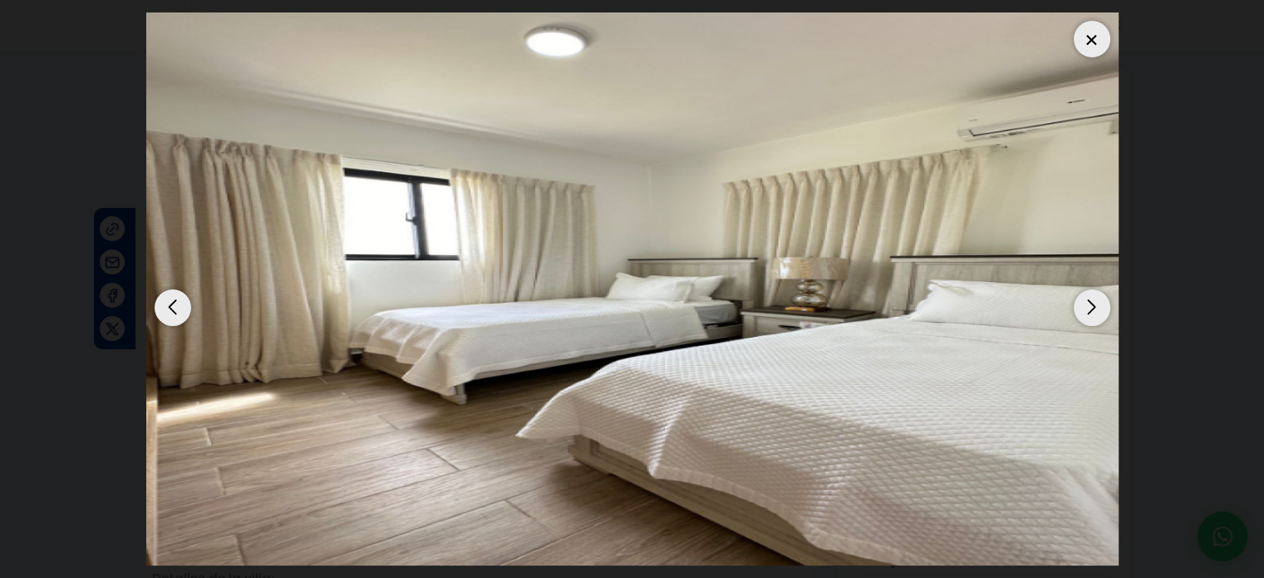
click at [171, 306] on div "Previous slide" at bounding box center [173, 307] width 37 height 37
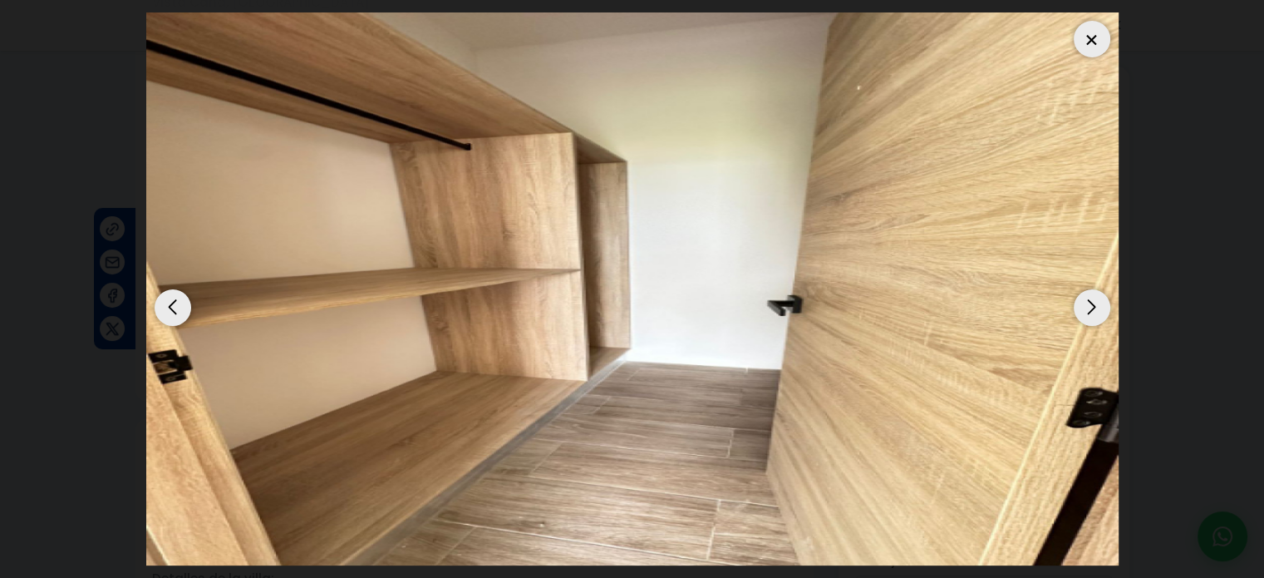
click at [171, 306] on div "Previous slide" at bounding box center [173, 307] width 37 height 37
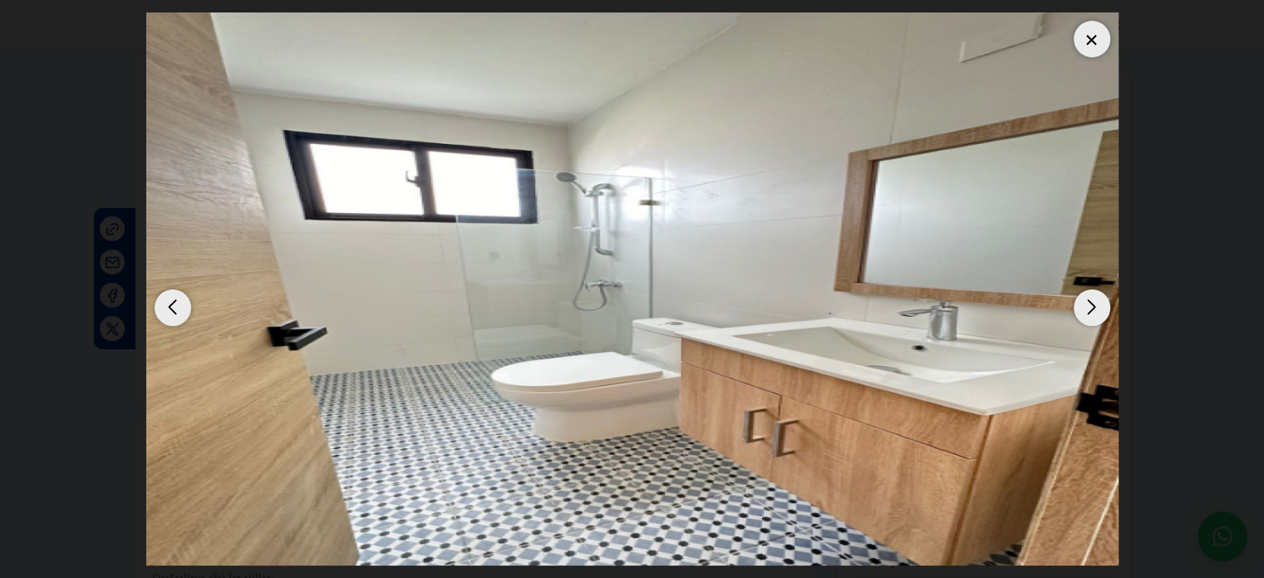
click at [134, 293] on dialog at bounding box center [633, 289] width 998 height 578
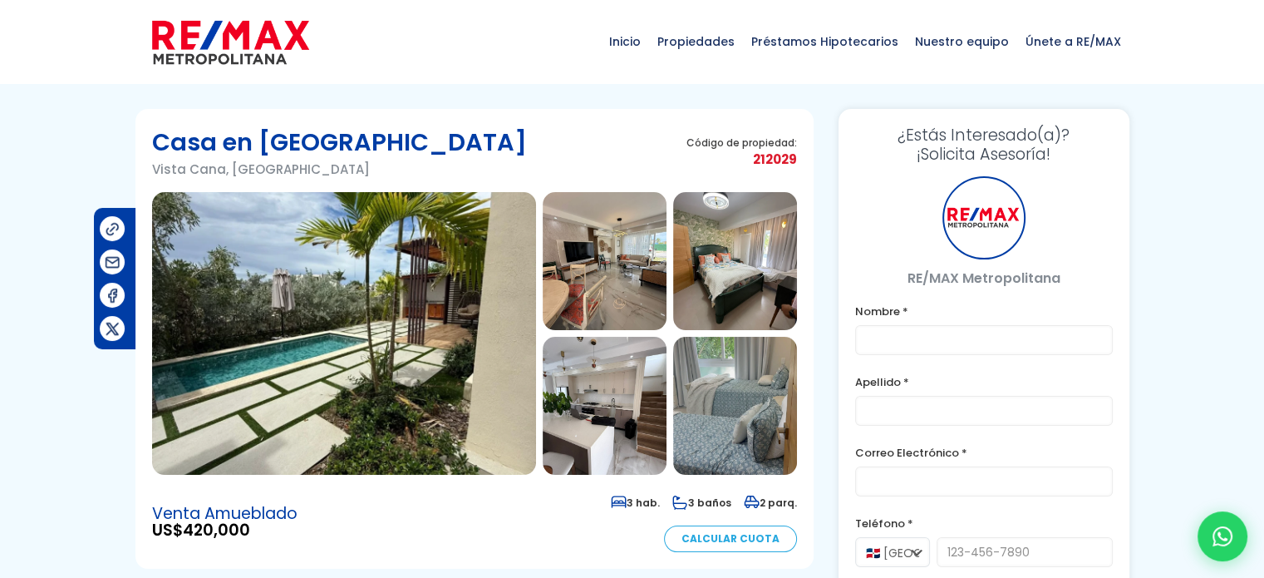
click at [431, 311] on img at bounding box center [344, 333] width 384 height 283
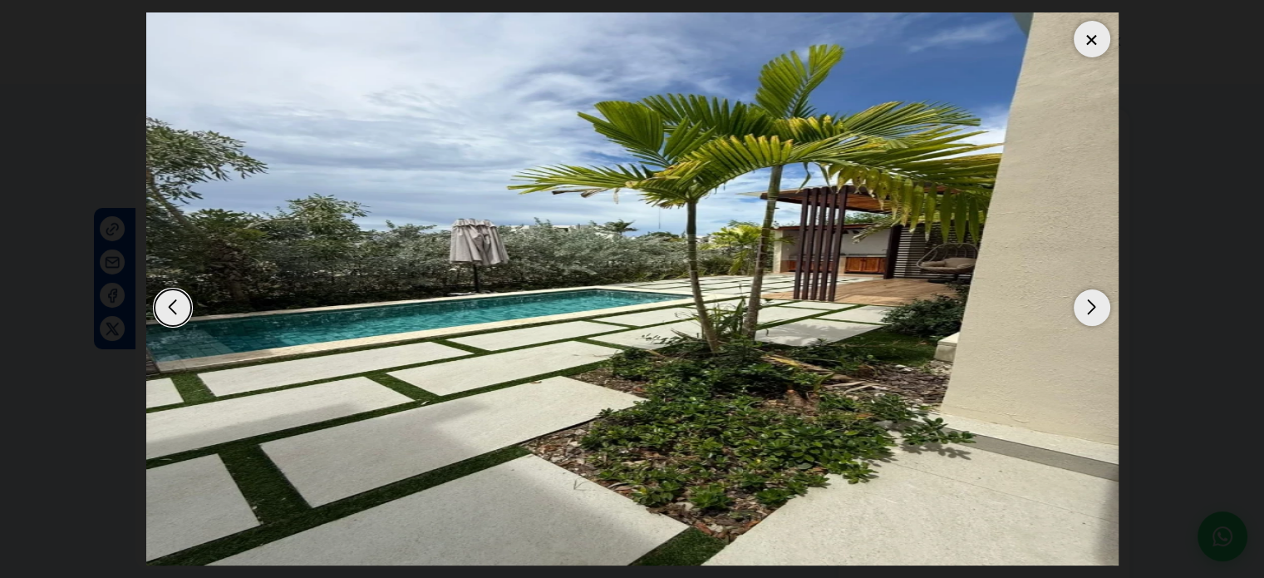
click at [1076, 308] on div "Next slide" at bounding box center [1092, 307] width 37 height 37
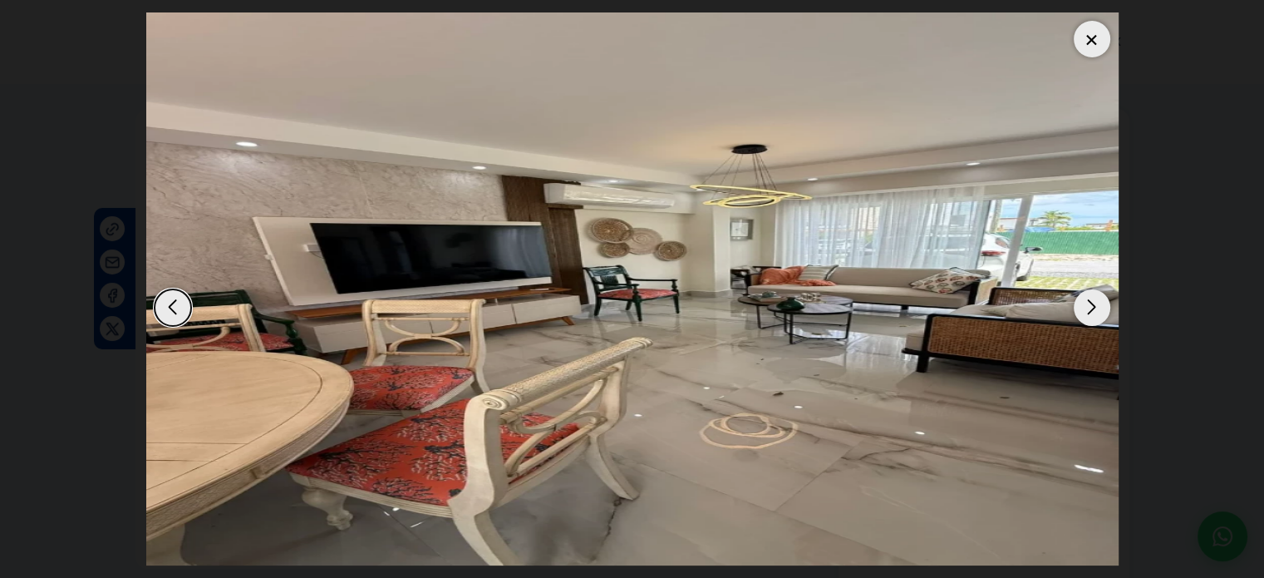
click at [1082, 306] on div "Next slide" at bounding box center [1092, 307] width 37 height 37
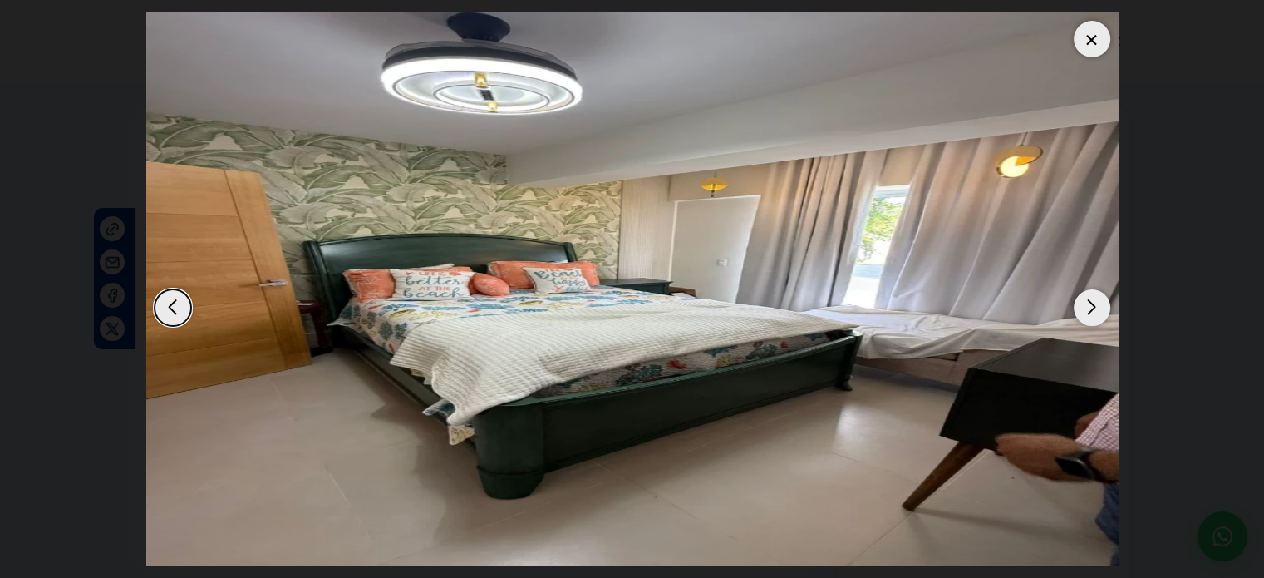
click at [1086, 31] on div at bounding box center [1092, 39] width 37 height 37
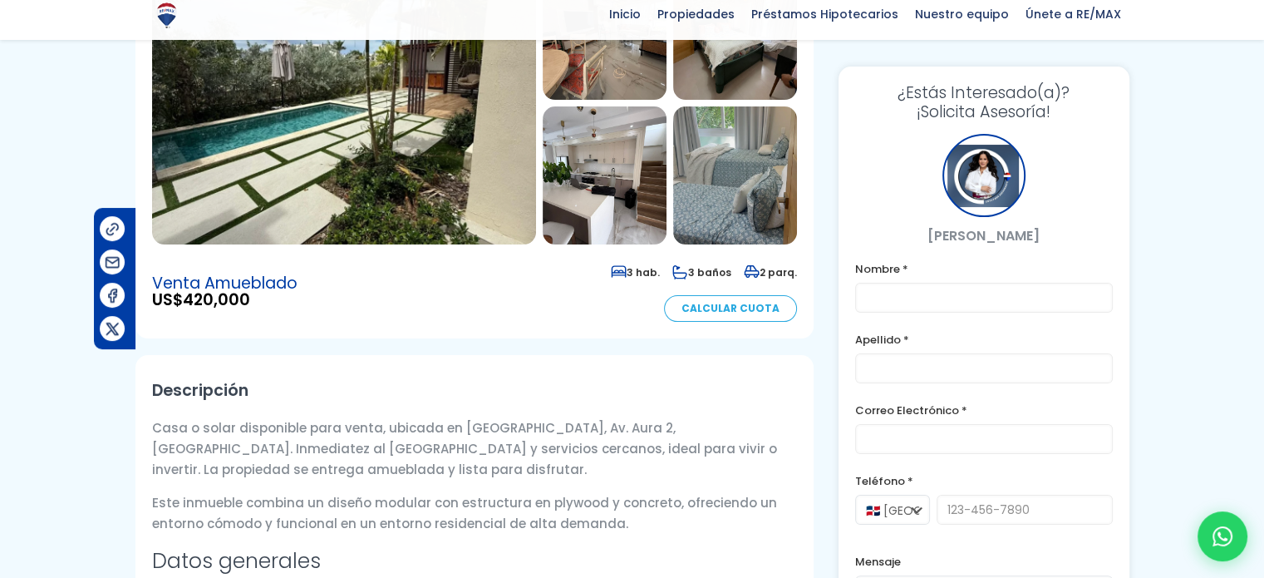
scroll to position [249, 0]
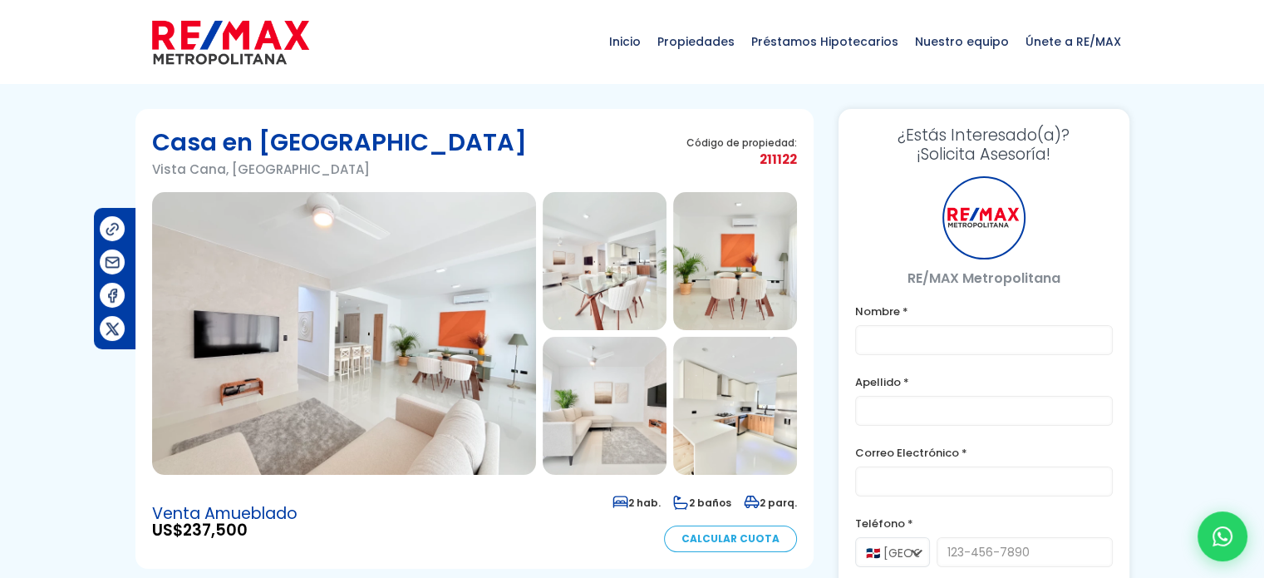
click at [377, 320] on img at bounding box center [344, 333] width 384 height 283
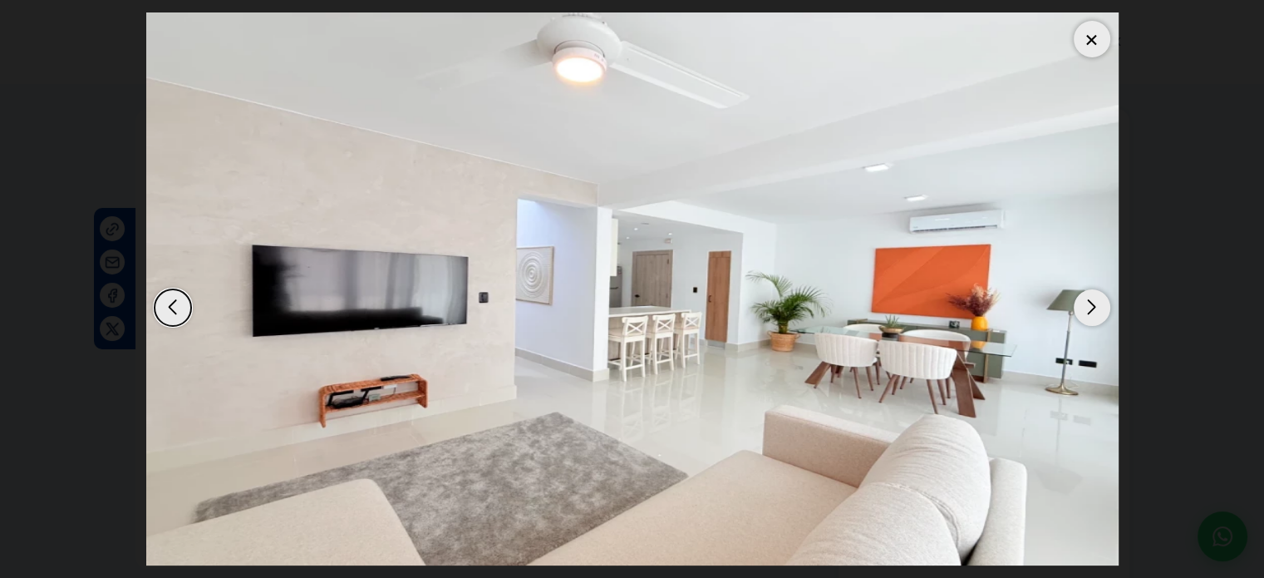
click at [1077, 318] on div "Next slide" at bounding box center [1092, 307] width 37 height 37
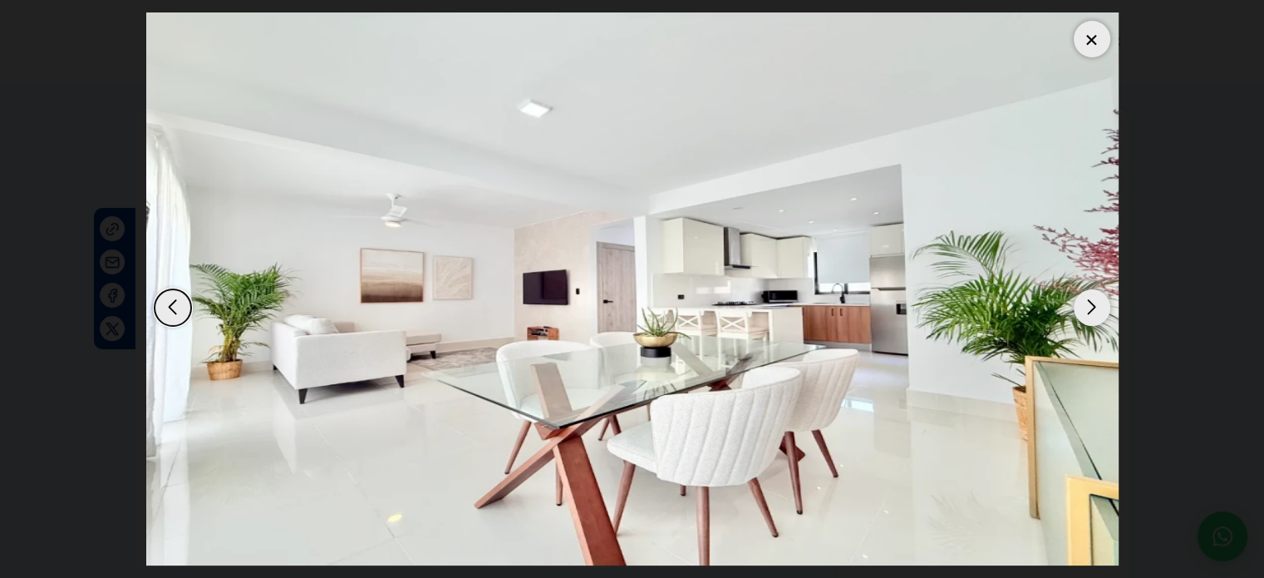
click at [1077, 318] on div "Next slide" at bounding box center [1092, 307] width 37 height 37
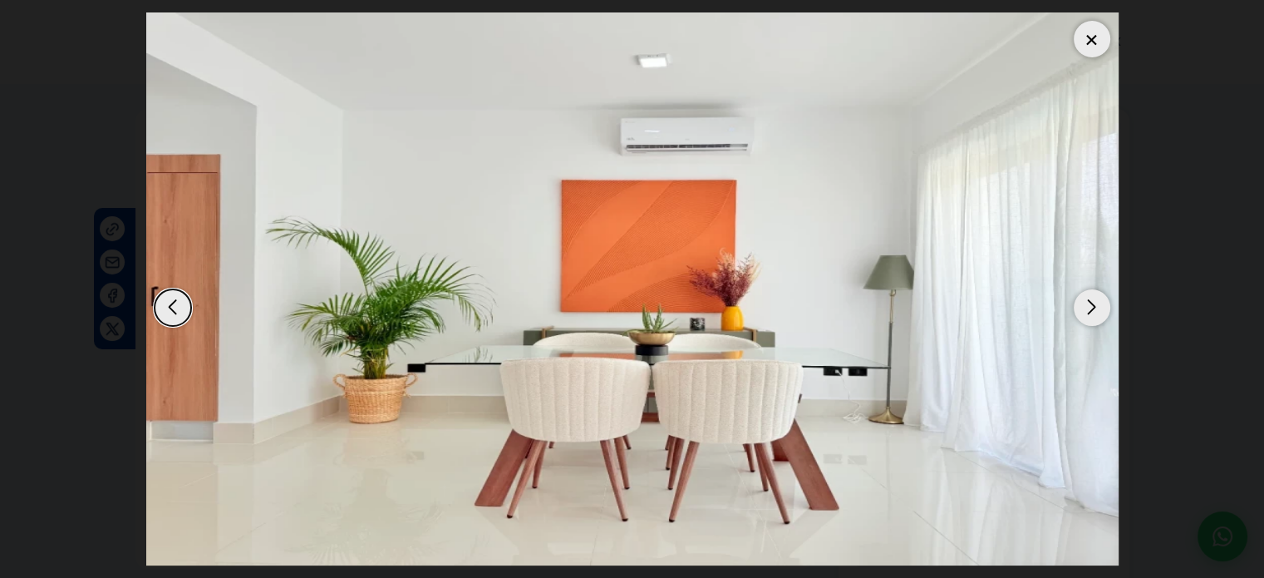
click at [1077, 318] on div "Next slide" at bounding box center [1092, 307] width 37 height 37
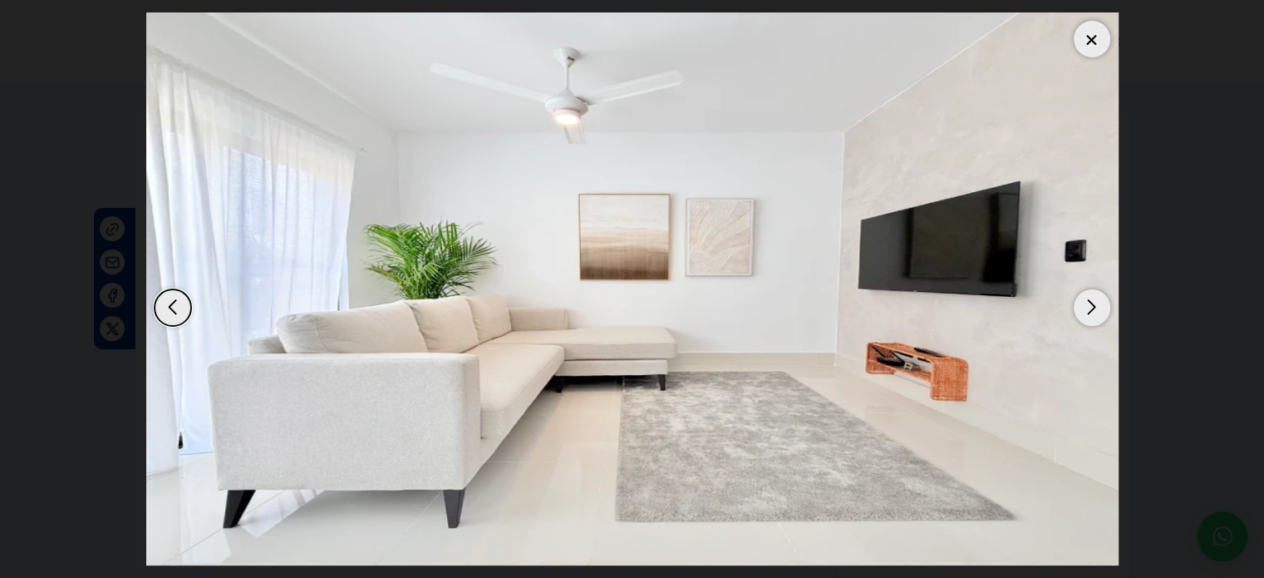
click at [1077, 318] on div "Next slide" at bounding box center [1092, 307] width 37 height 37
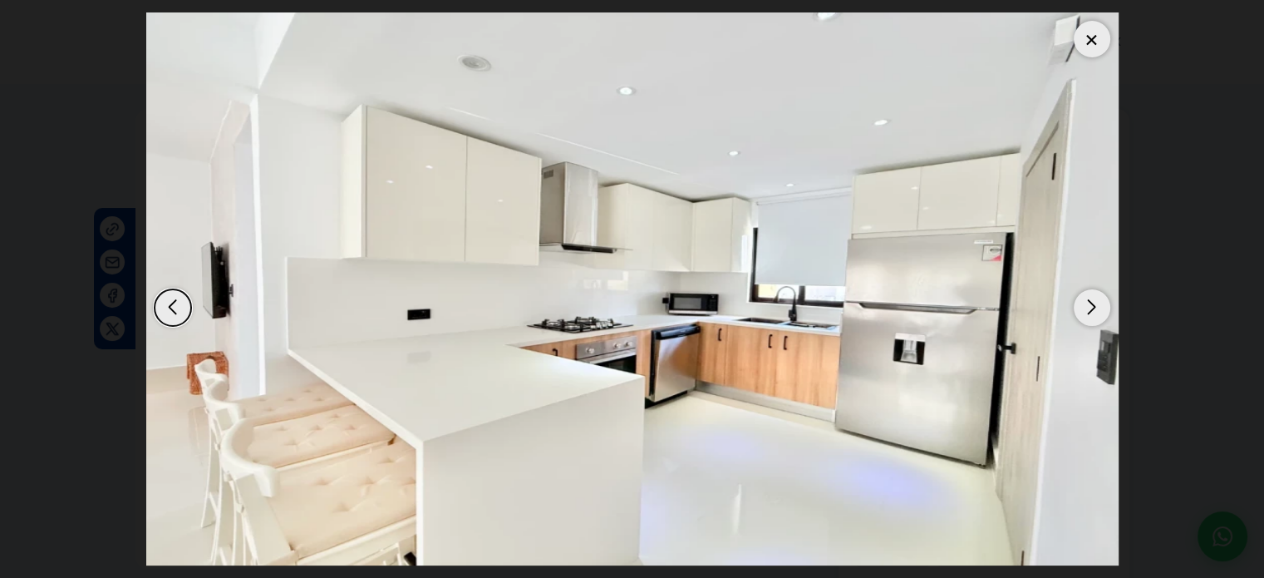
click at [1077, 318] on div "Next slide" at bounding box center [1092, 307] width 37 height 37
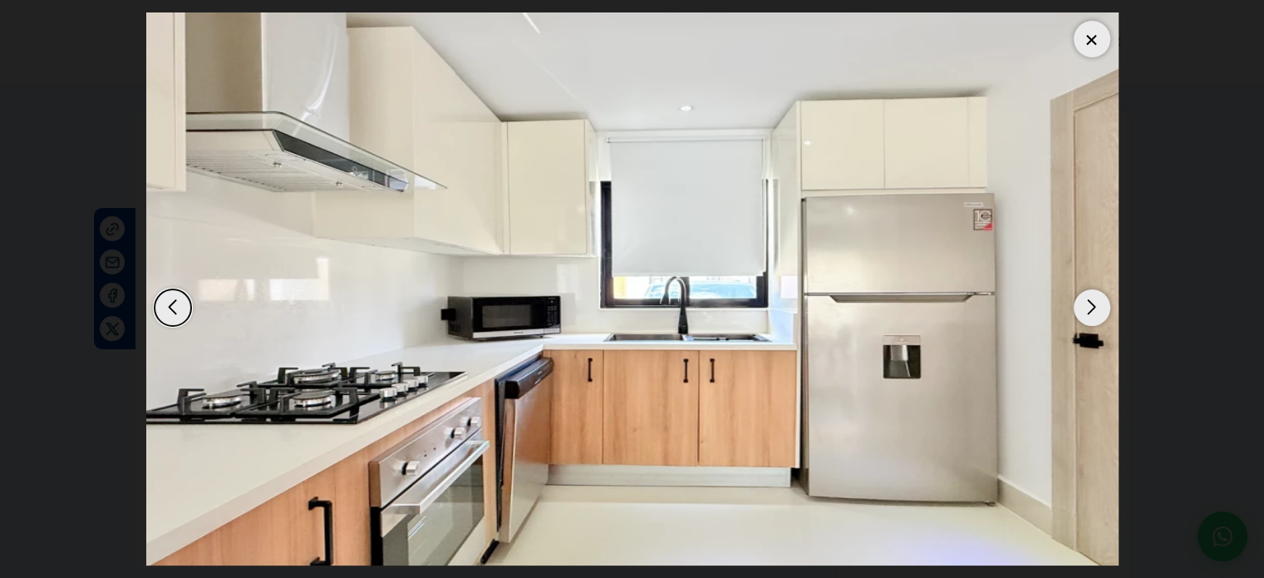
click at [1077, 318] on div "Next slide" at bounding box center [1092, 307] width 37 height 37
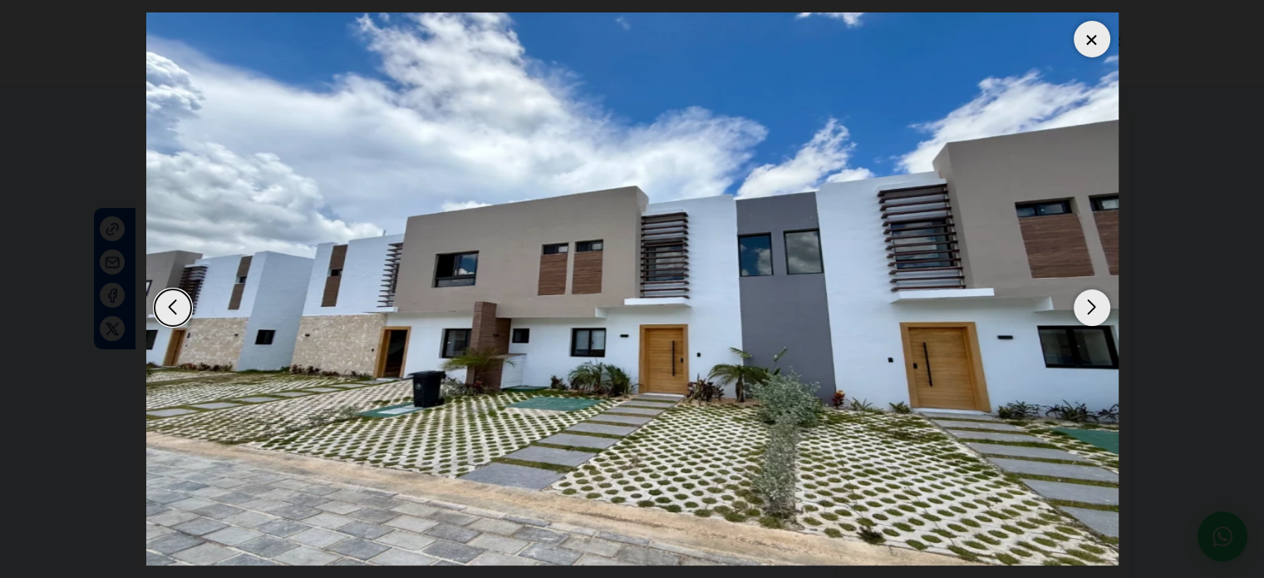
click at [1077, 318] on div "Next slide" at bounding box center [1092, 307] width 37 height 37
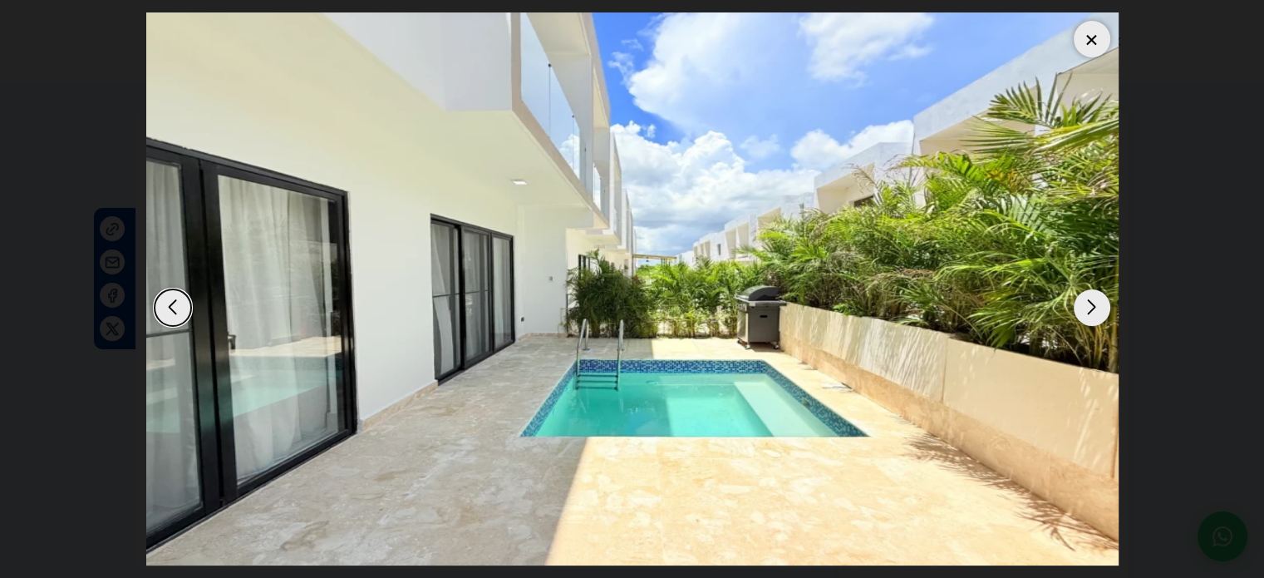
click at [168, 310] on div "Previous slide" at bounding box center [173, 307] width 37 height 37
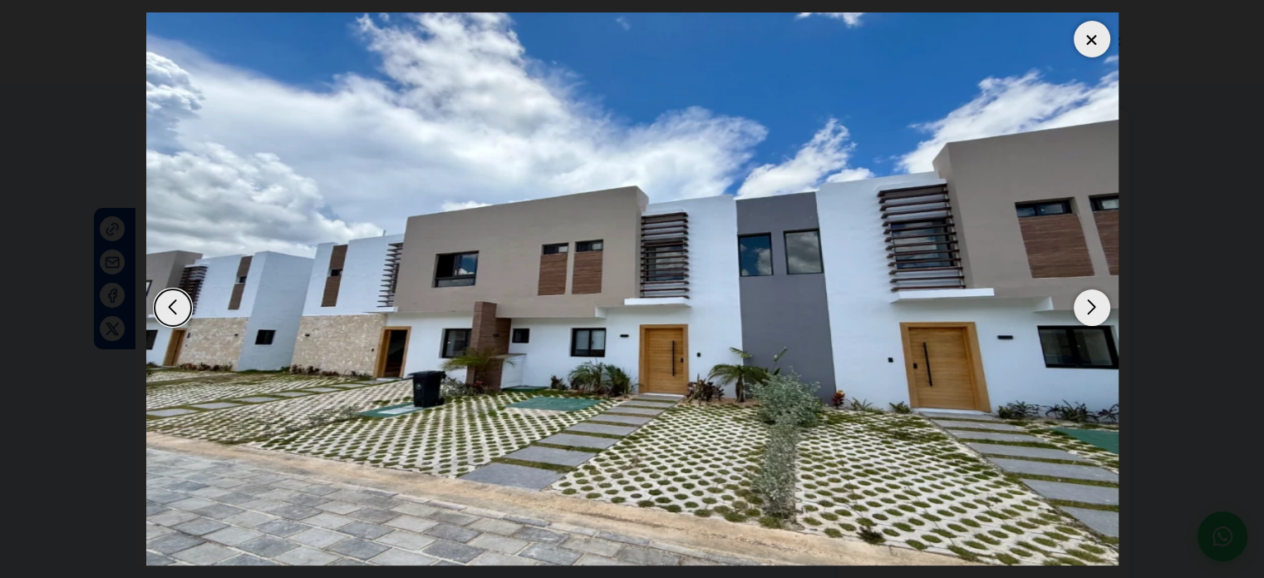
click at [1097, 302] on div "Next slide" at bounding box center [1092, 307] width 37 height 37
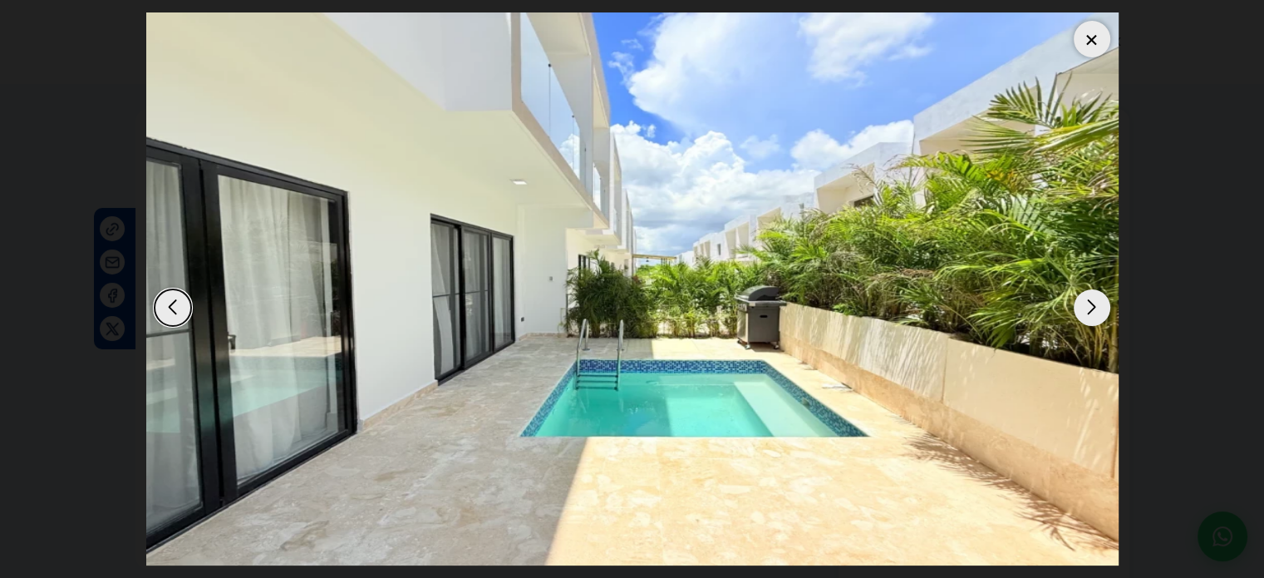
click at [1098, 302] on div "Next slide" at bounding box center [1092, 307] width 37 height 37
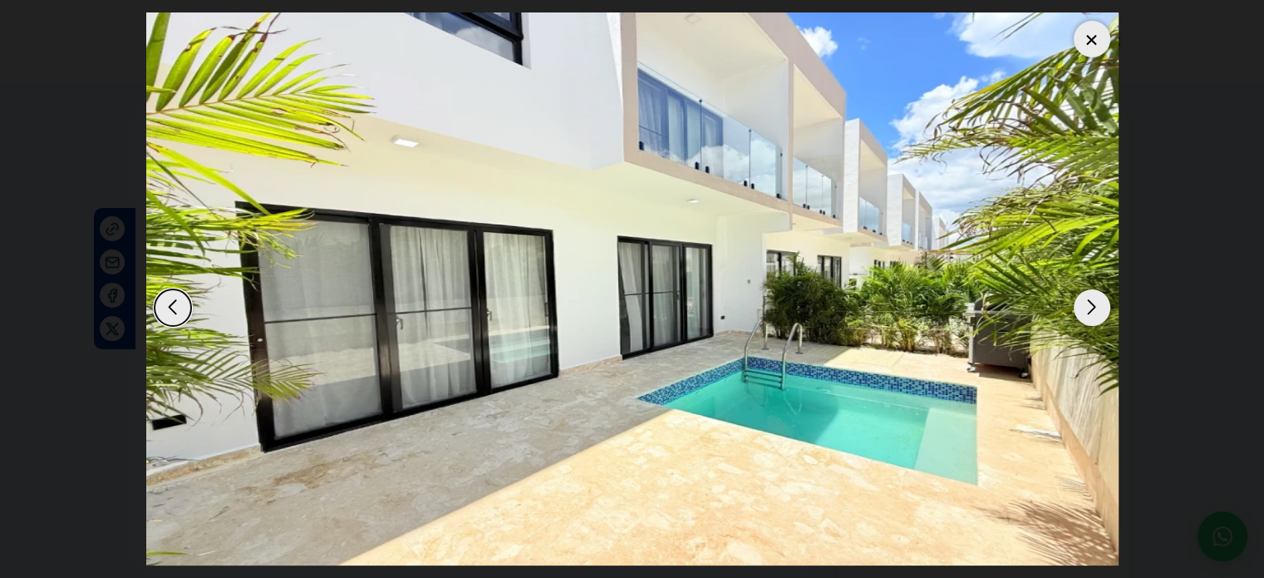
click at [1098, 302] on div "Next slide" at bounding box center [1092, 307] width 37 height 37
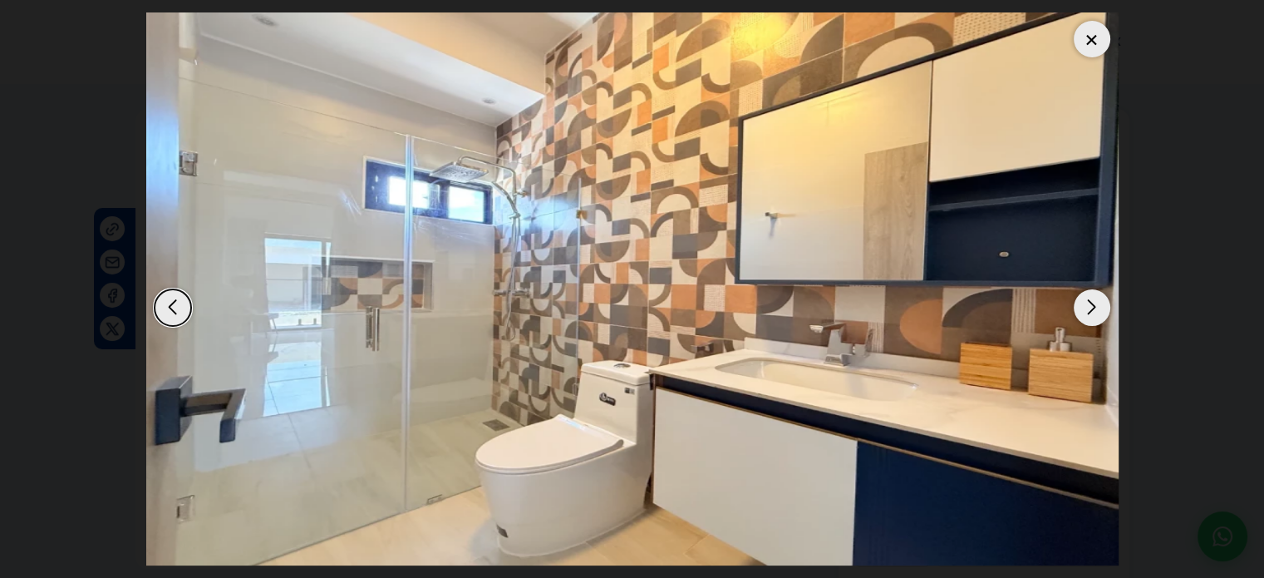
click at [1098, 302] on div "Next slide" at bounding box center [1092, 307] width 37 height 37
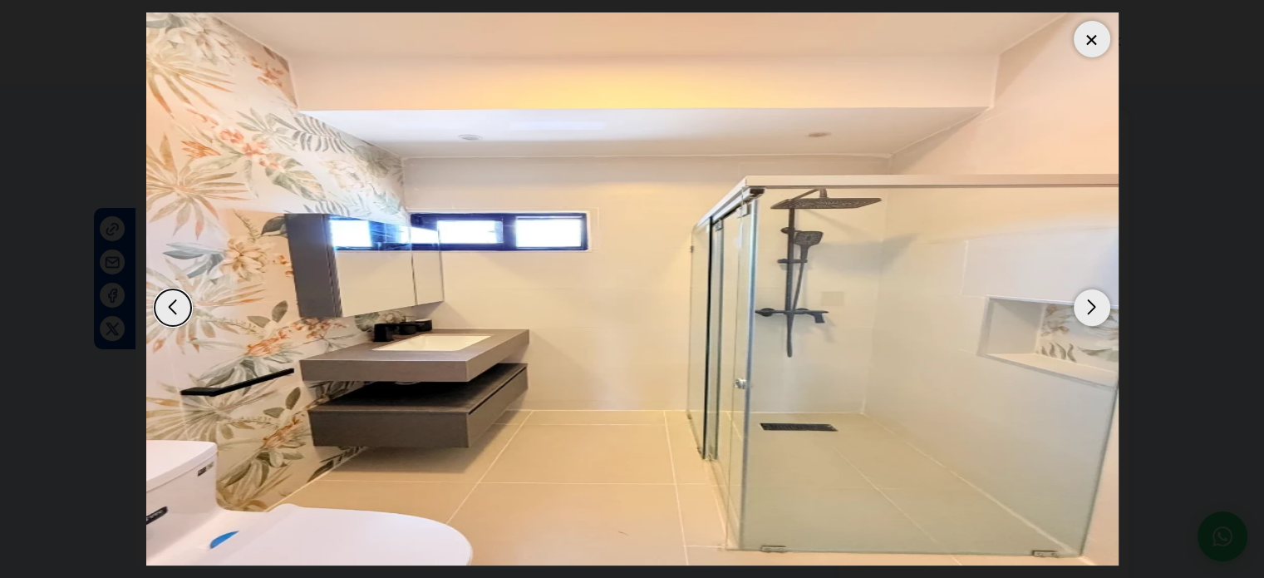
click at [1098, 302] on div "Next slide" at bounding box center [1092, 307] width 37 height 37
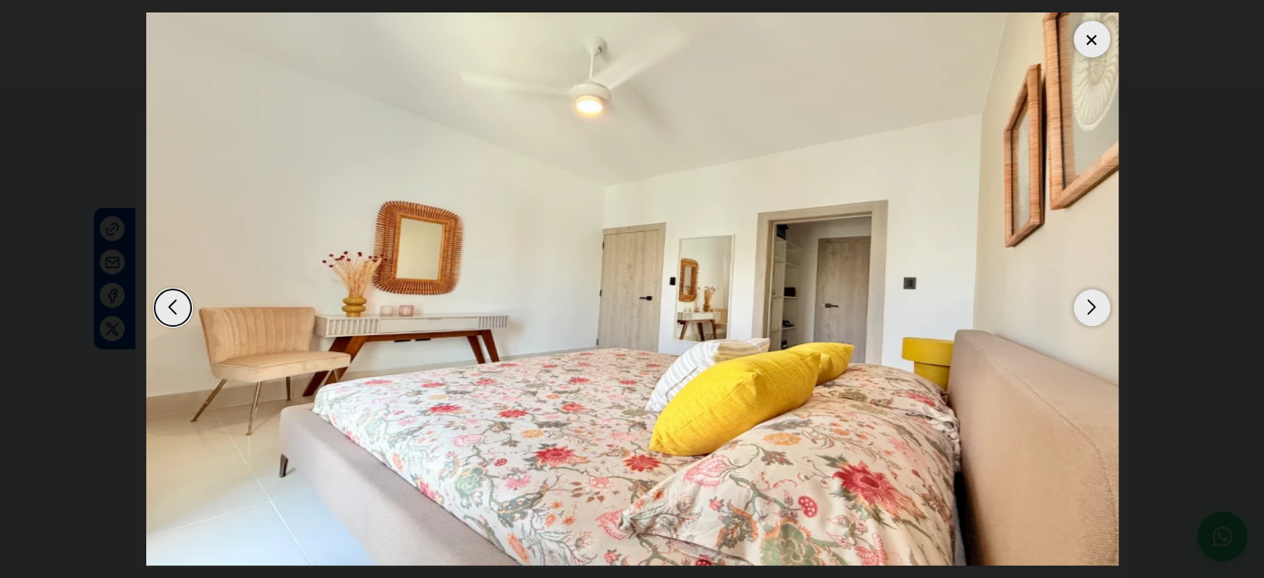
click at [1098, 302] on div "Next slide" at bounding box center [1092, 307] width 37 height 37
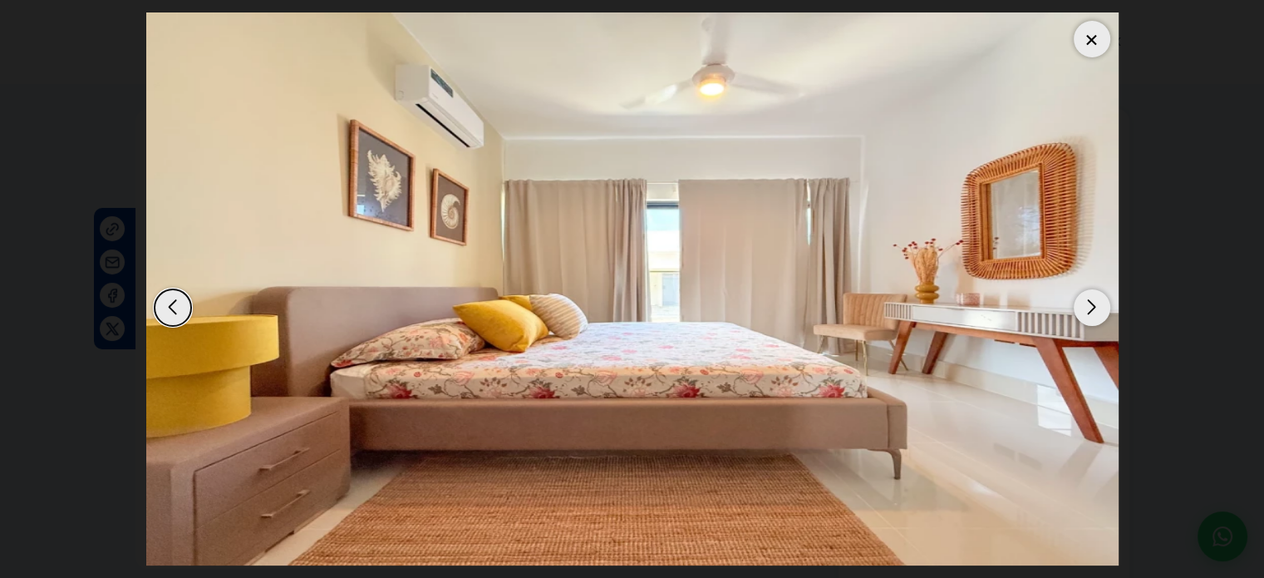
click at [1078, 315] on div "Next slide" at bounding box center [1092, 307] width 37 height 37
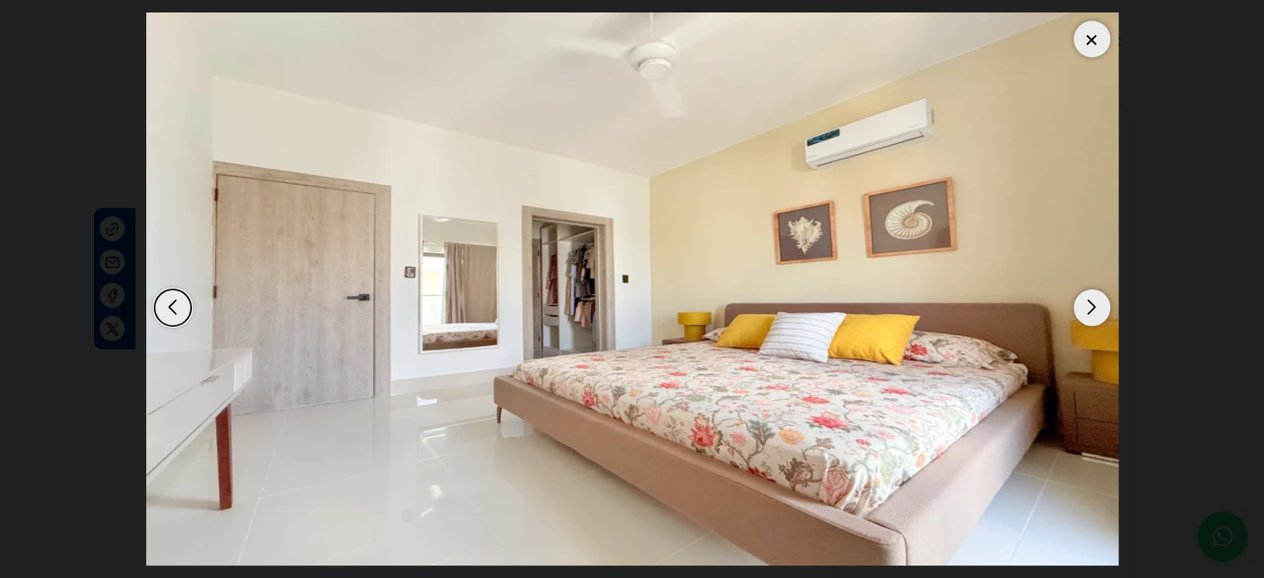
click at [1077, 312] on div "Next slide" at bounding box center [1092, 307] width 37 height 37
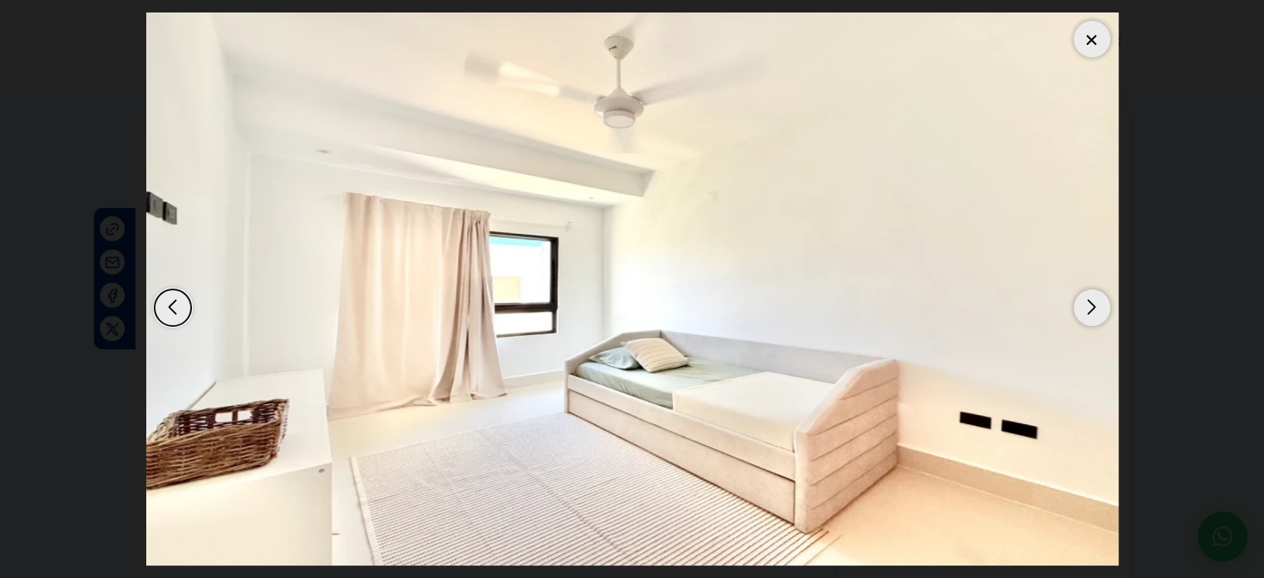
click at [166, 305] on div "Previous slide" at bounding box center [173, 307] width 37 height 37
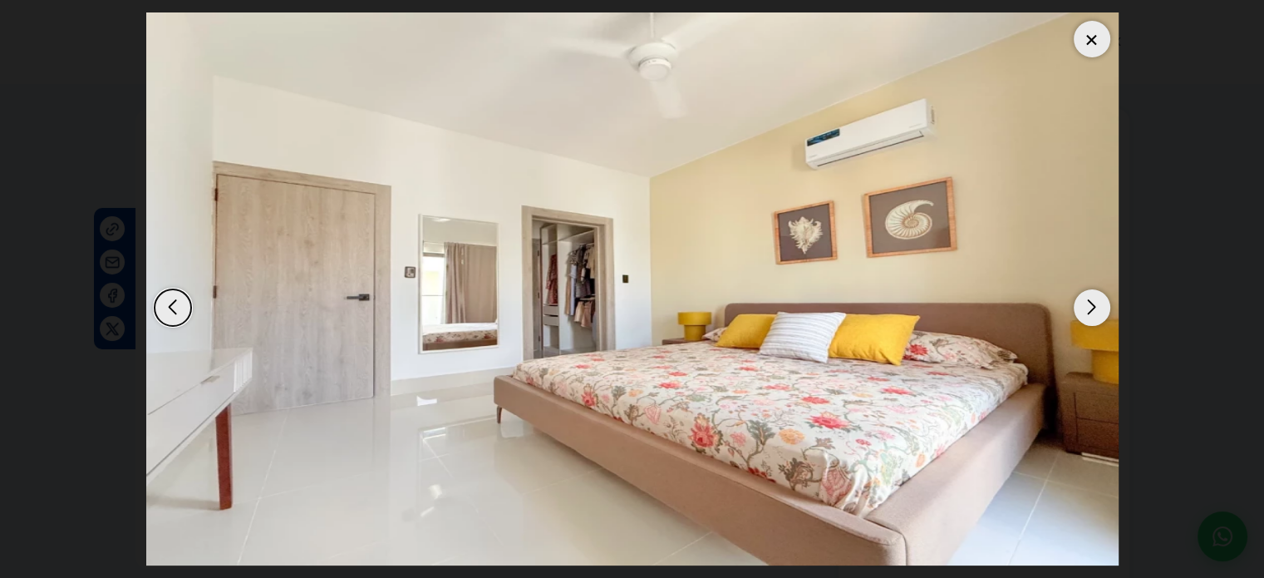
click at [166, 305] on div "Previous slide" at bounding box center [173, 307] width 37 height 37
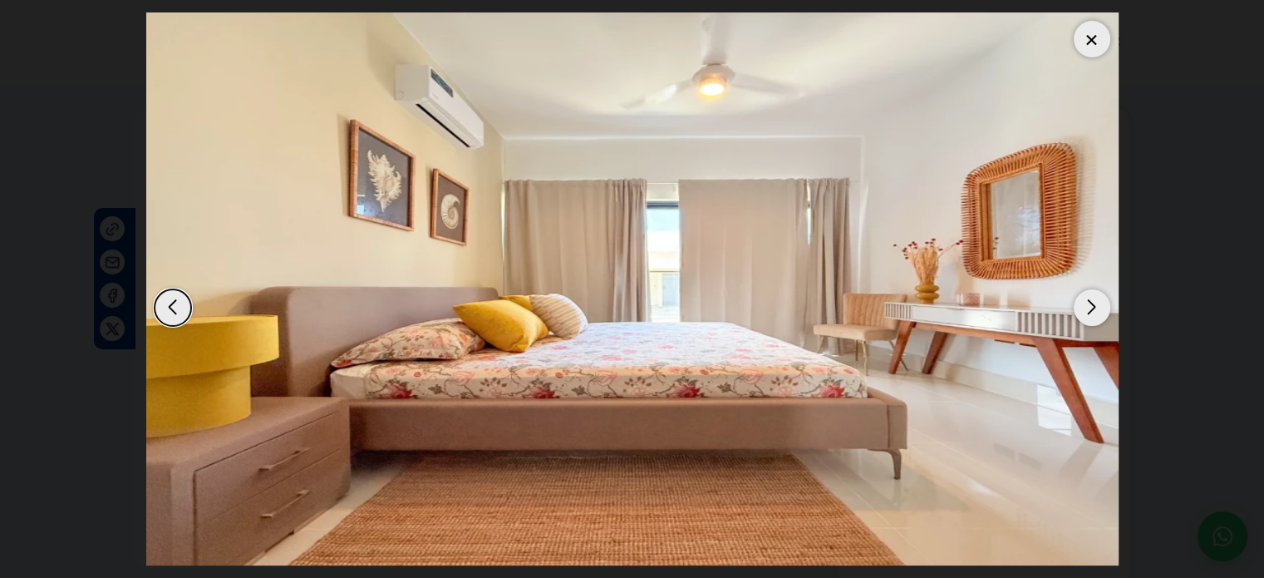
click at [1091, 302] on div "Next slide" at bounding box center [1092, 307] width 37 height 37
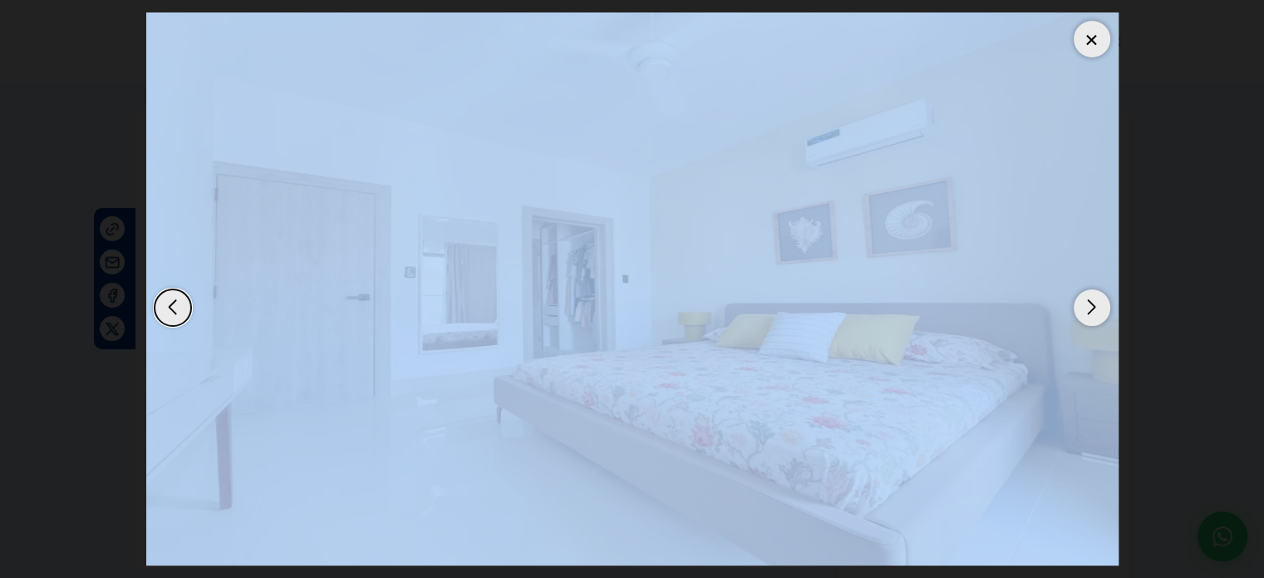
click at [1091, 302] on div "Next slide" at bounding box center [1092, 307] width 37 height 37
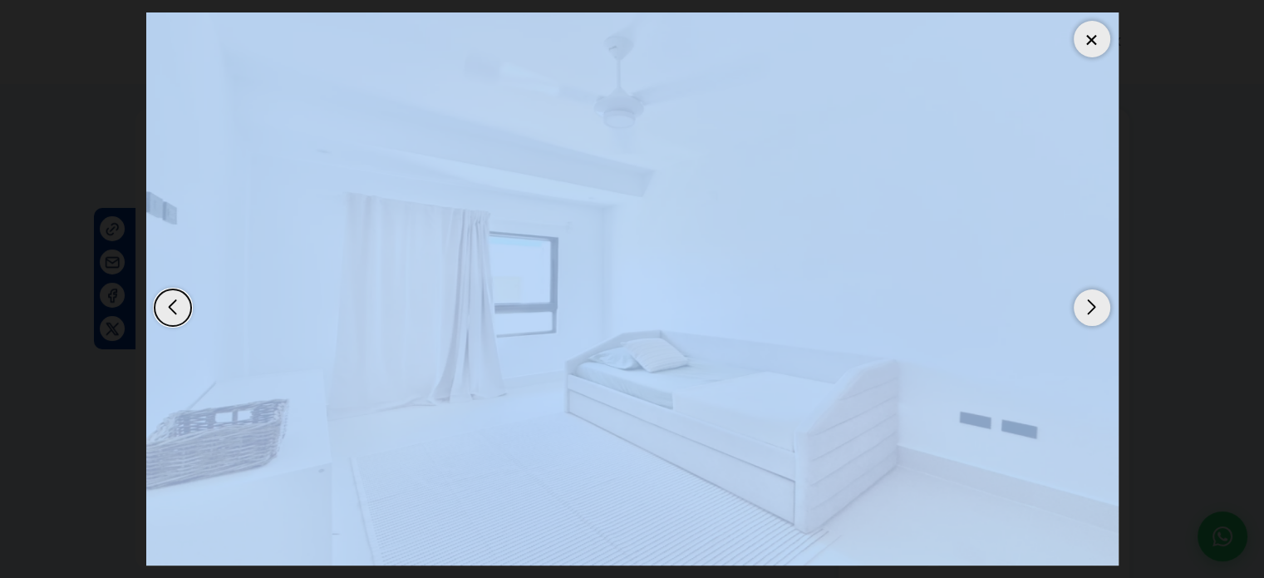
click at [882, 275] on img "15 / 19" at bounding box center [632, 288] width 973 height 553
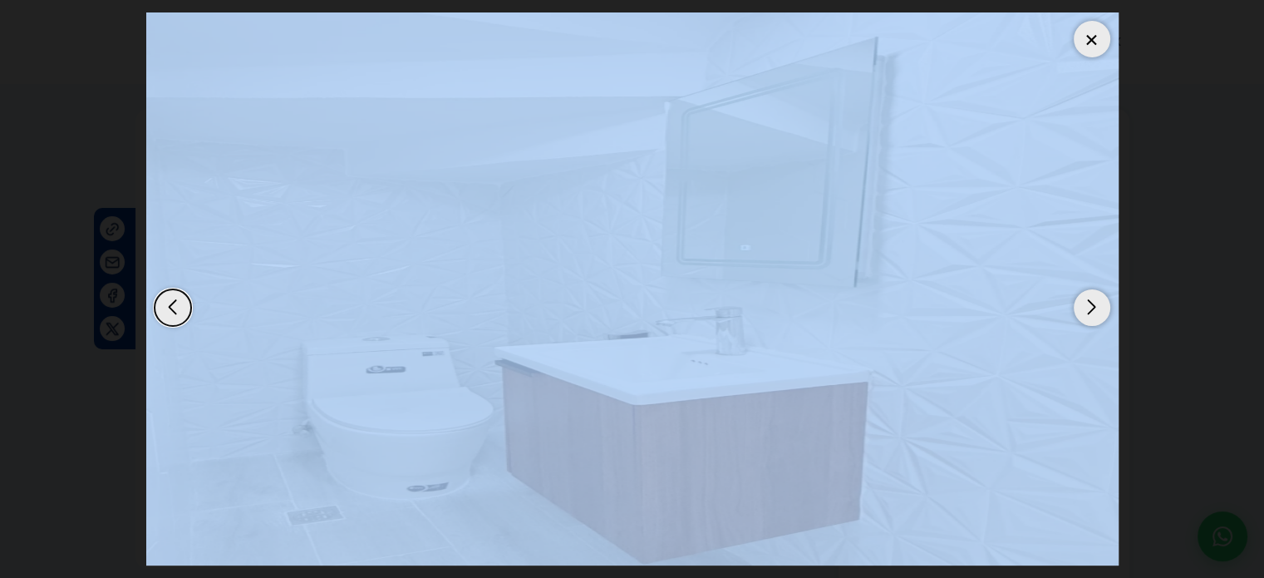
click at [936, 357] on img "19 / 19" at bounding box center [632, 288] width 973 height 553
click at [1079, 310] on div "Next slide" at bounding box center [1092, 307] width 37 height 37
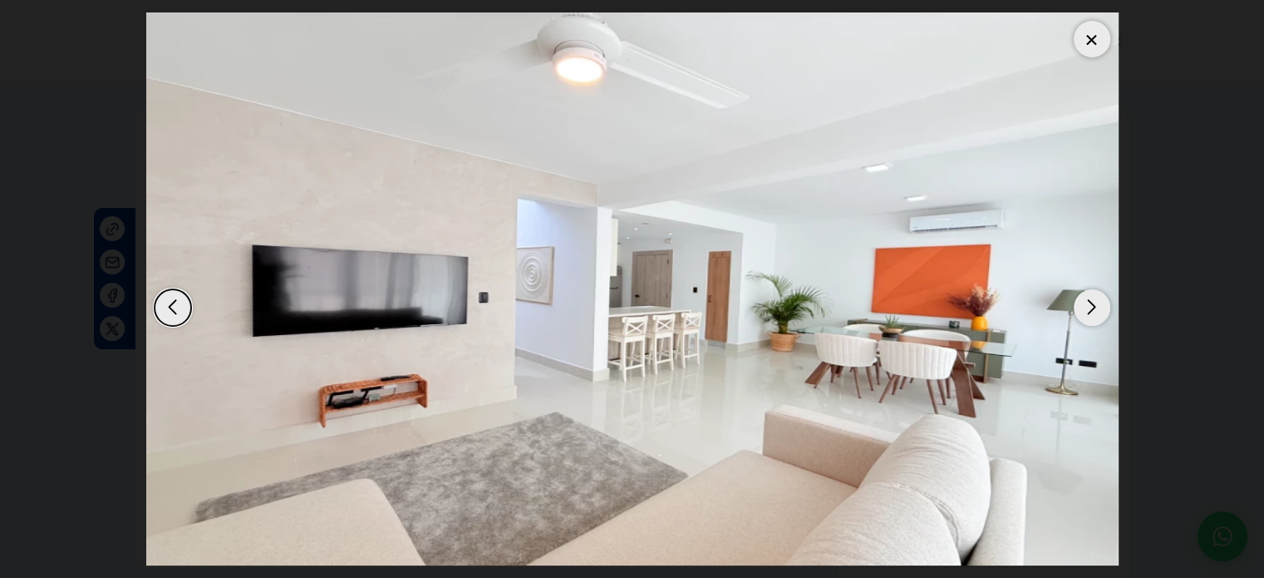
click at [1079, 310] on div "Next slide" at bounding box center [1092, 307] width 37 height 37
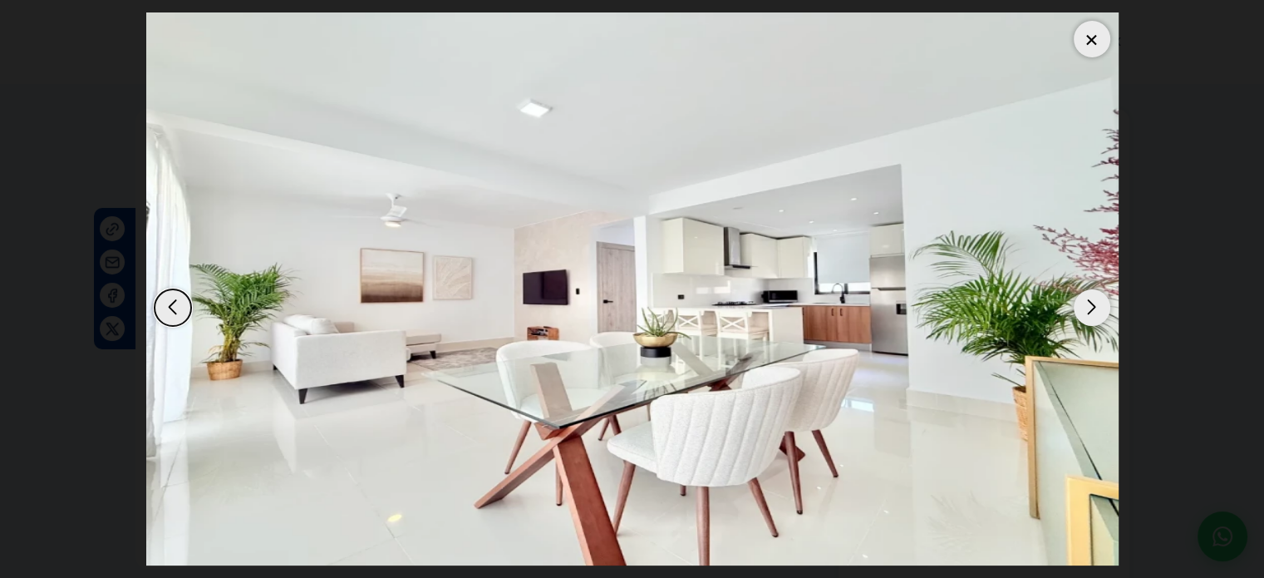
click at [1079, 311] on div "Next slide" at bounding box center [1092, 307] width 37 height 37
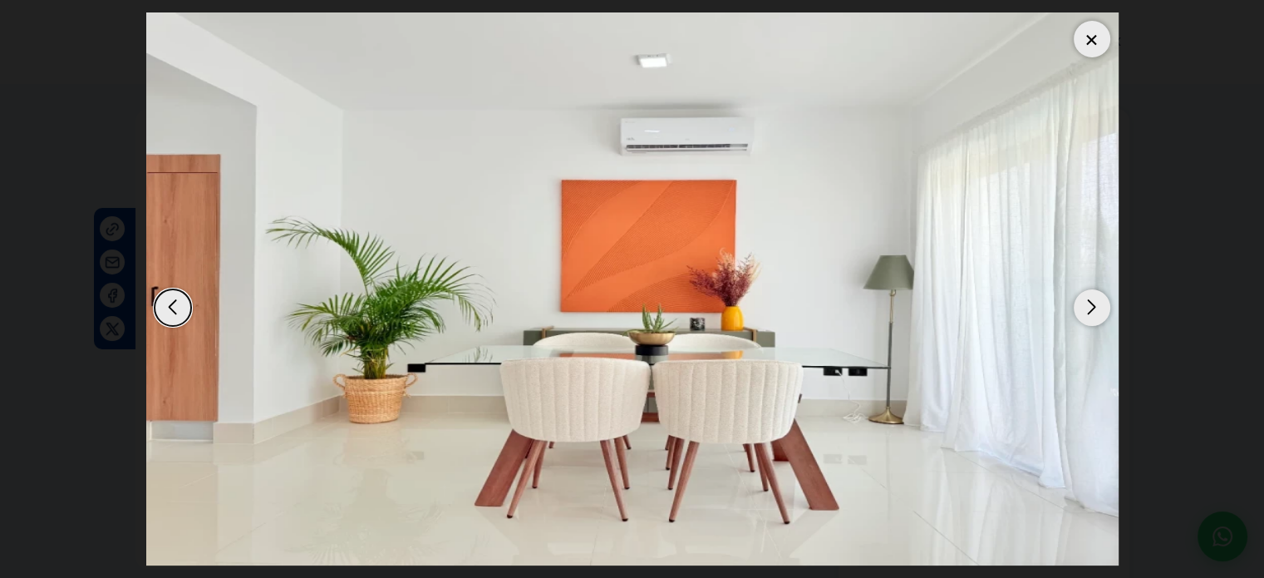
click at [1131, 215] on dialog at bounding box center [633, 289] width 998 height 578
click at [1097, 47] on div at bounding box center [1092, 39] width 37 height 37
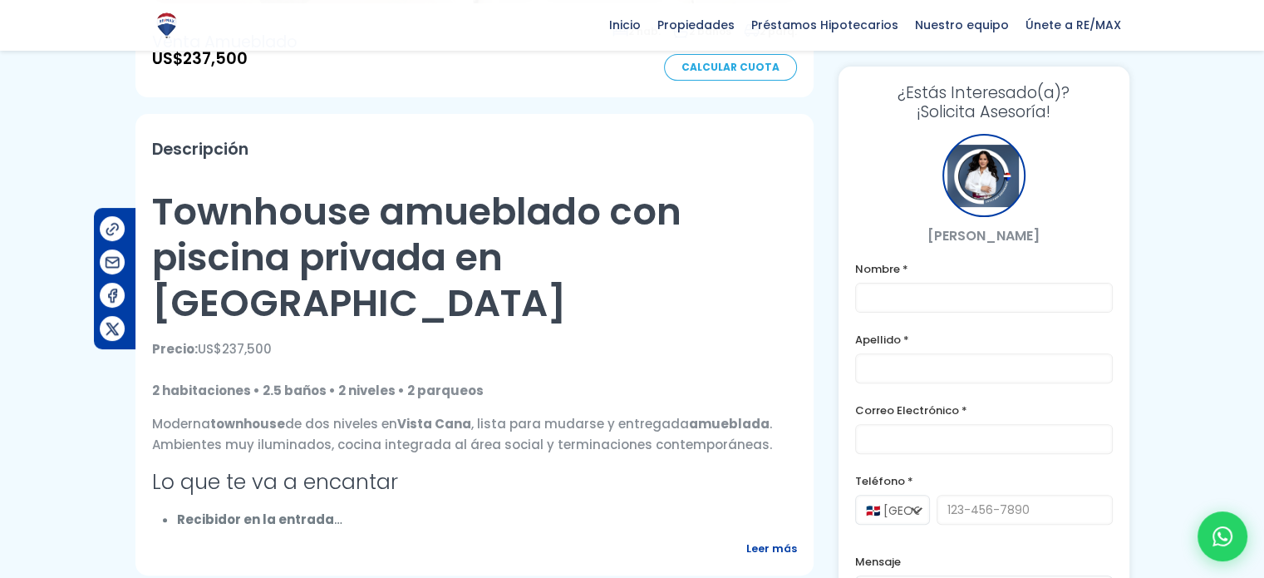
scroll to position [499, 0]
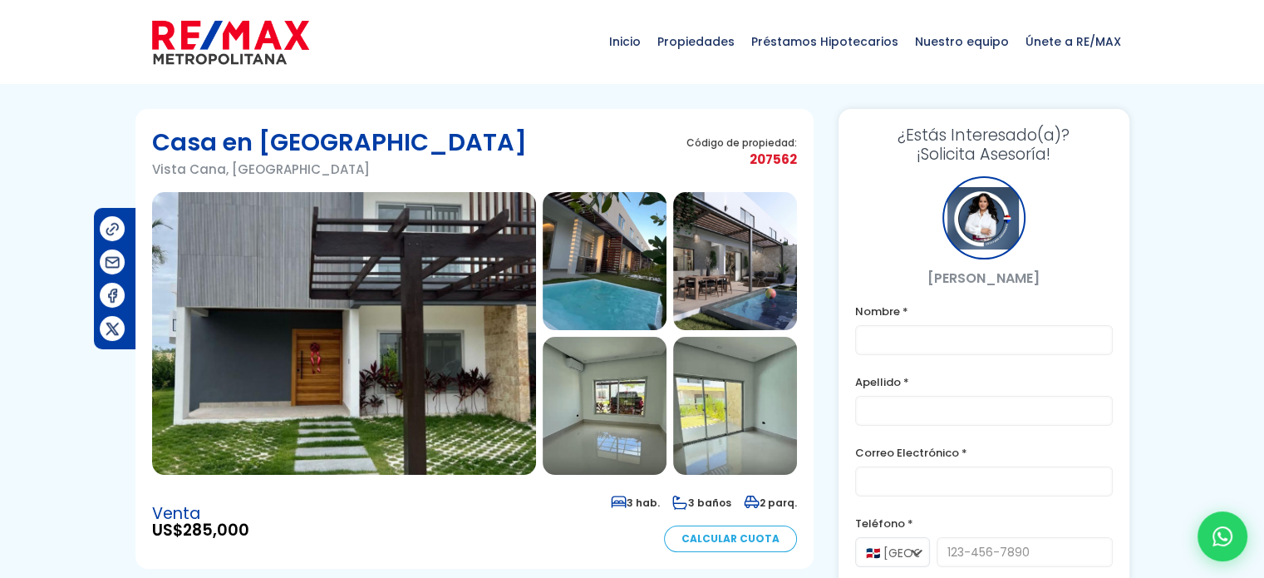
click at [415, 278] on img at bounding box center [344, 333] width 384 height 283
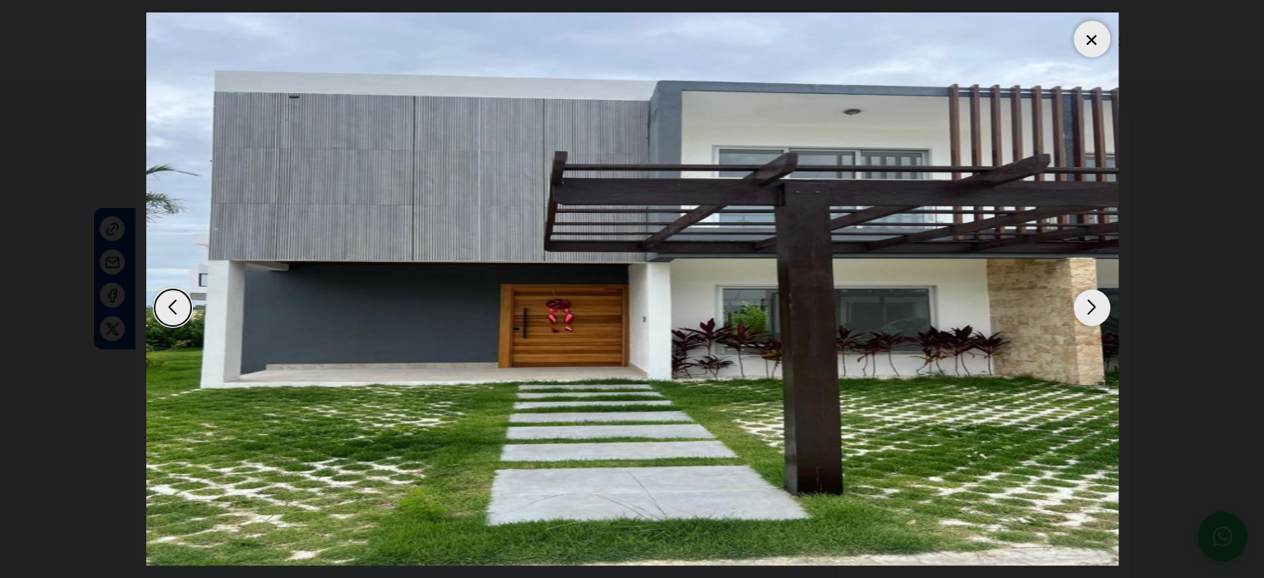
click at [1094, 299] on div "Next slide" at bounding box center [1092, 307] width 37 height 37
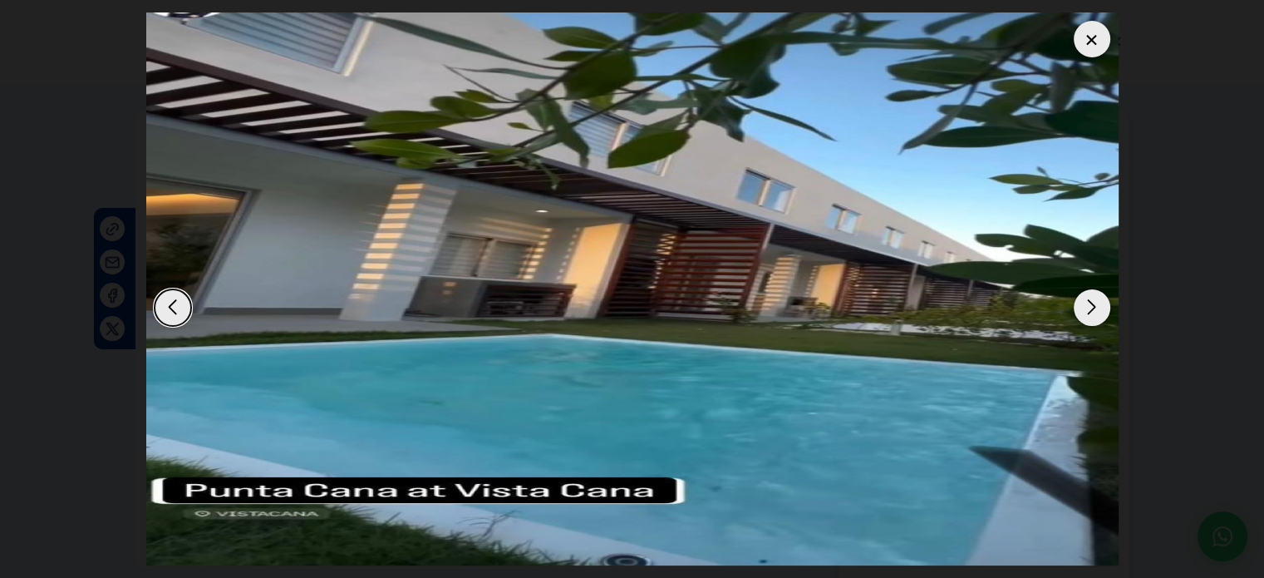
click at [1086, 305] on div "Next slide" at bounding box center [1092, 307] width 37 height 37
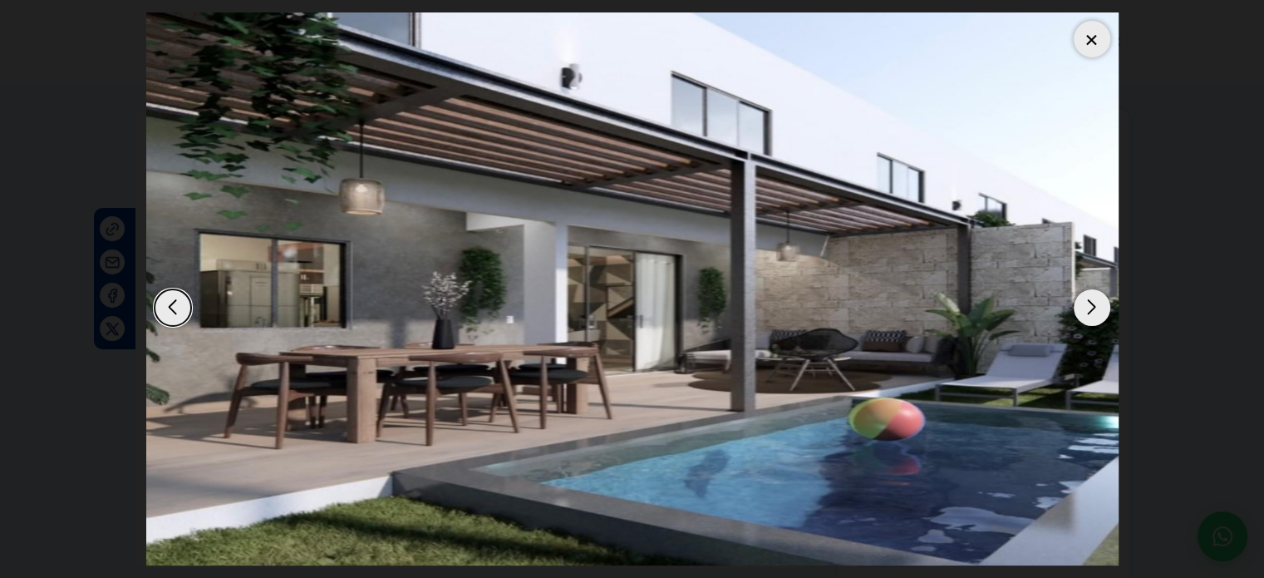
click at [1086, 305] on div "Next slide" at bounding box center [1092, 307] width 37 height 37
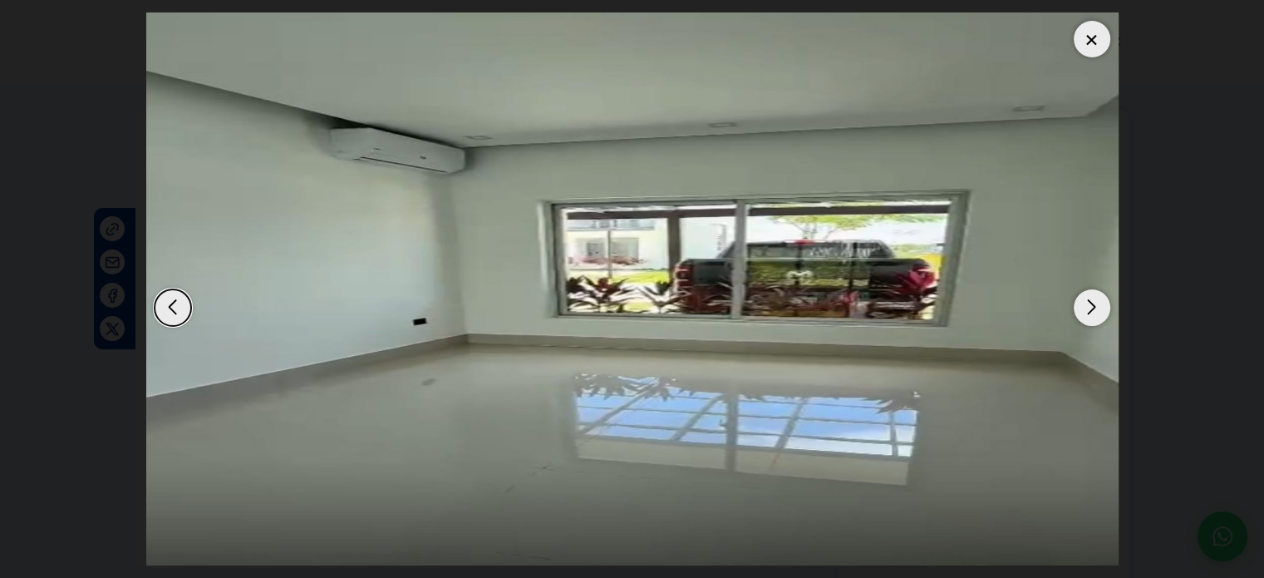
click at [1086, 305] on div "Next slide" at bounding box center [1092, 307] width 37 height 37
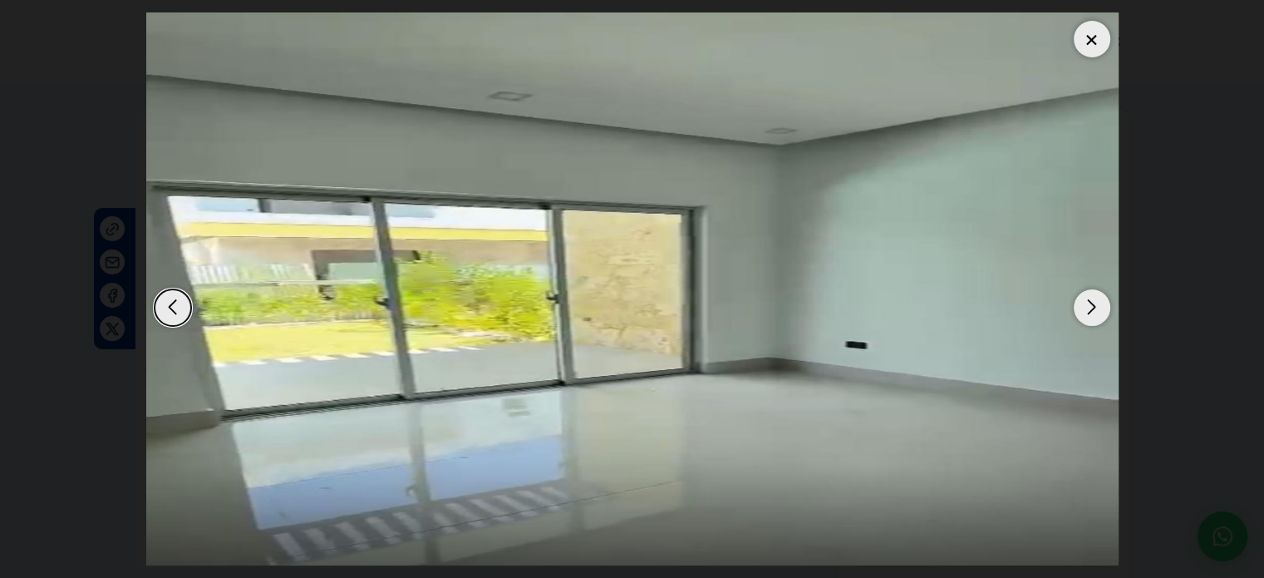
click at [1086, 305] on div "Next slide" at bounding box center [1092, 307] width 37 height 37
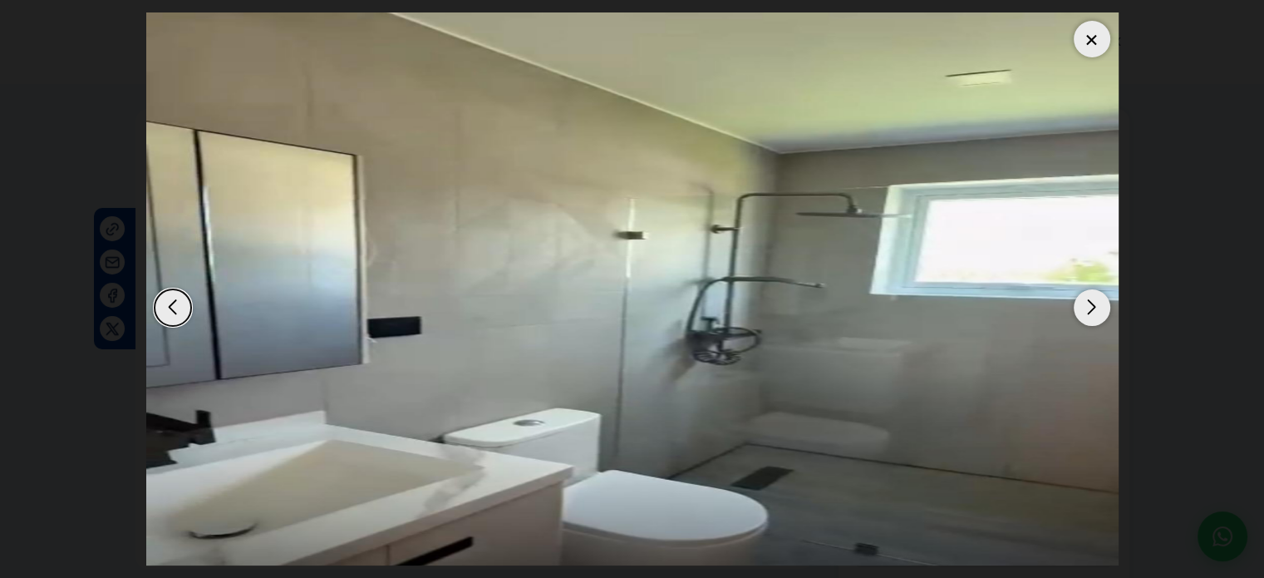
click at [1086, 305] on div "Next slide" at bounding box center [1092, 307] width 37 height 37
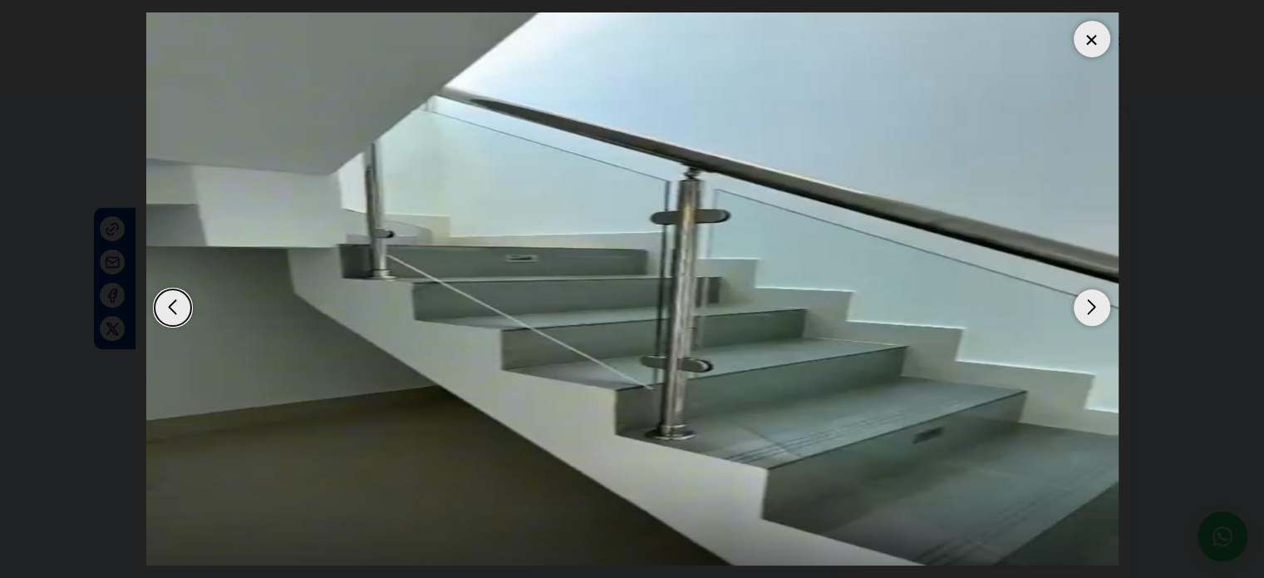
click at [1086, 305] on div "Next slide" at bounding box center [1092, 307] width 37 height 37
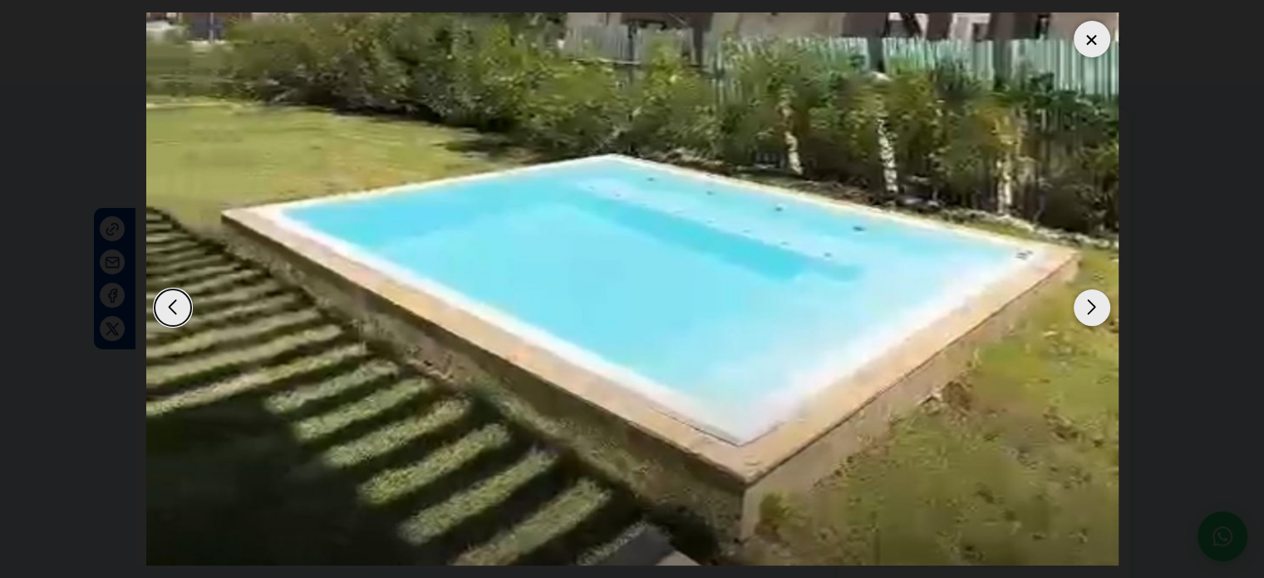
click at [1086, 305] on div "Next slide" at bounding box center [1092, 307] width 37 height 37
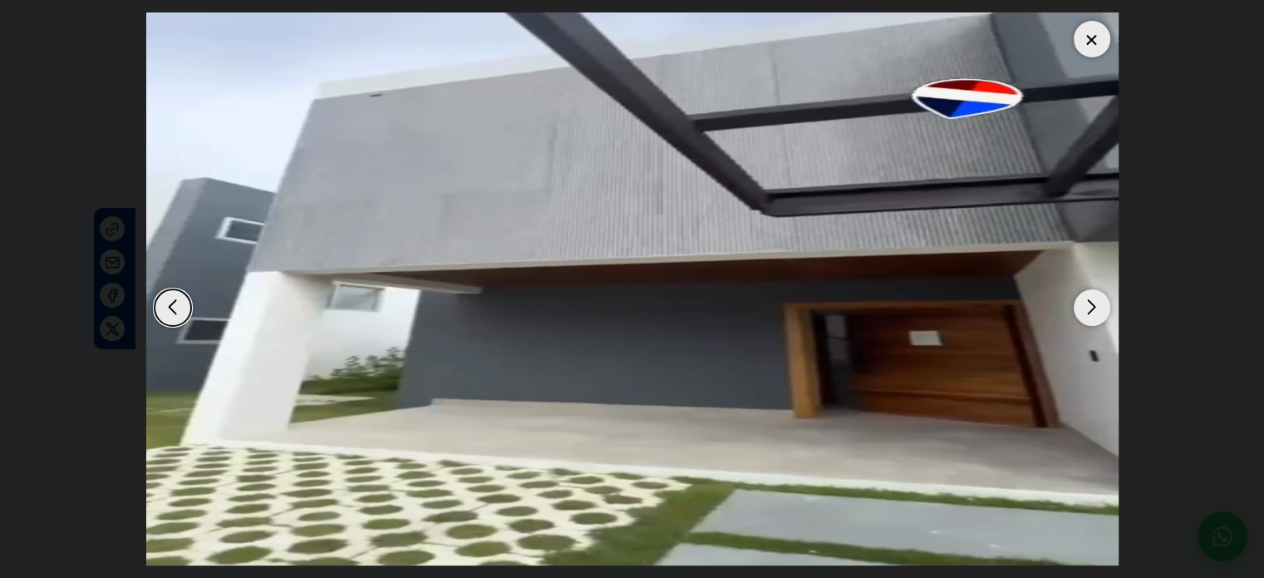
click at [1086, 305] on div "Next slide" at bounding box center [1092, 307] width 37 height 37
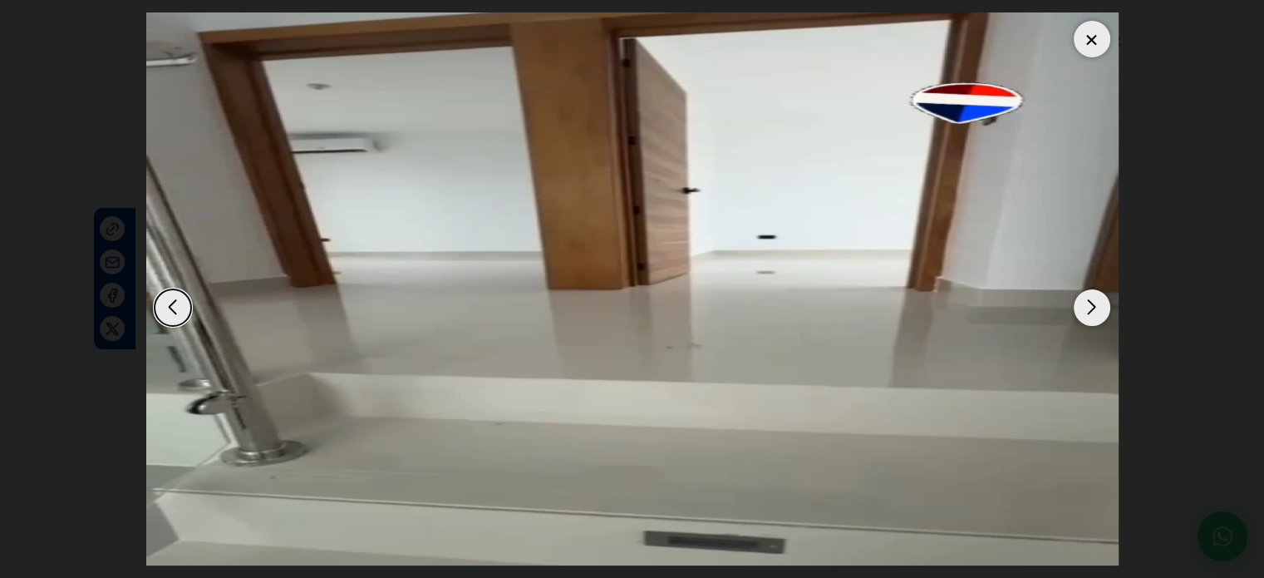
click at [1083, 302] on div "Next slide" at bounding box center [1092, 307] width 37 height 37
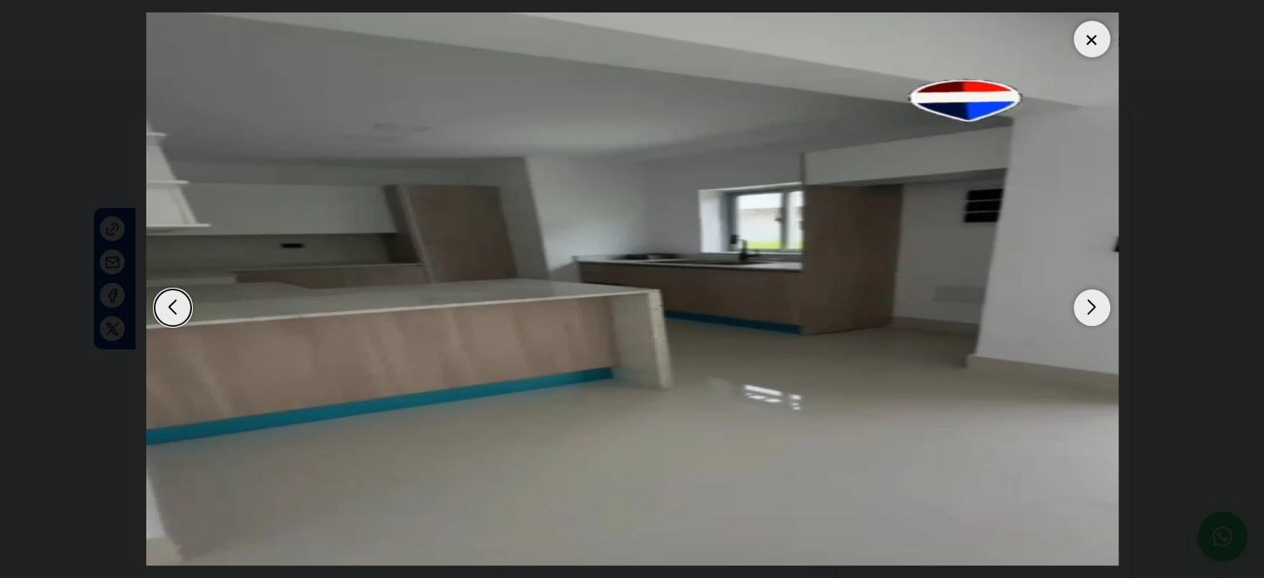
click at [1083, 302] on div "Next slide" at bounding box center [1092, 307] width 37 height 37
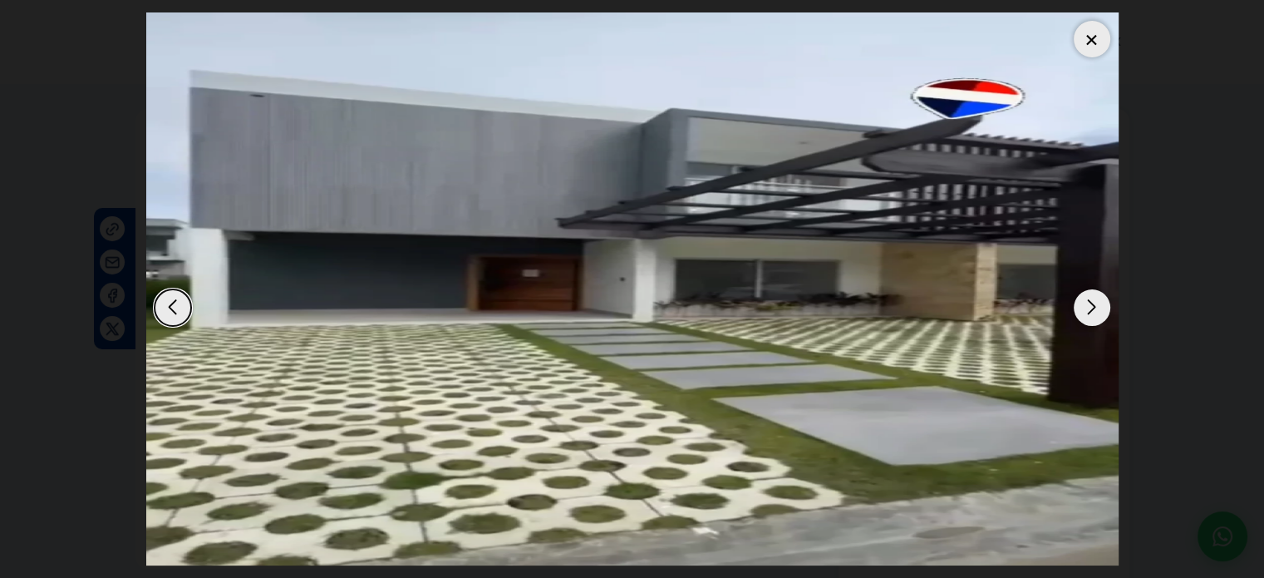
click at [1083, 302] on div "Next slide" at bounding box center [1092, 307] width 37 height 37
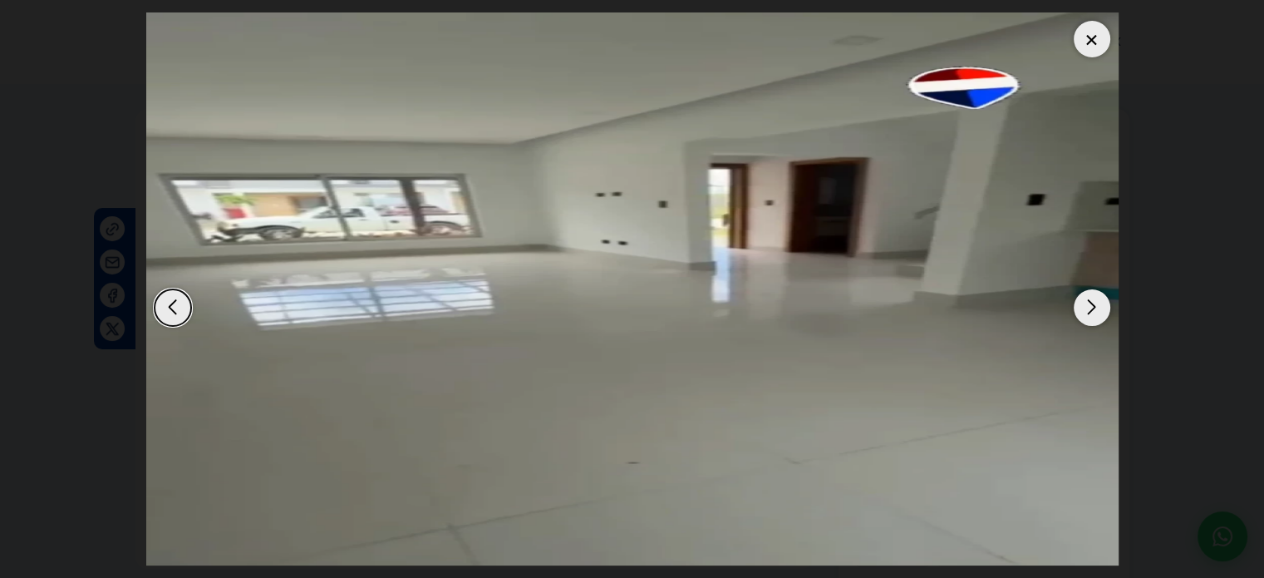
click at [1082, 39] on div at bounding box center [1092, 39] width 37 height 37
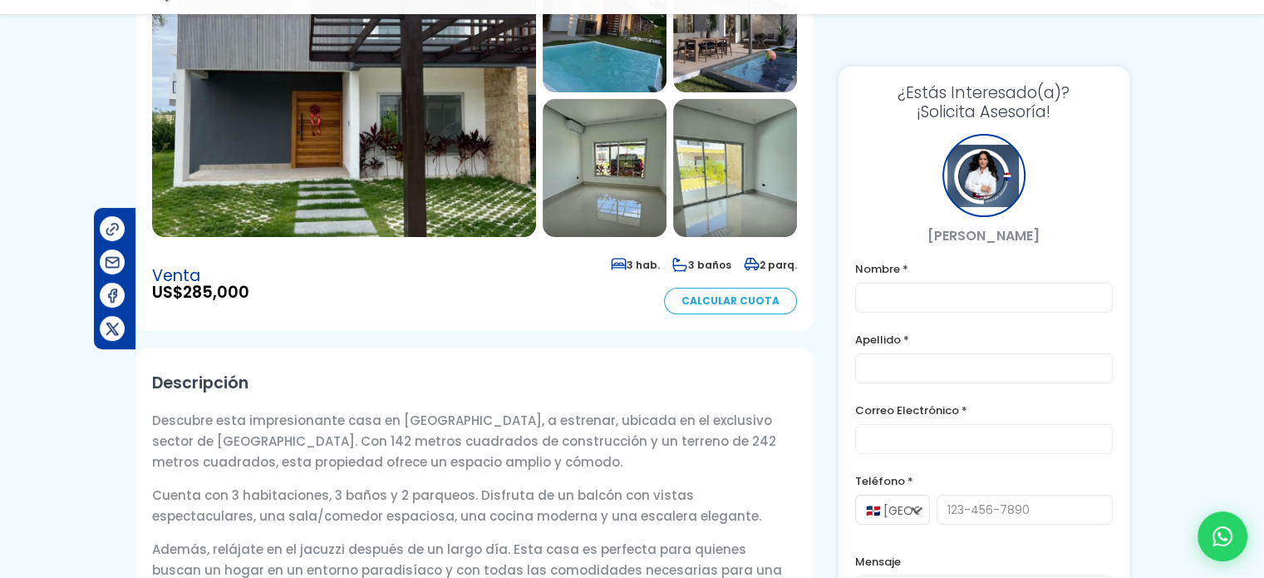
scroll to position [249, 0]
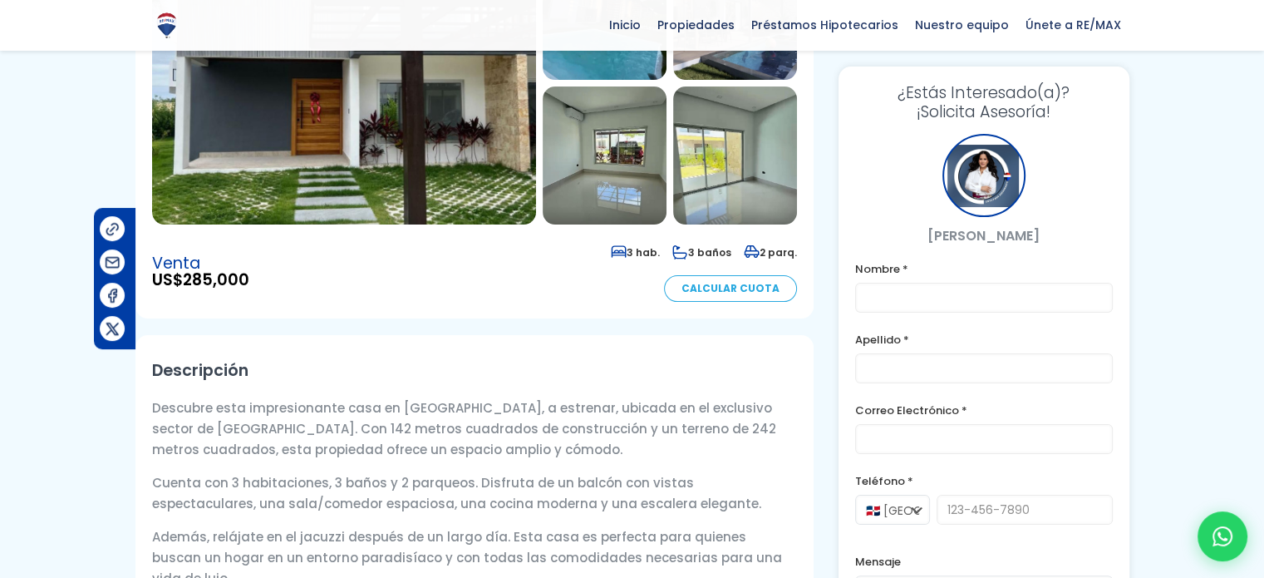
click at [759, 157] on img at bounding box center [735, 155] width 124 height 138
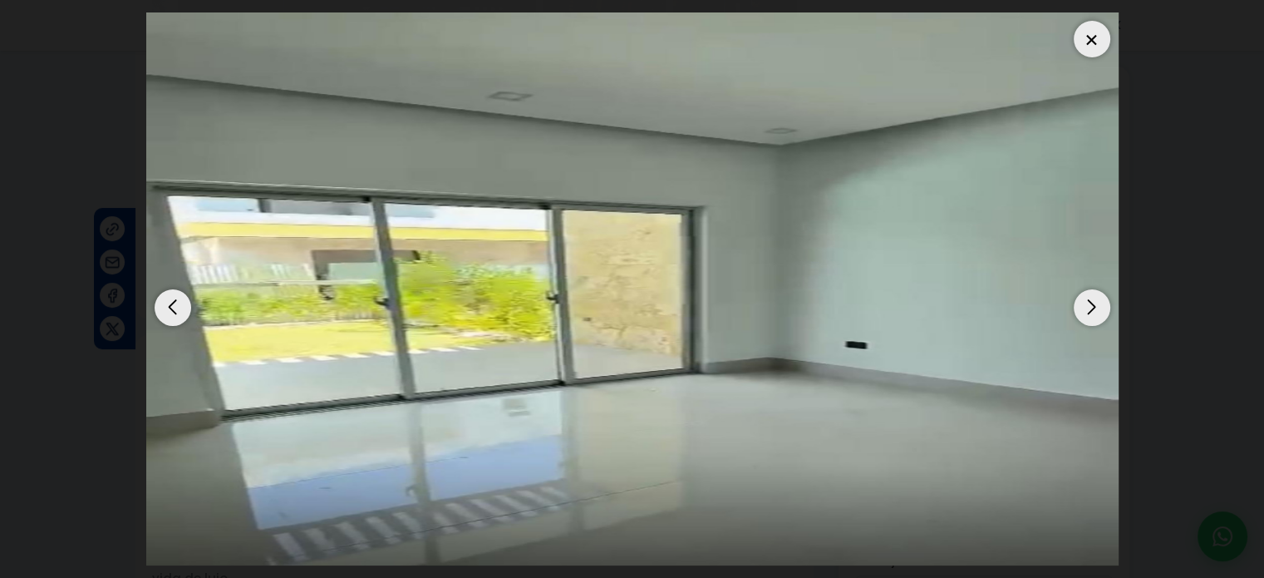
click at [1081, 37] on div at bounding box center [1092, 39] width 37 height 37
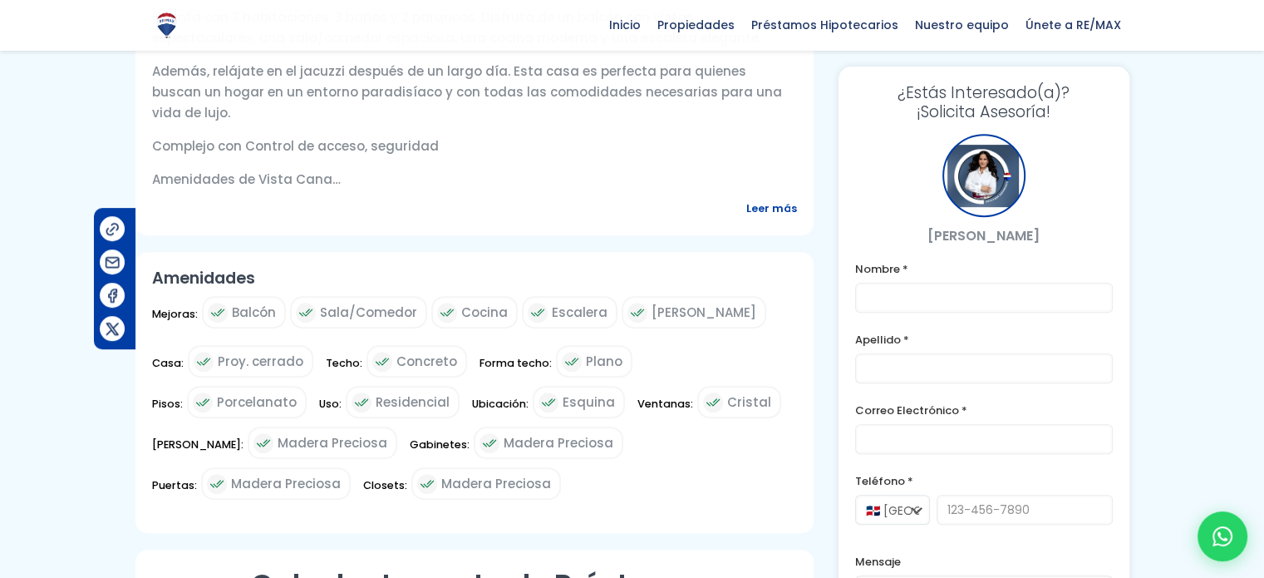
scroll to position [382, 0]
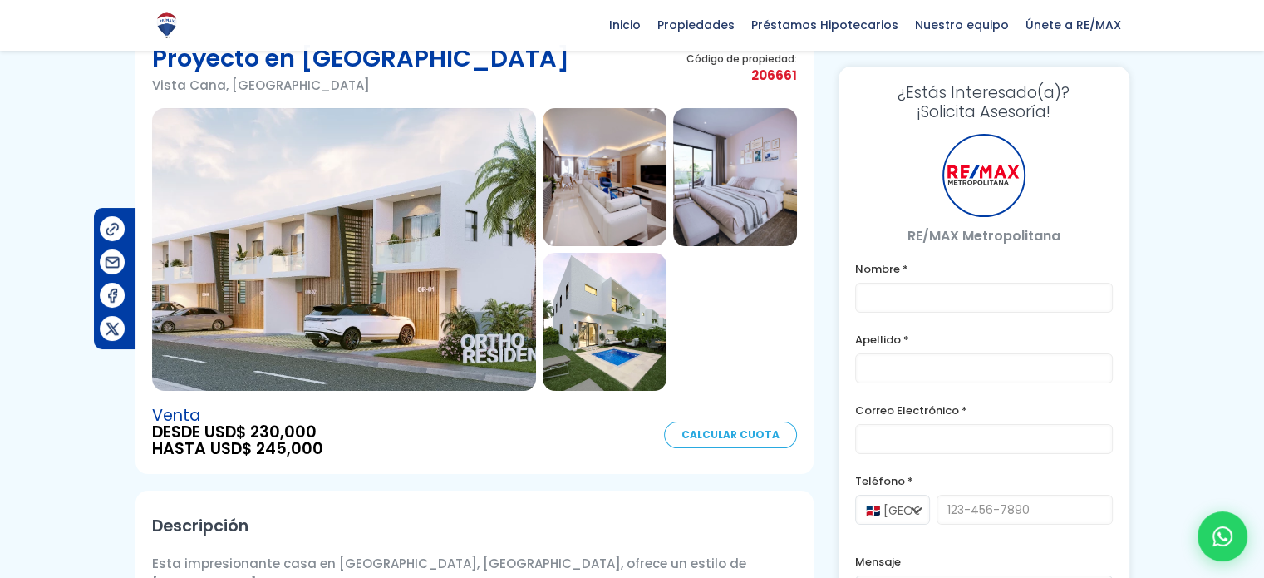
click at [737, 173] on img at bounding box center [735, 177] width 124 height 138
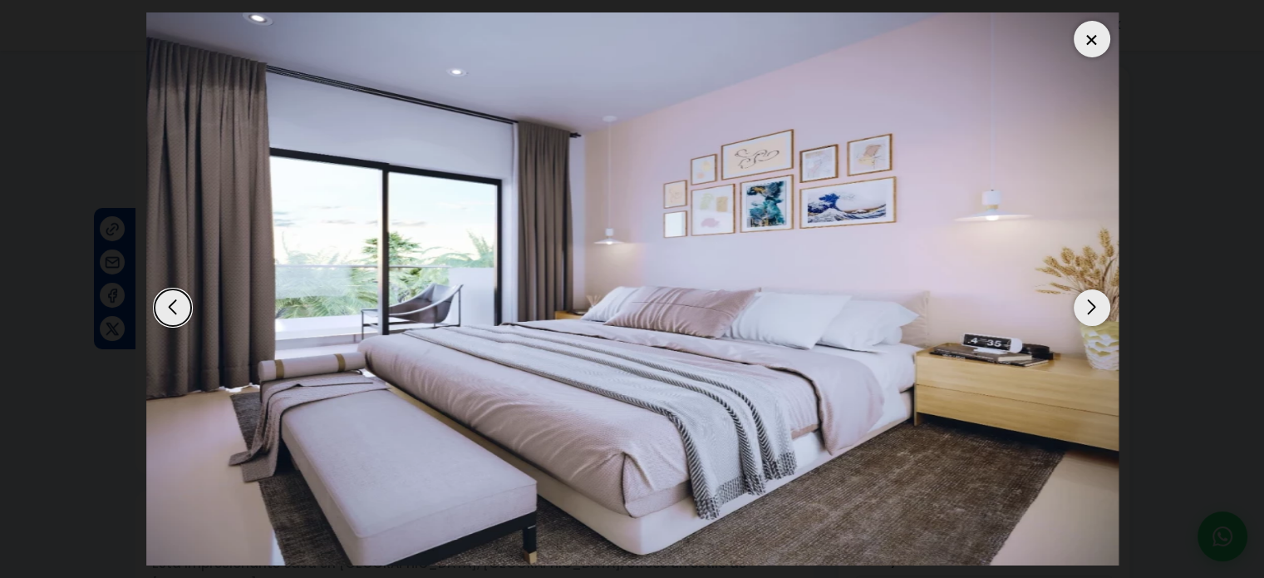
click at [179, 298] on div "Previous slide" at bounding box center [173, 307] width 37 height 37
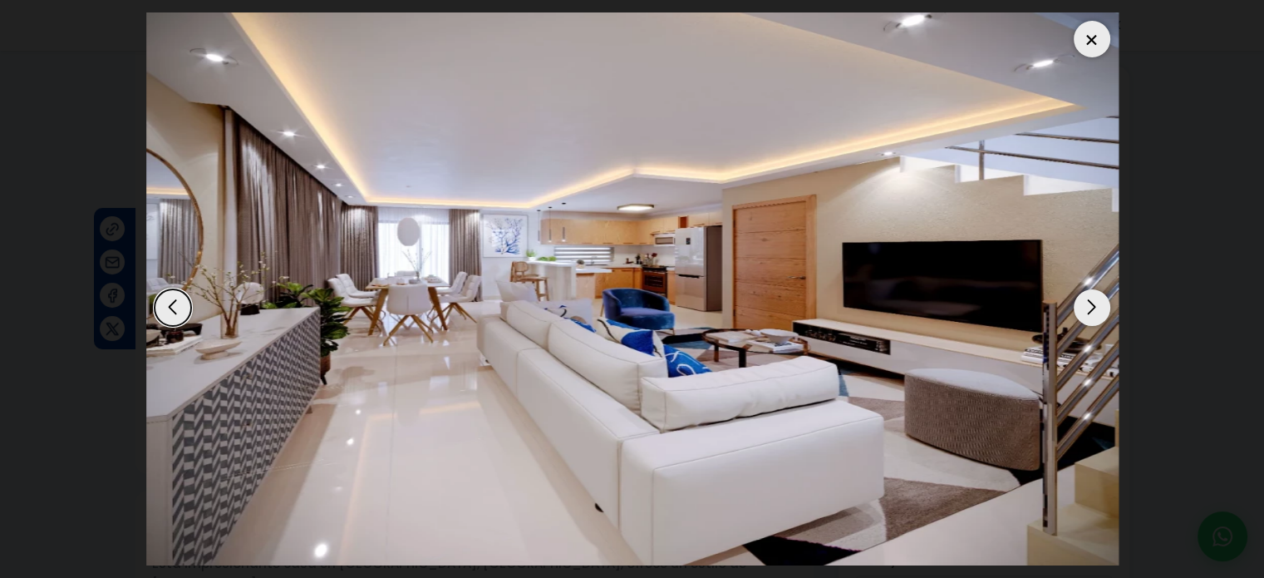
click at [1089, 309] on div "Next slide" at bounding box center [1092, 307] width 37 height 37
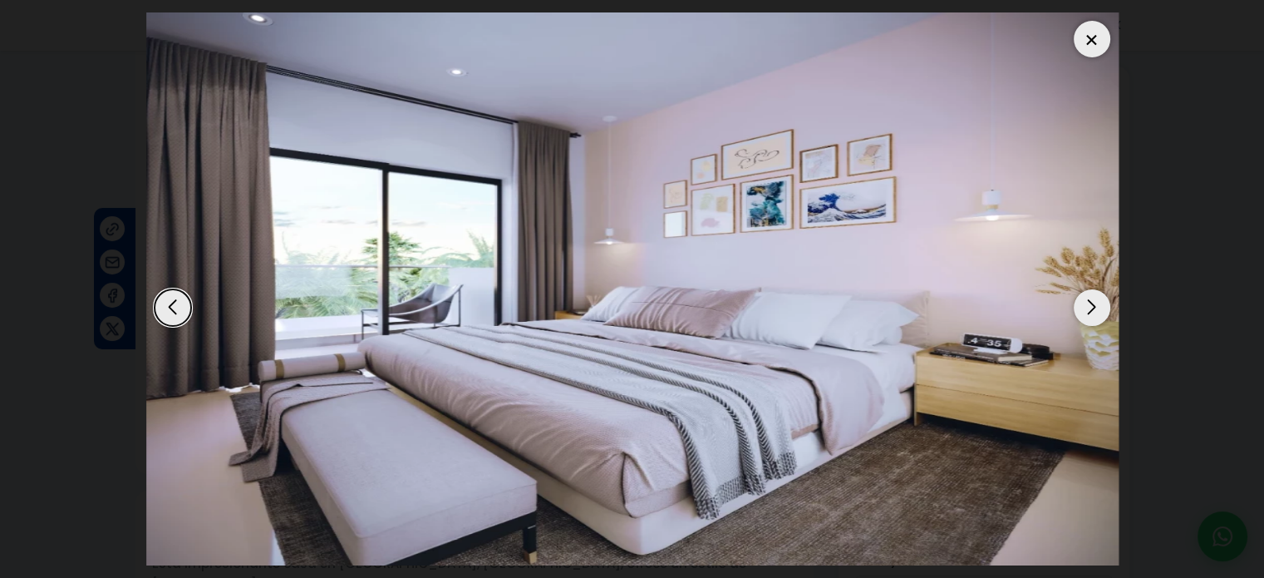
click at [1089, 309] on div "Next slide" at bounding box center [1092, 307] width 37 height 37
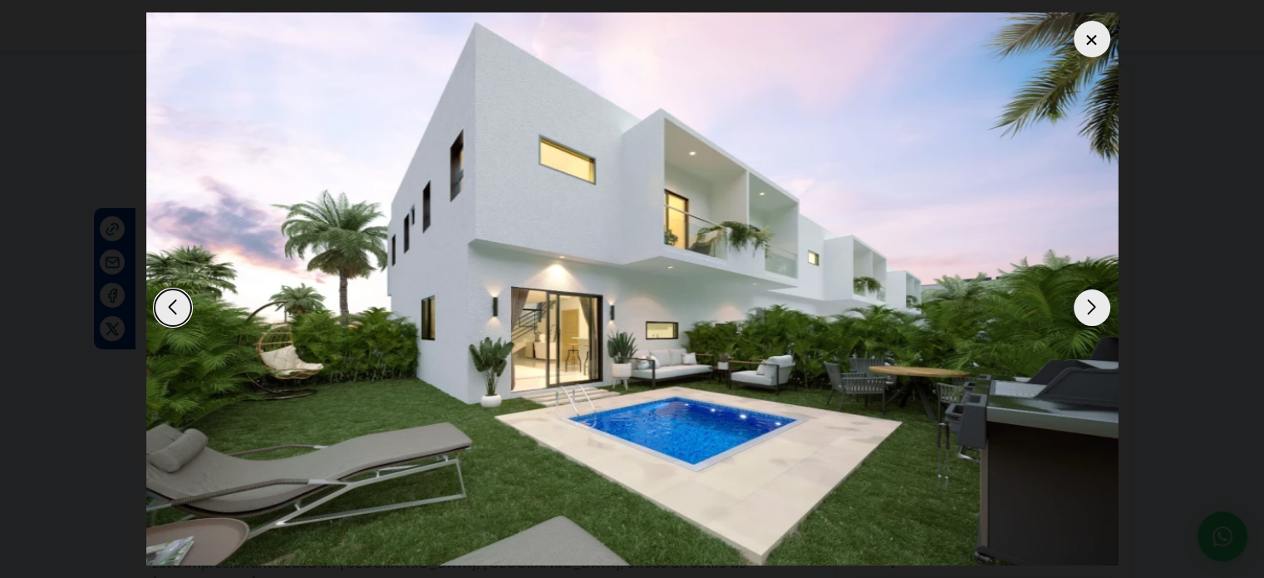
click at [1089, 309] on div "Next slide" at bounding box center [1092, 307] width 37 height 37
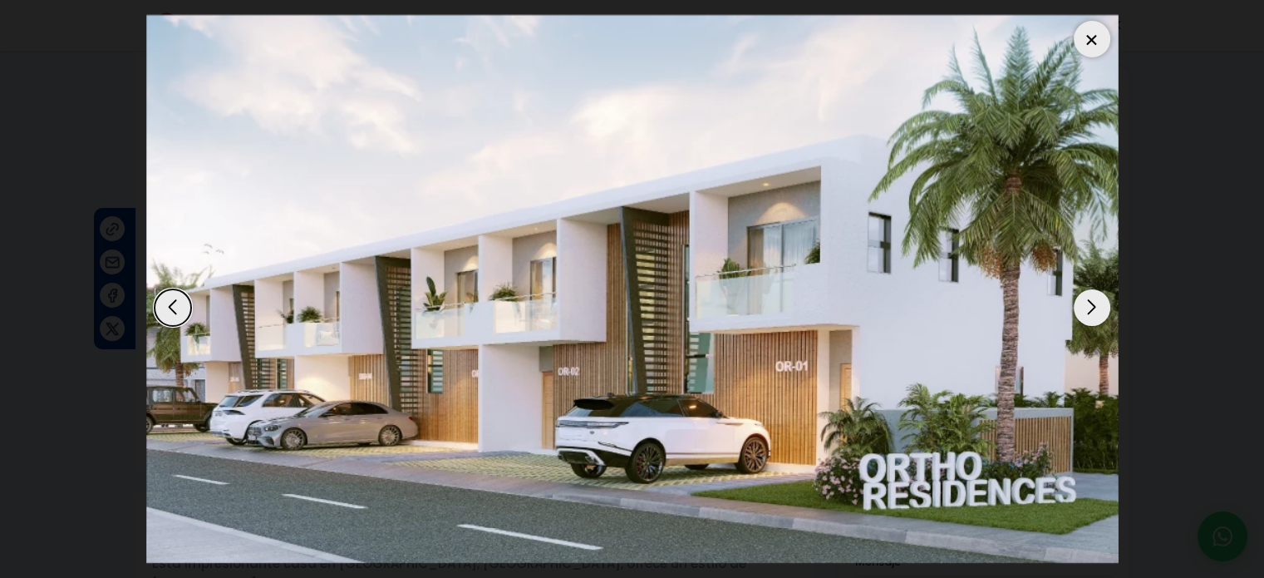
click at [1089, 309] on div "Next slide" at bounding box center [1092, 307] width 37 height 37
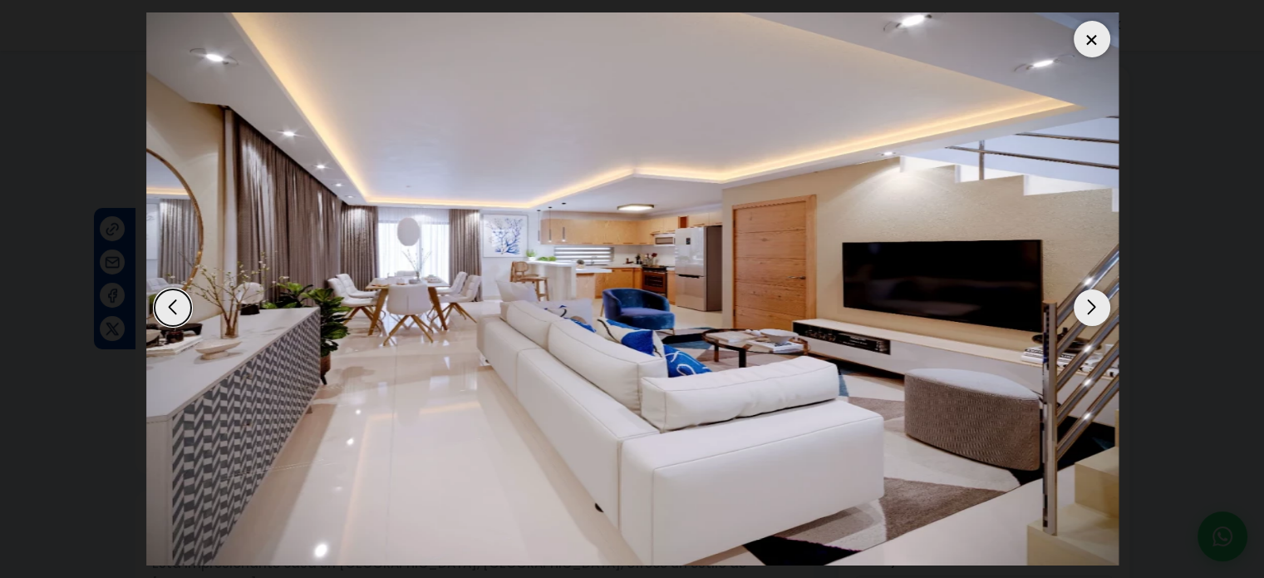
click at [1089, 309] on div "Next slide" at bounding box center [1092, 307] width 37 height 37
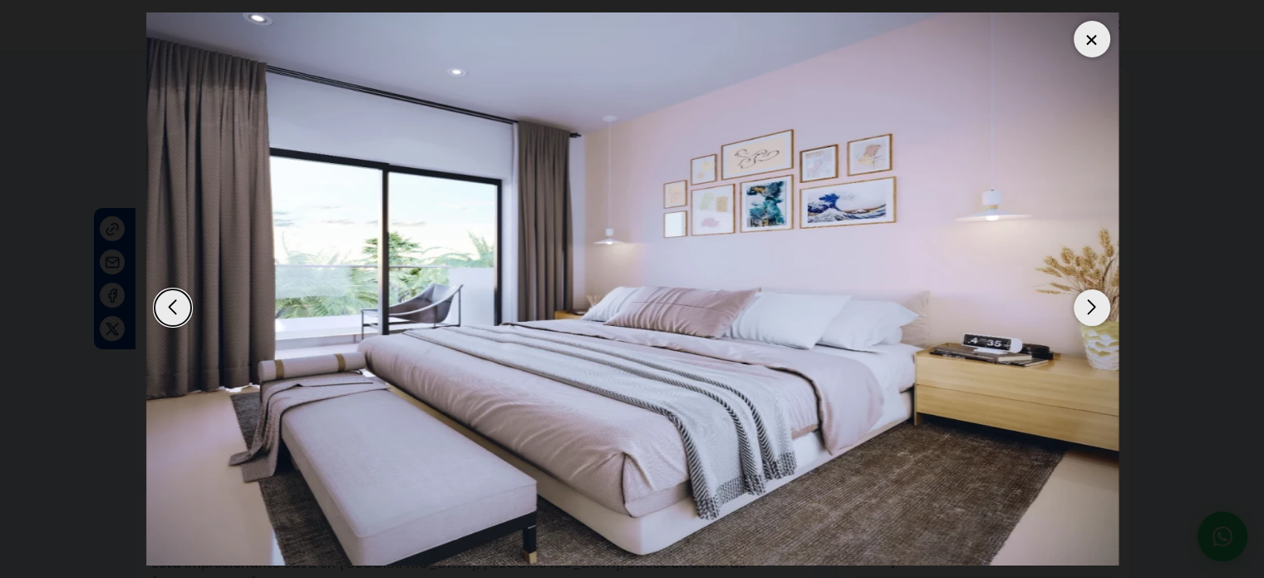
click at [1089, 309] on div "Next slide" at bounding box center [1092, 307] width 37 height 37
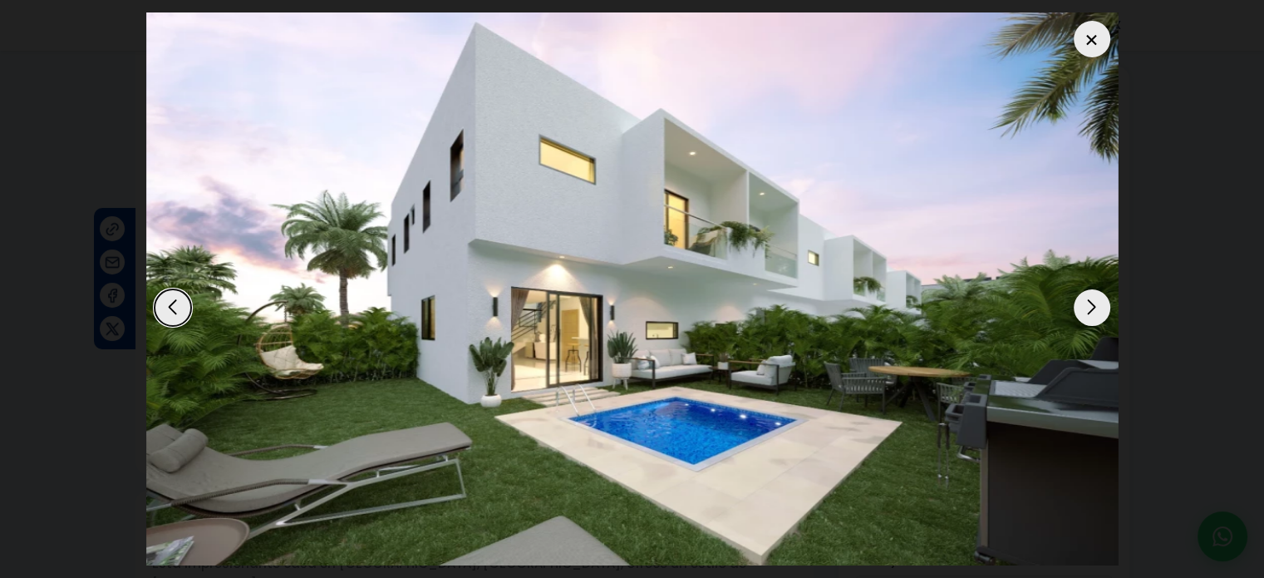
click at [1089, 309] on div "Next slide" at bounding box center [1092, 307] width 37 height 37
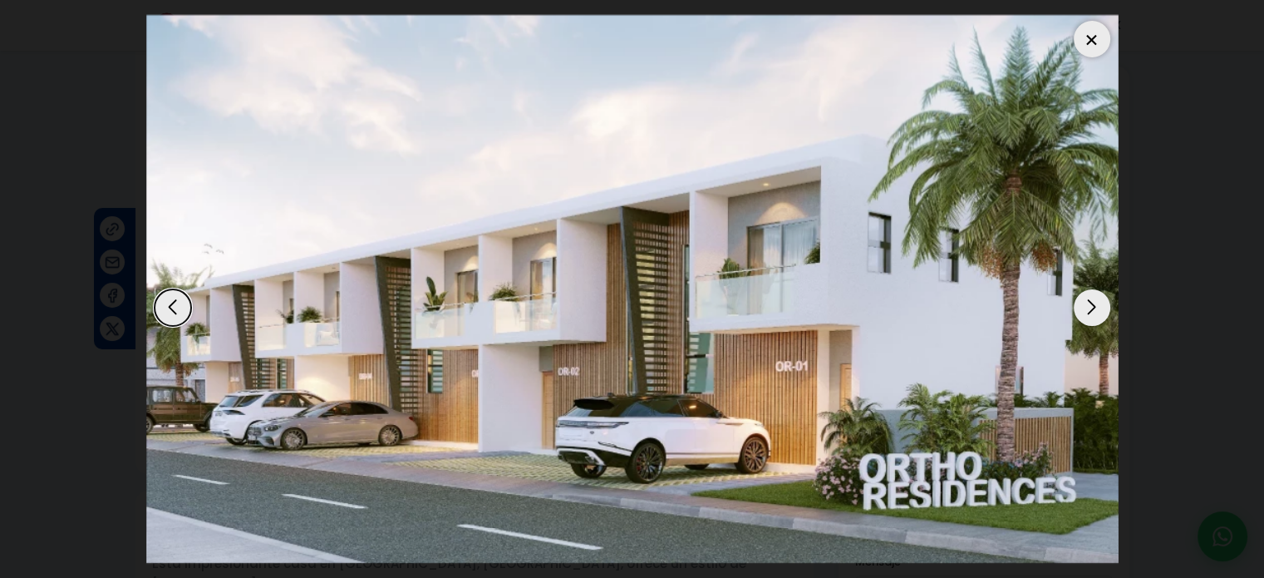
click at [1089, 309] on div "Next slide" at bounding box center [1092, 307] width 37 height 37
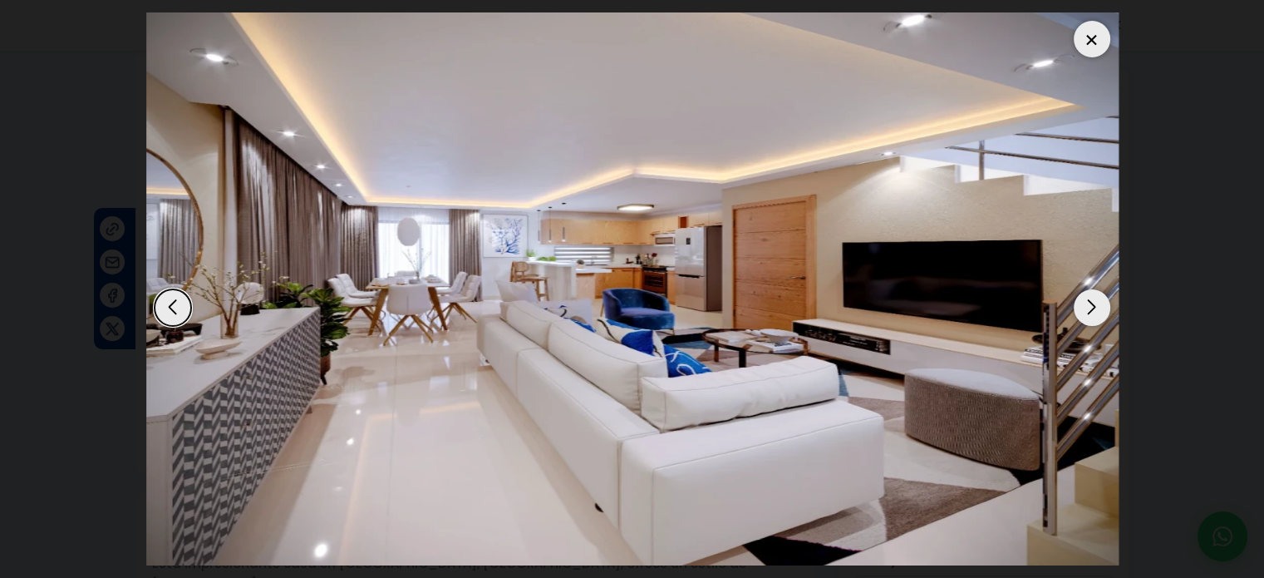
click at [1084, 33] on div at bounding box center [1092, 39] width 37 height 37
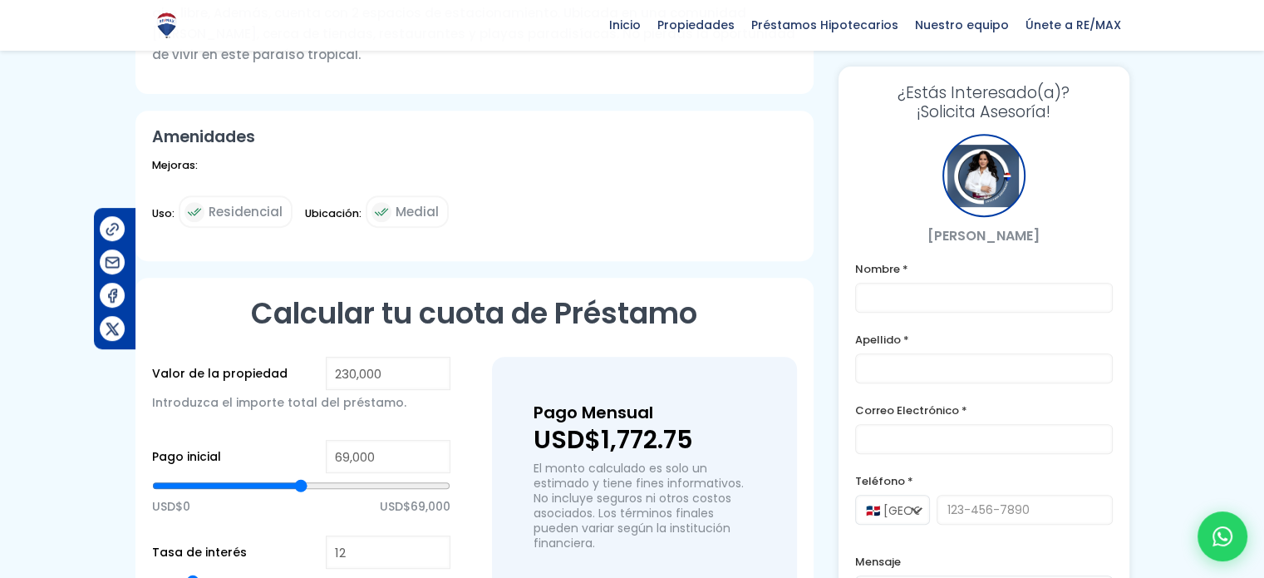
scroll to position [748, 0]
